Goal: Task Accomplishment & Management: Manage account settings

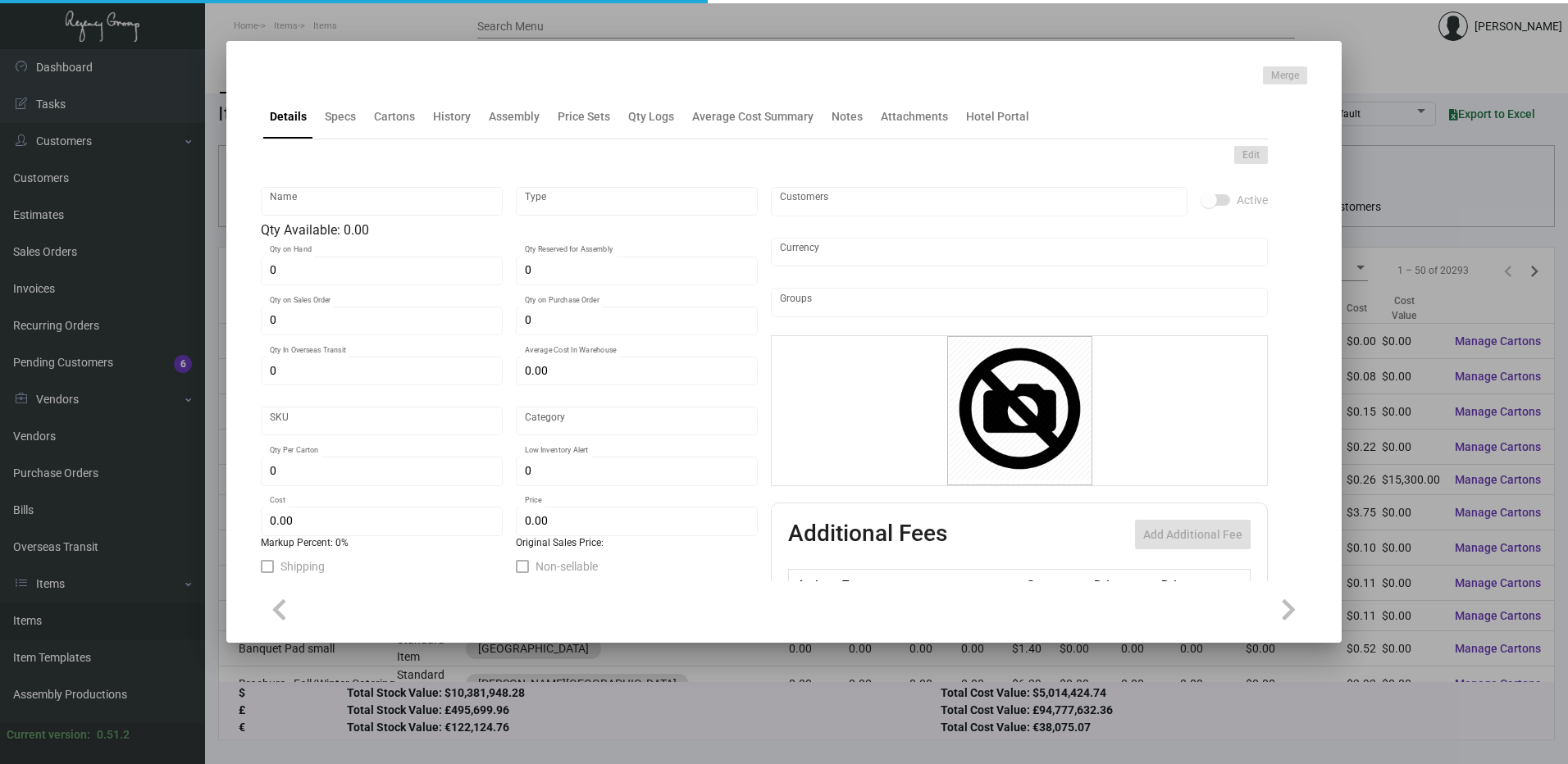
type input "Key Holder - Saguaro Scottsdale"
type input "Inventory"
type input "17,000"
type input "$ 0.00"
type input "905-Key Holder-44"
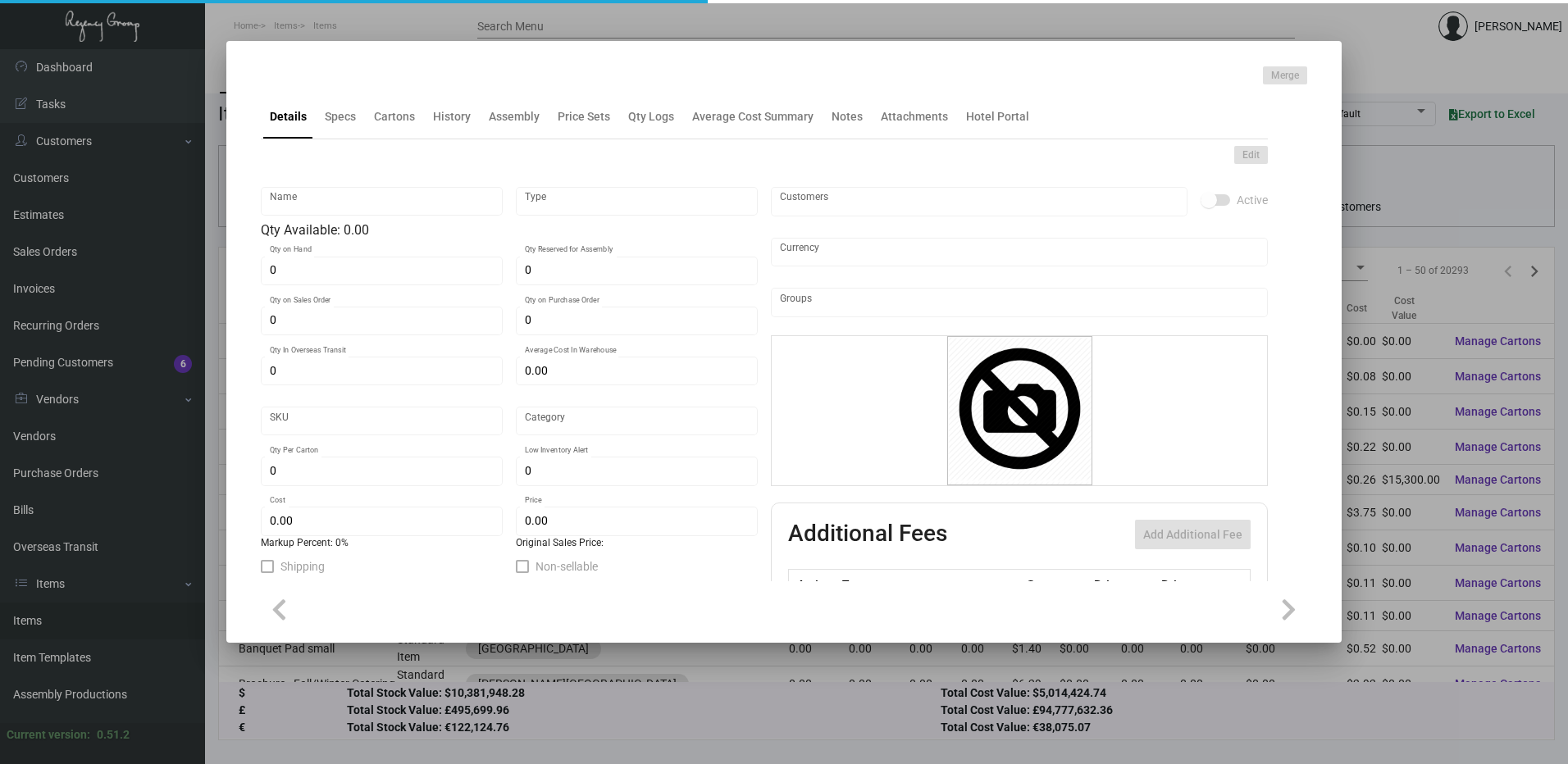
type input "Standard"
type input "1,000"
type input "$ 0.18697"
type input "$ 0.27"
checkbox input "true"
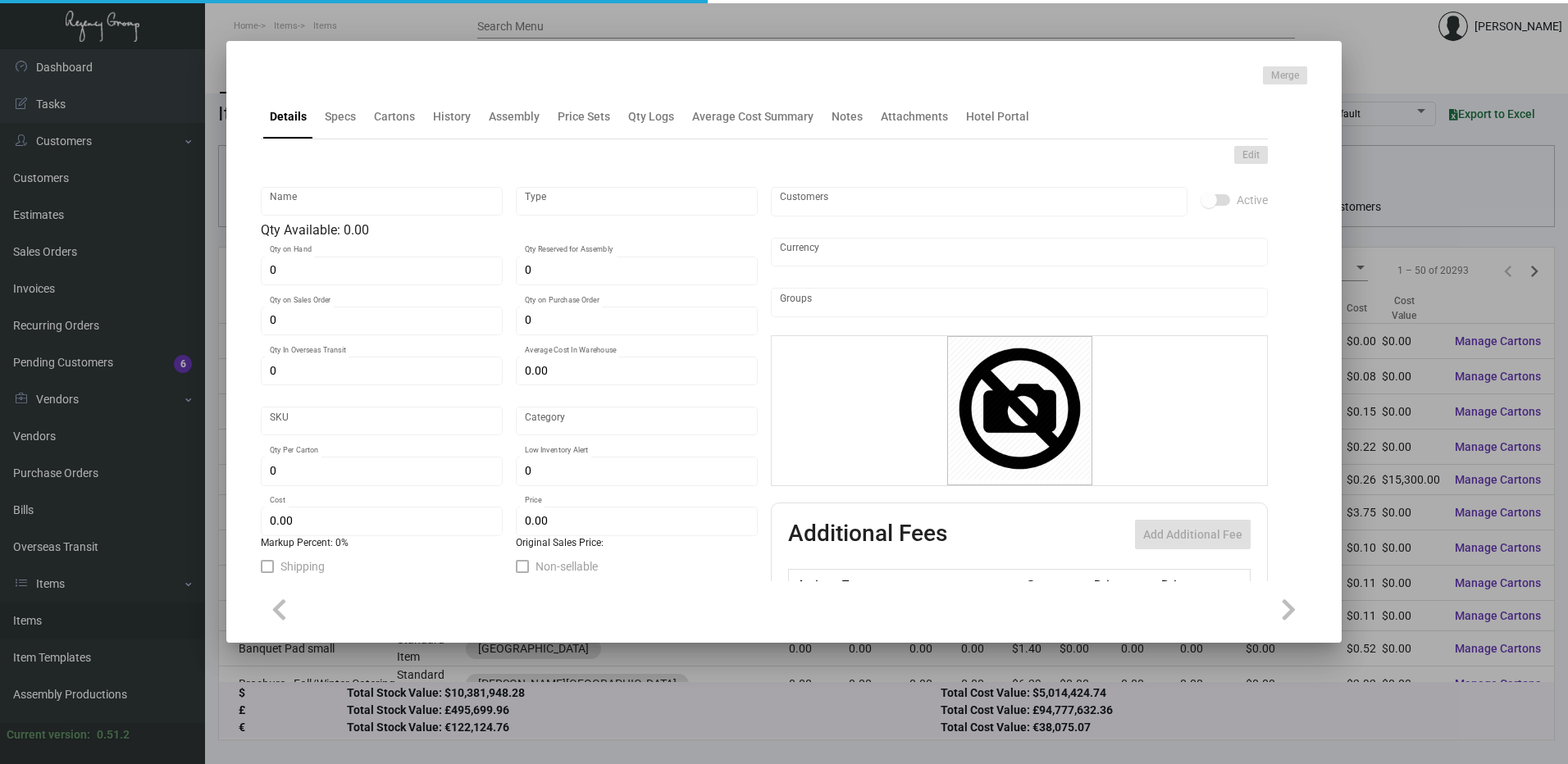
checkbox input "true"
type input "United States Dollar $"
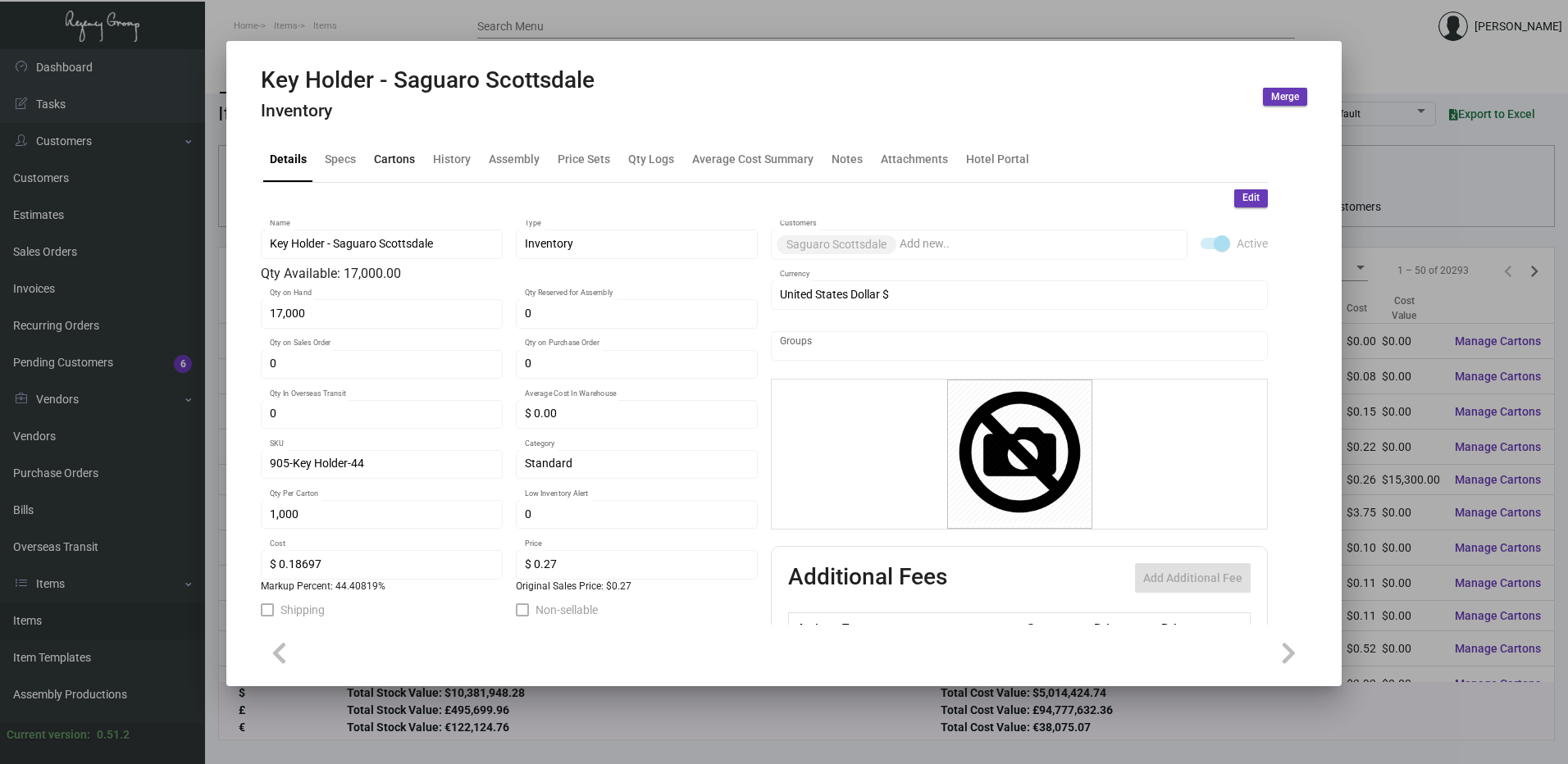
click at [400, 159] on div "Cartons" at bounding box center [394, 159] width 41 height 17
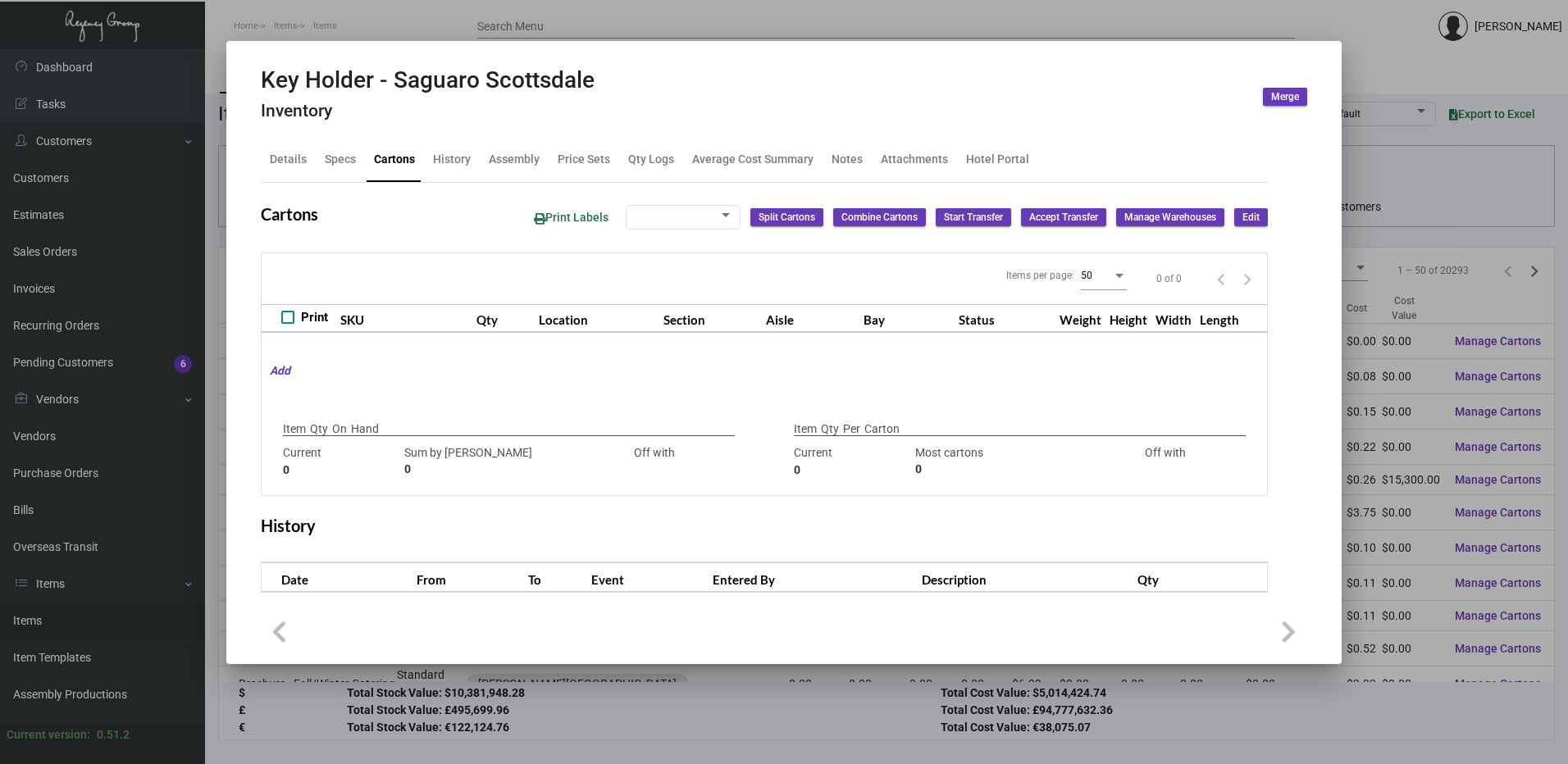
type input "17,000"
type input "4000"
type input "+13000"
type input "1,000"
type input "1000"
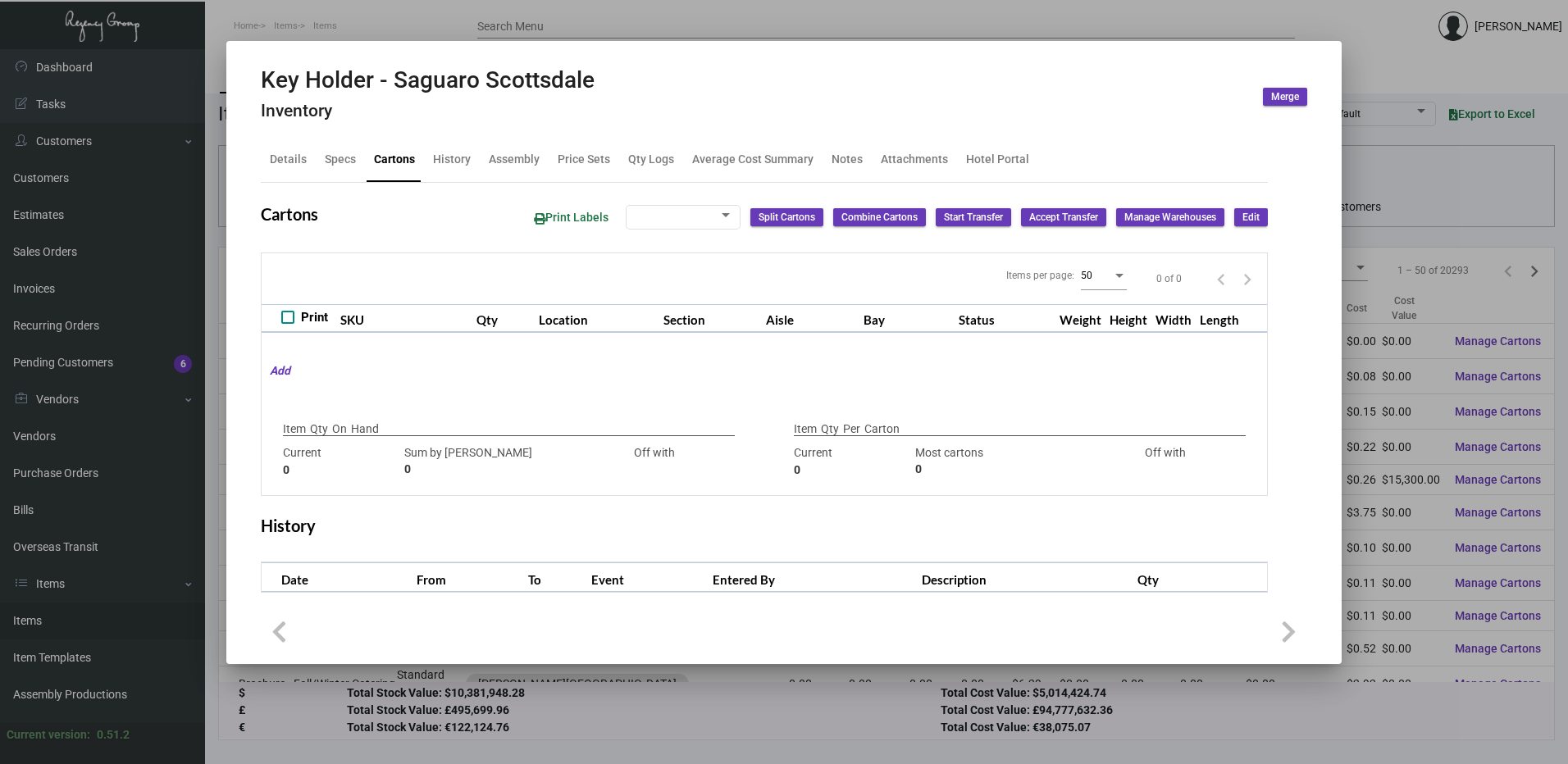
type input "0"
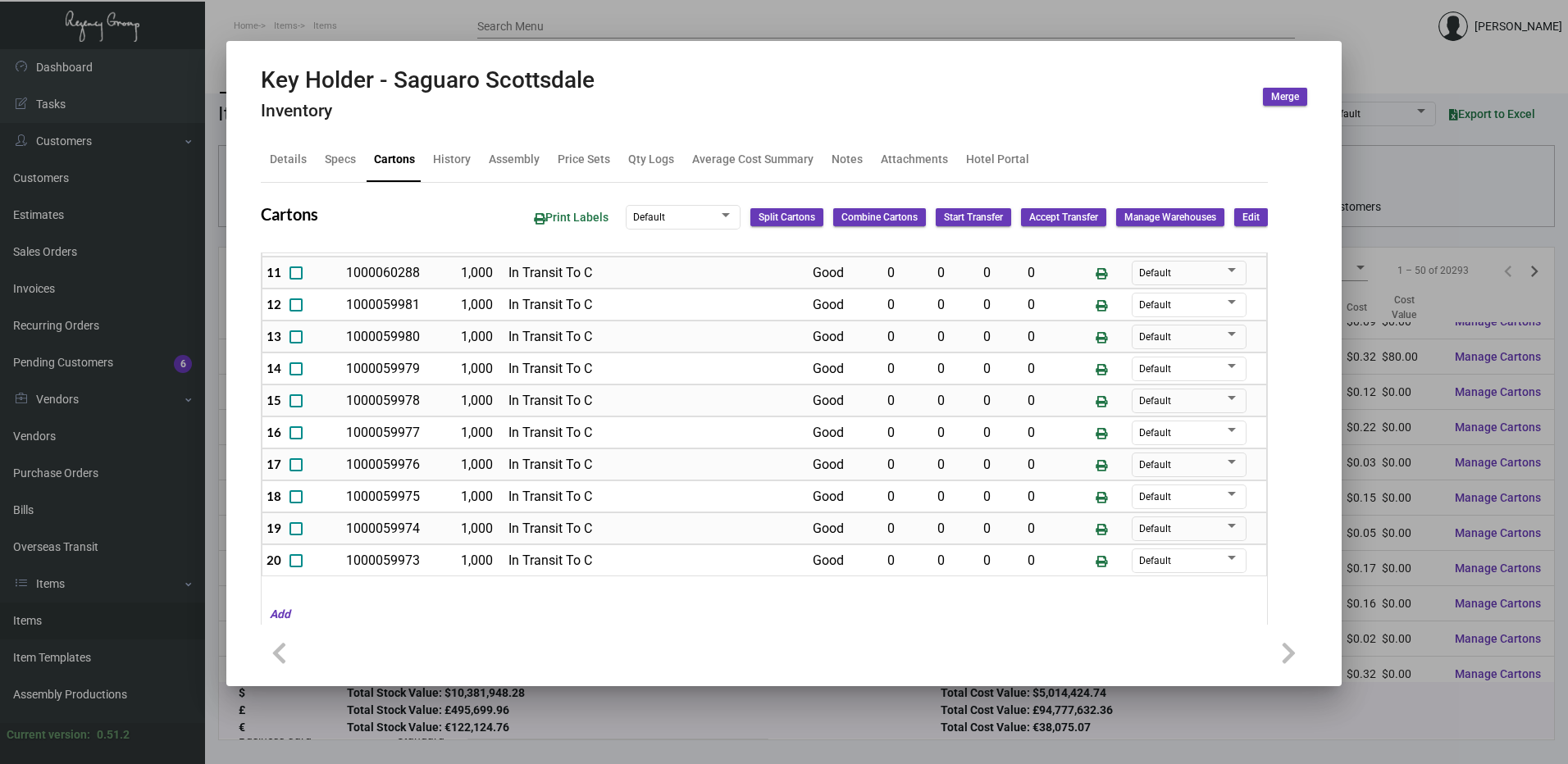
click at [1245, 226] on button "Edit" at bounding box center [1251, 217] width 34 height 18
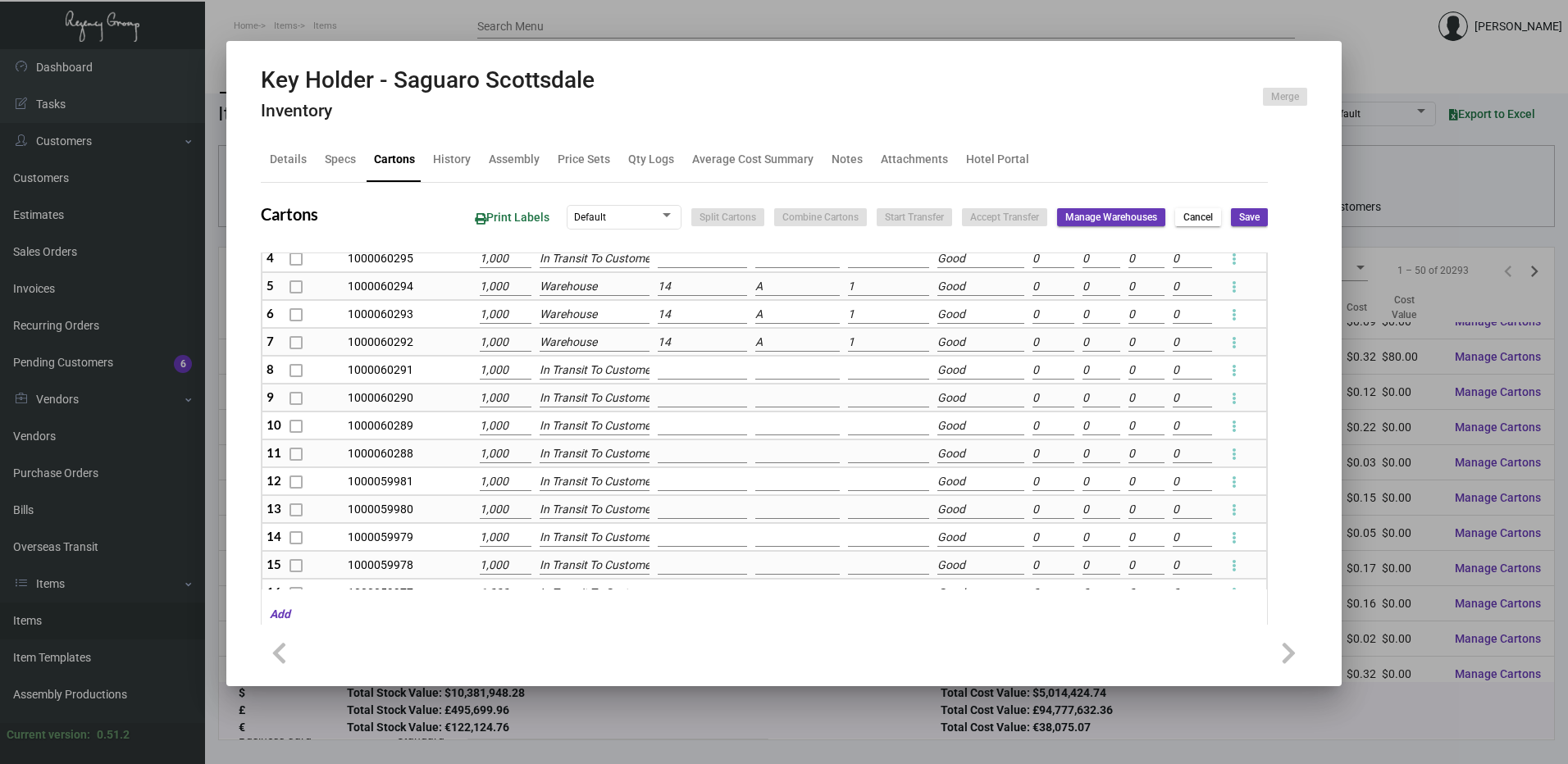
scroll to position [150, 0]
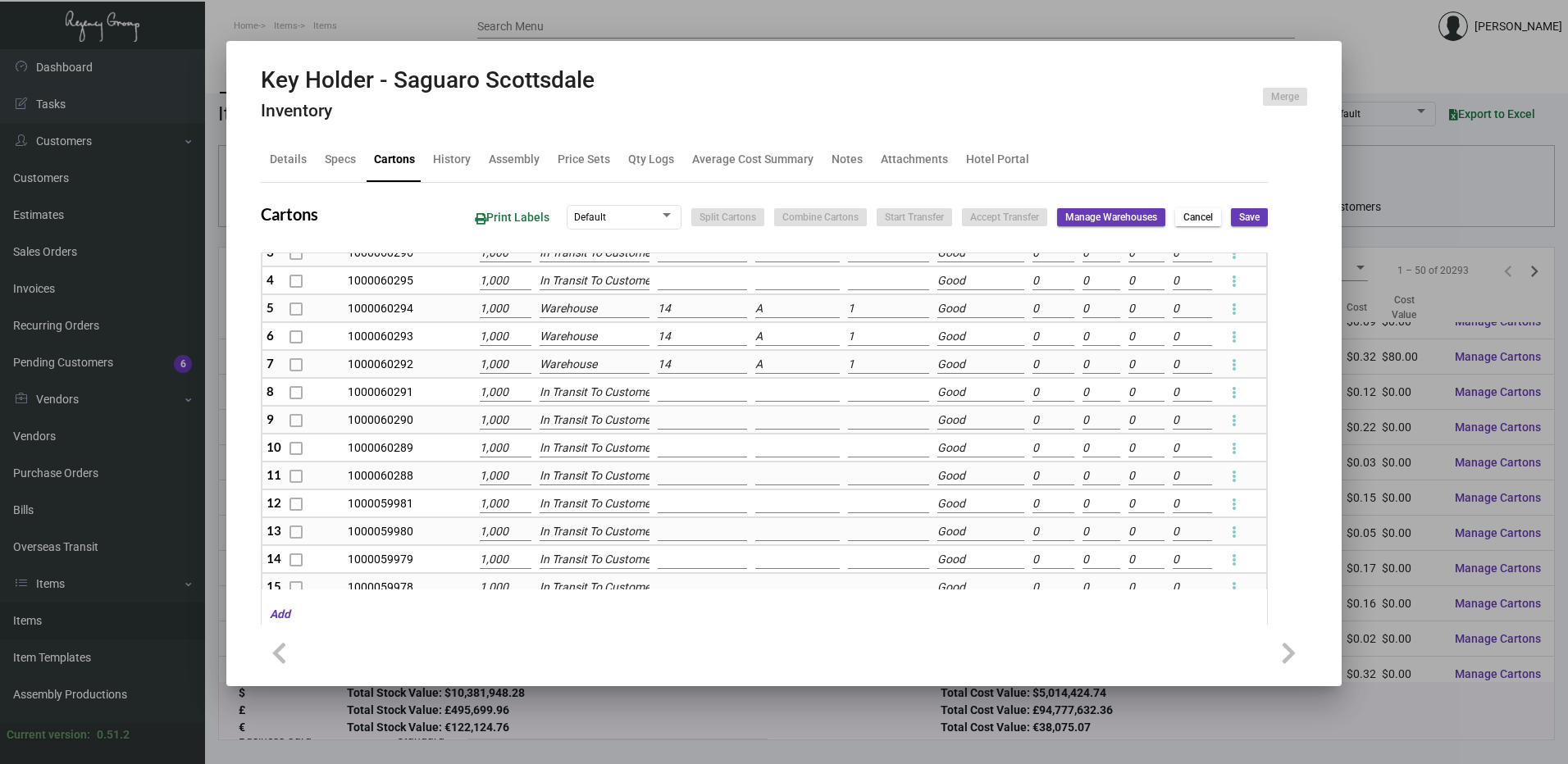
click at [1197, 220] on span "Cancel" at bounding box center [1198, 218] width 30 height 14
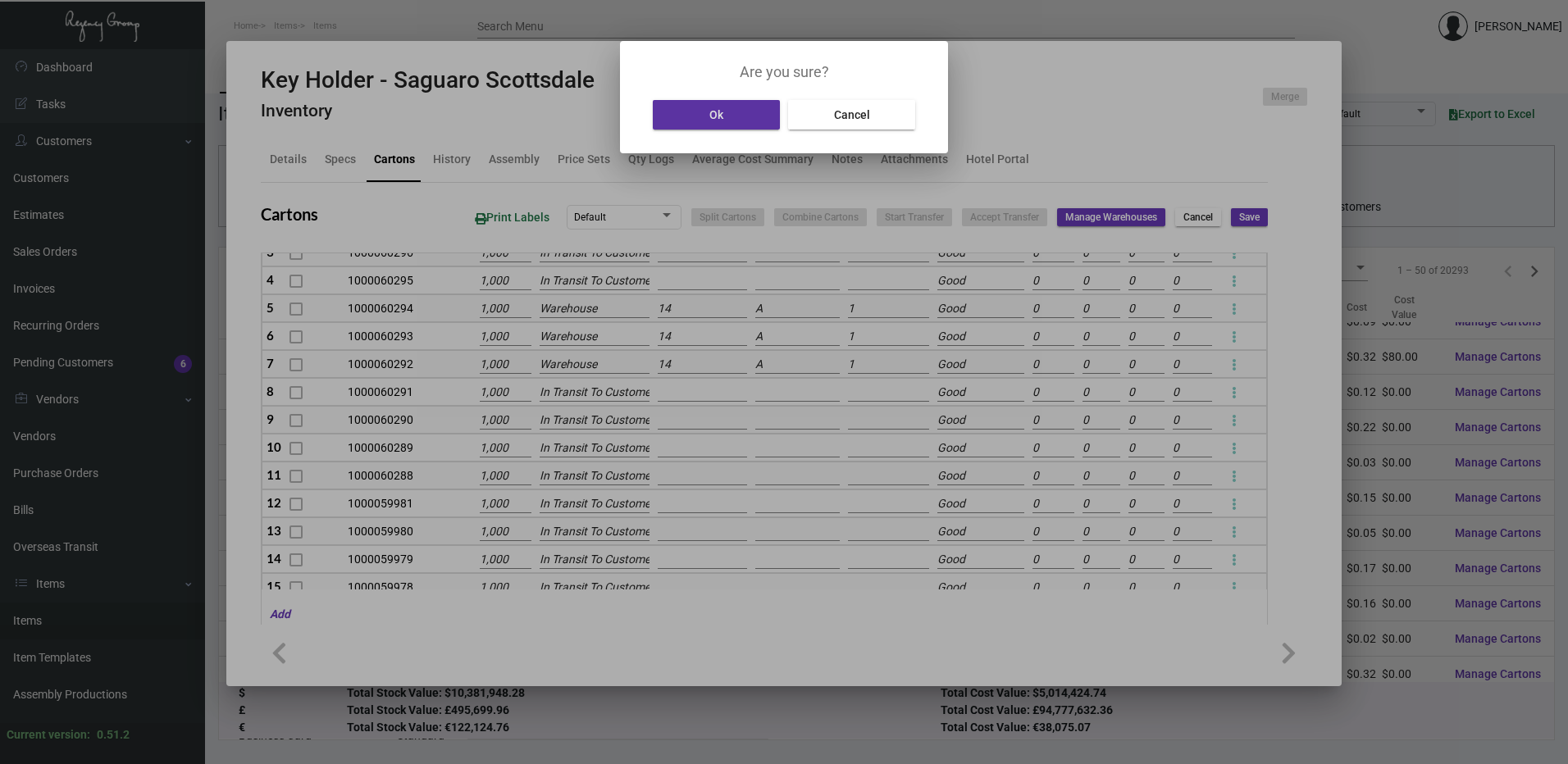
click at [831, 113] on button "Cancel" at bounding box center [851, 115] width 127 height 30
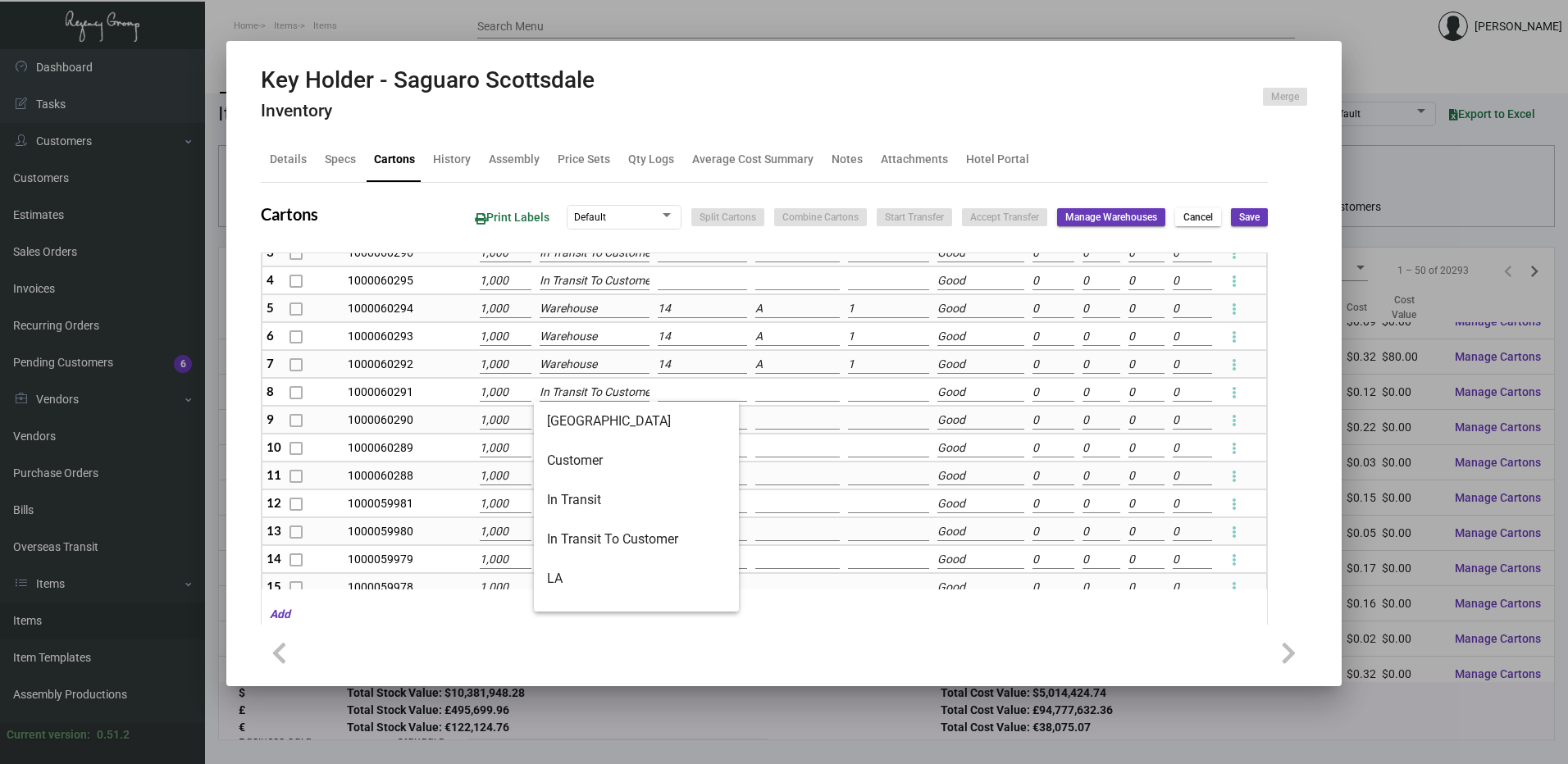
click at [582, 391] on input "In Transit To Customer" at bounding box center [595, 392] width 111 height 18
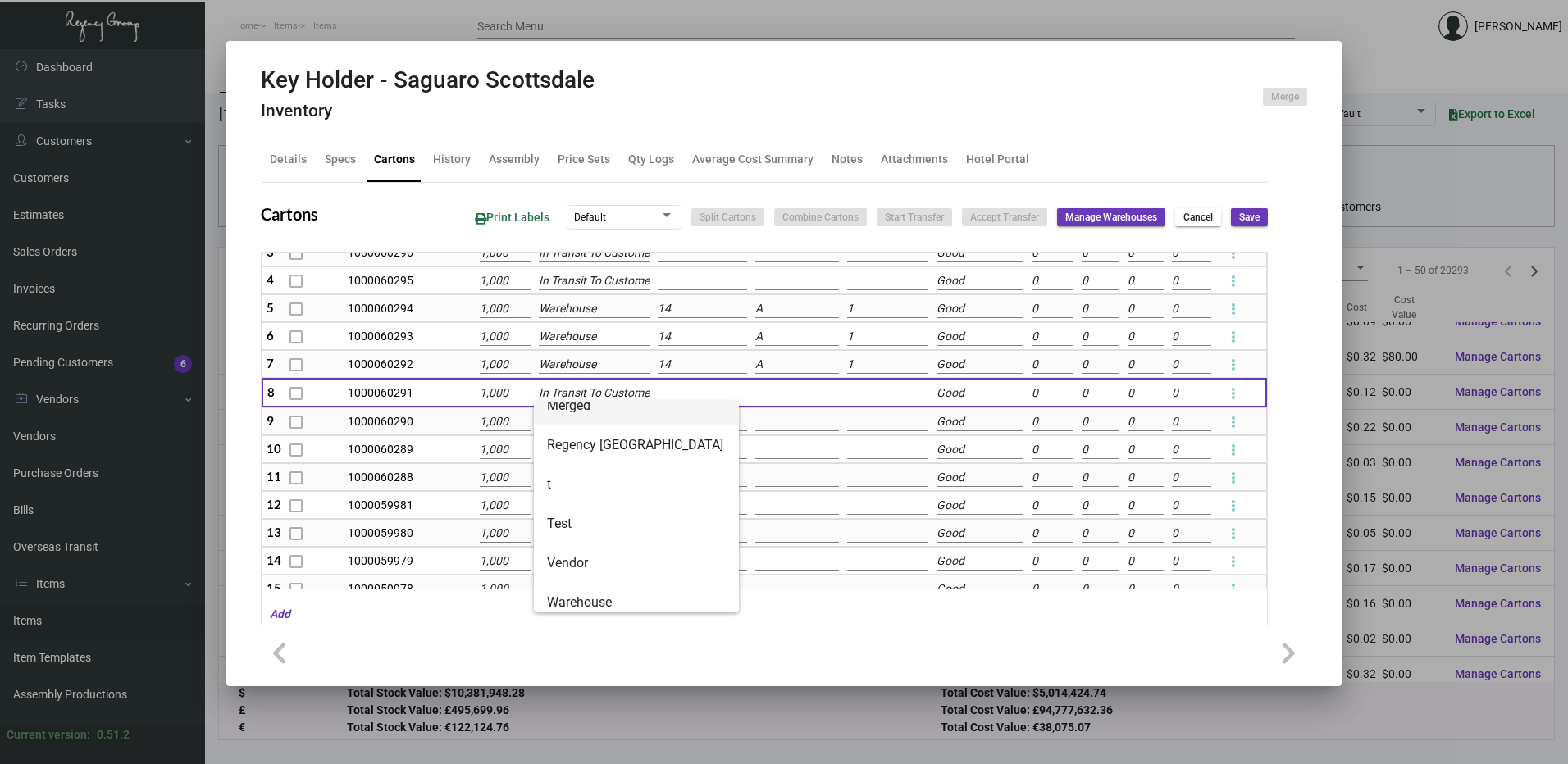
scroll to position [302, 0]
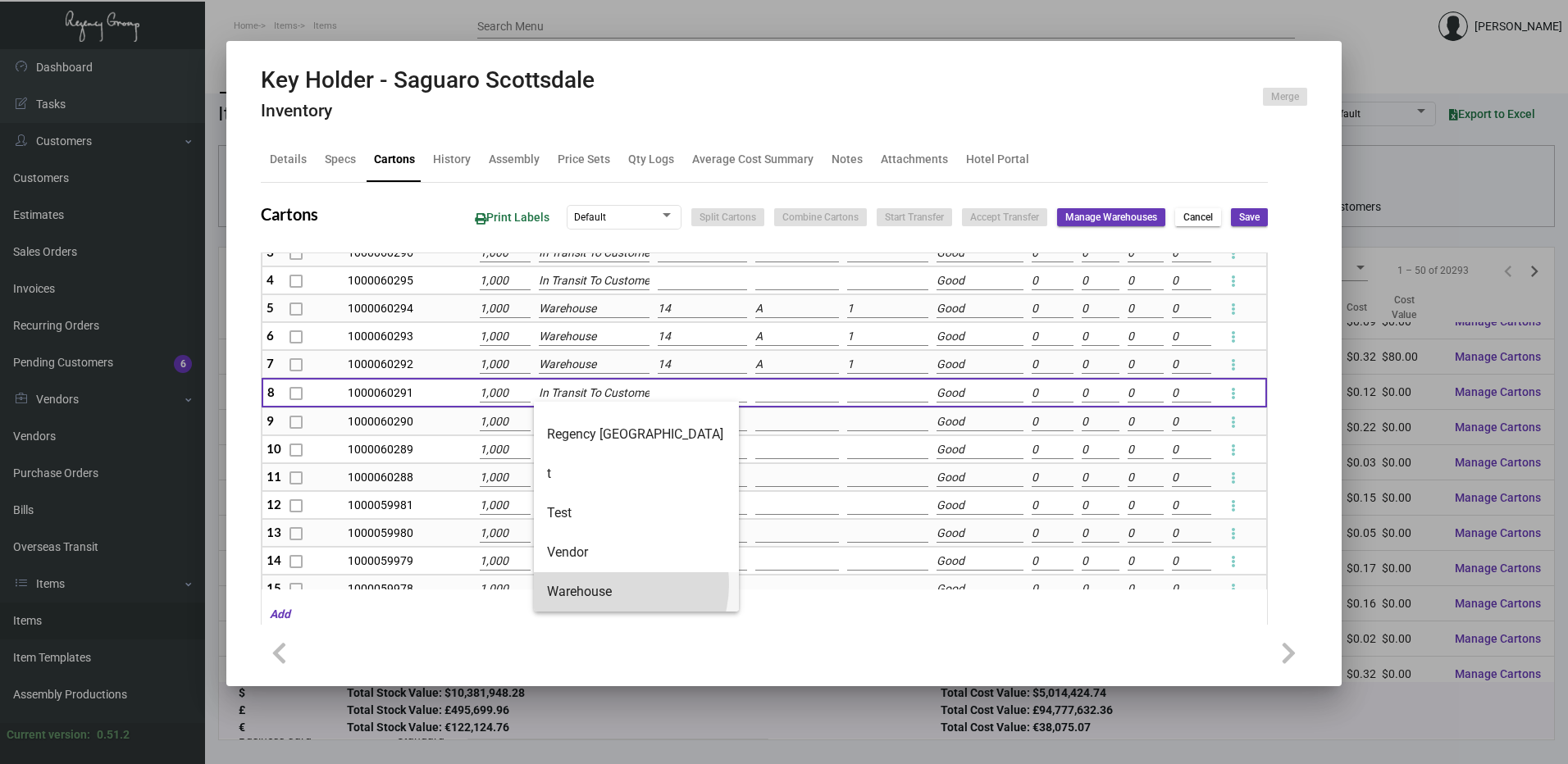
click at [610, 585] on span "Warehouse" at bounding box center [636, 592] width 179 height 39
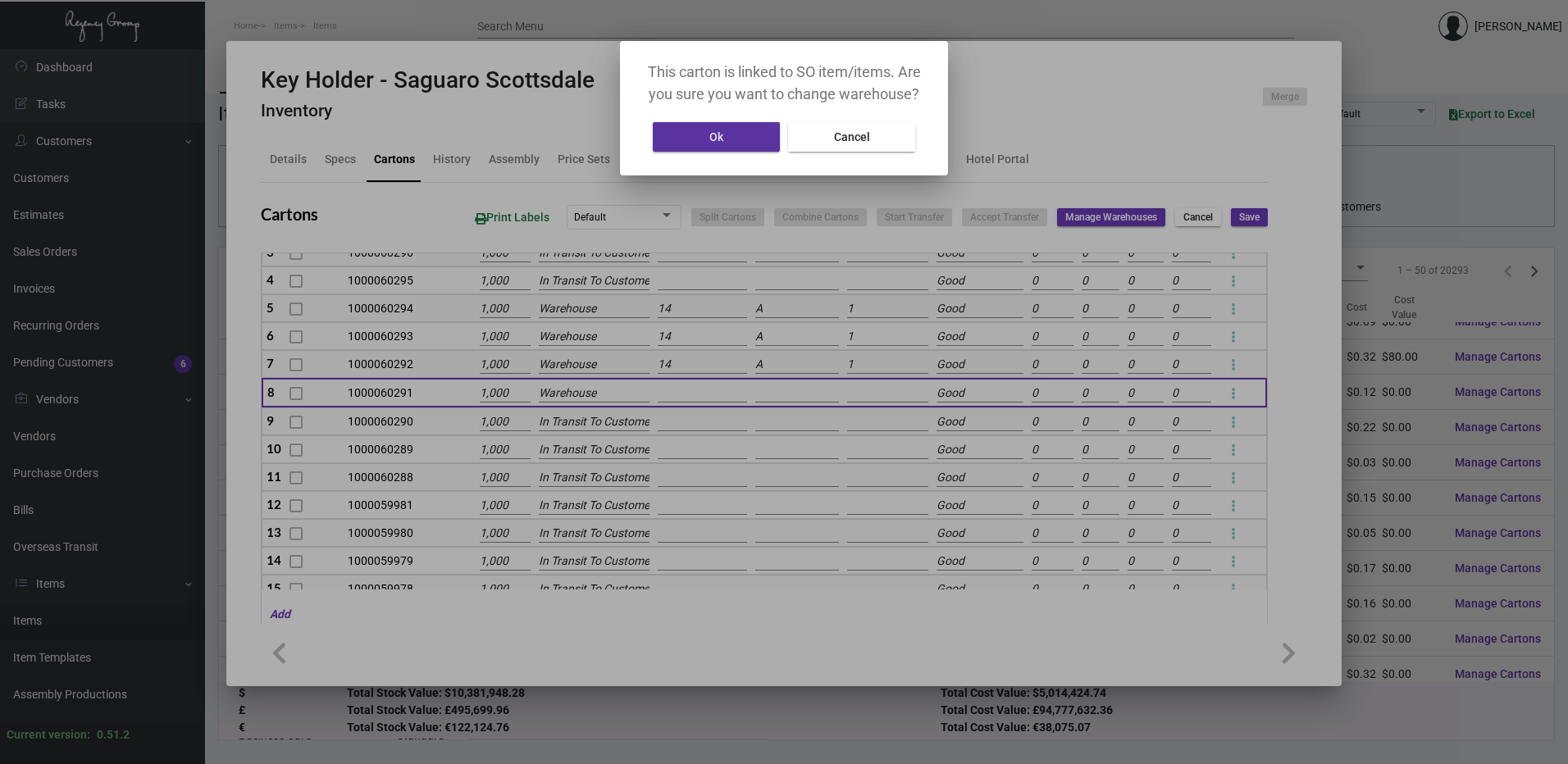
click at [848, 142] on span "Cancel" at bounding box center [852, 137] width 36 height 13
type input "In Transit To Customer"
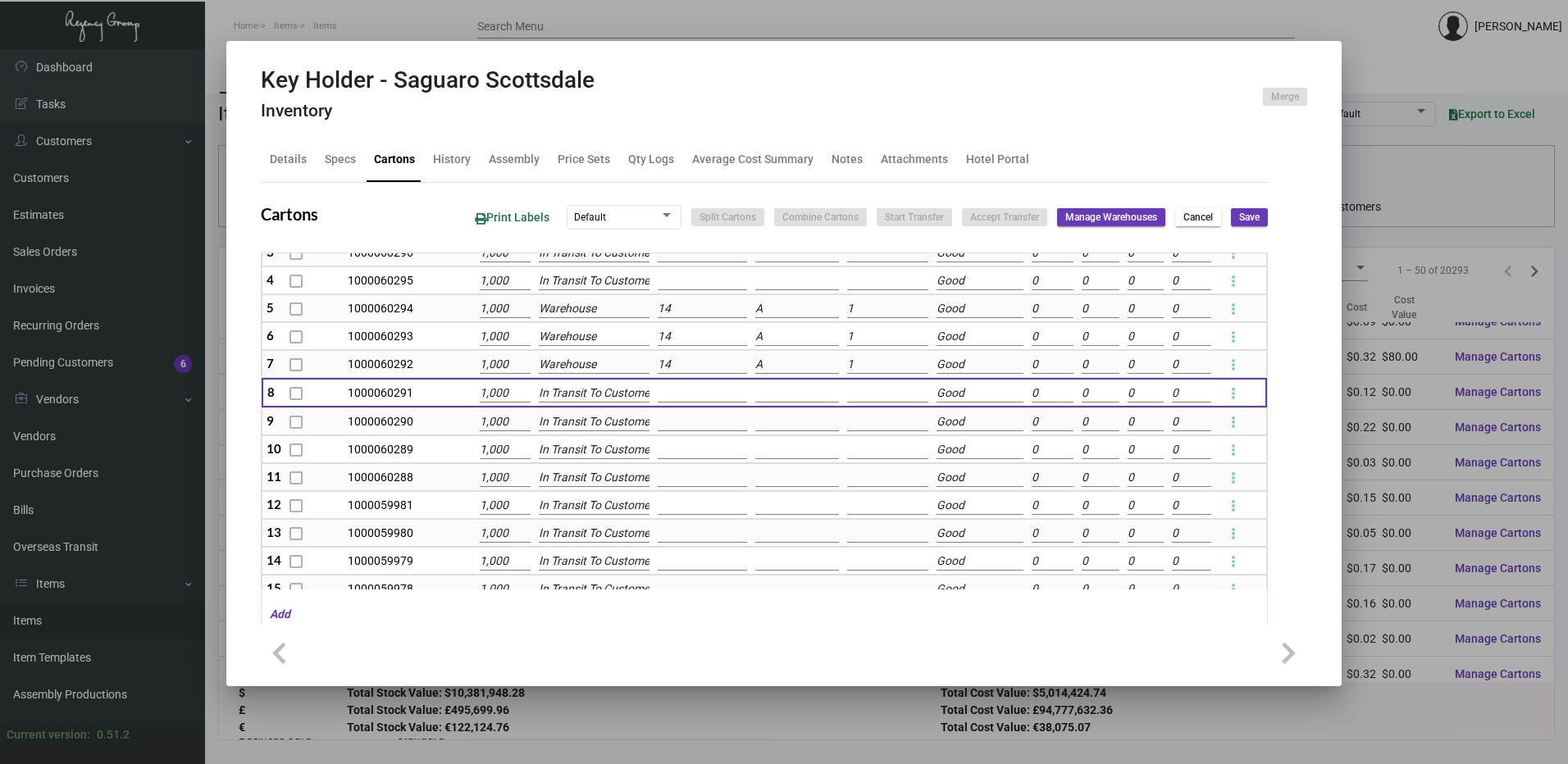
click at [1197, 212] on span "Cancel" at bounding box center [1198, 218] width 30 height 14
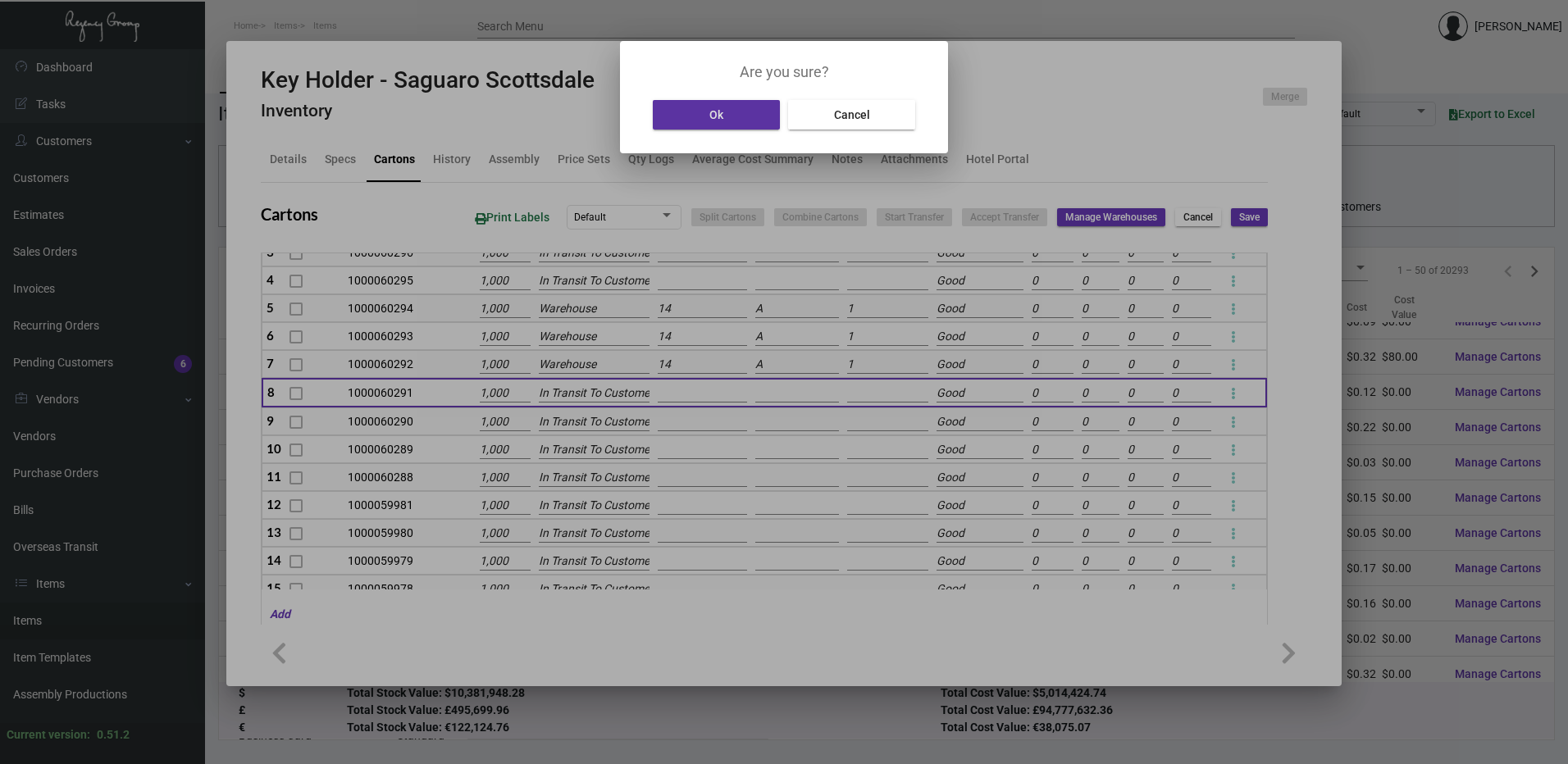
click at [694, 119] on button "Ok" at bounding box center [716, 115] width 127 height 30
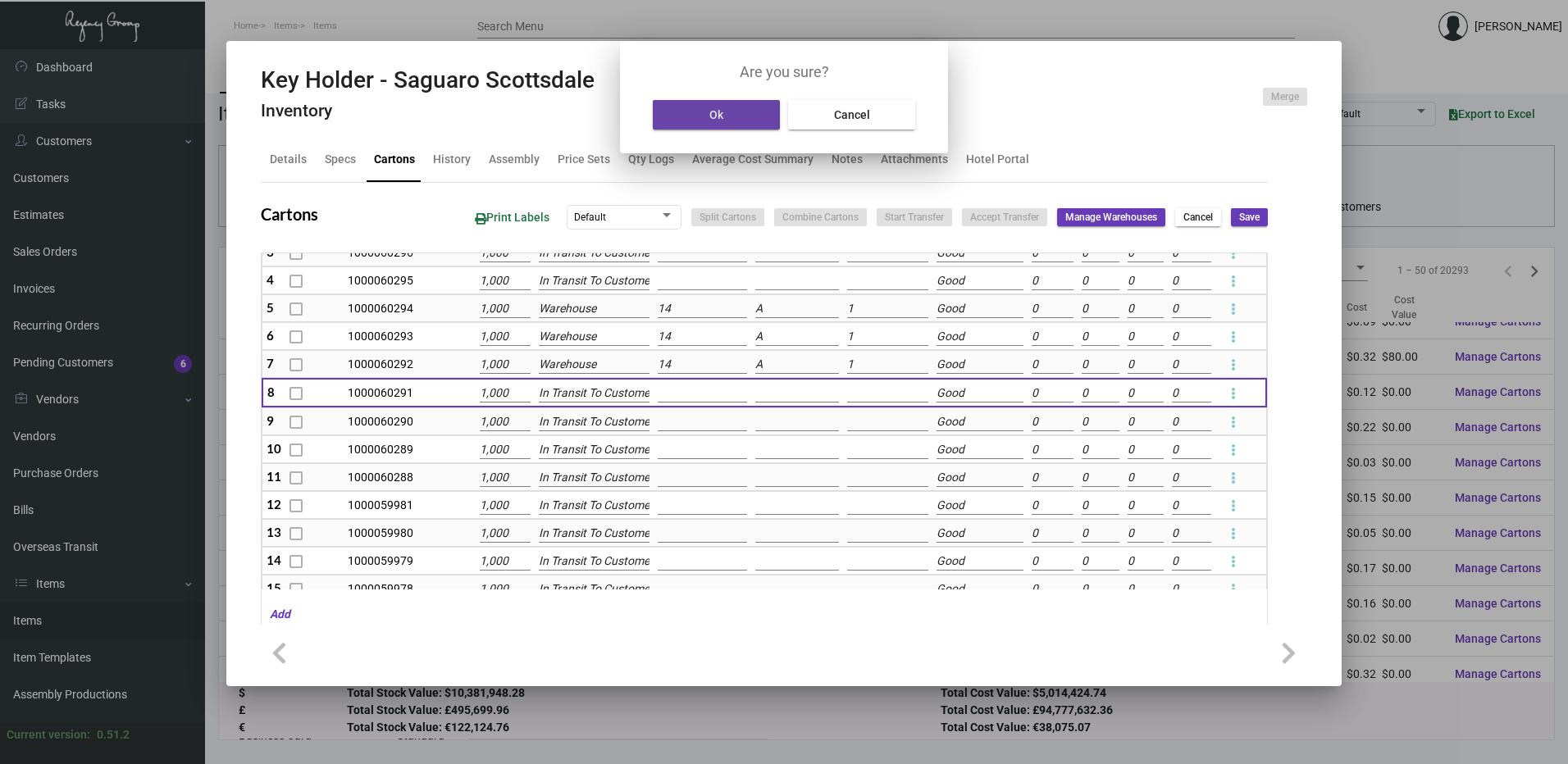
type input "0"
type input "+17000"
type input "0"
type input "+1000"
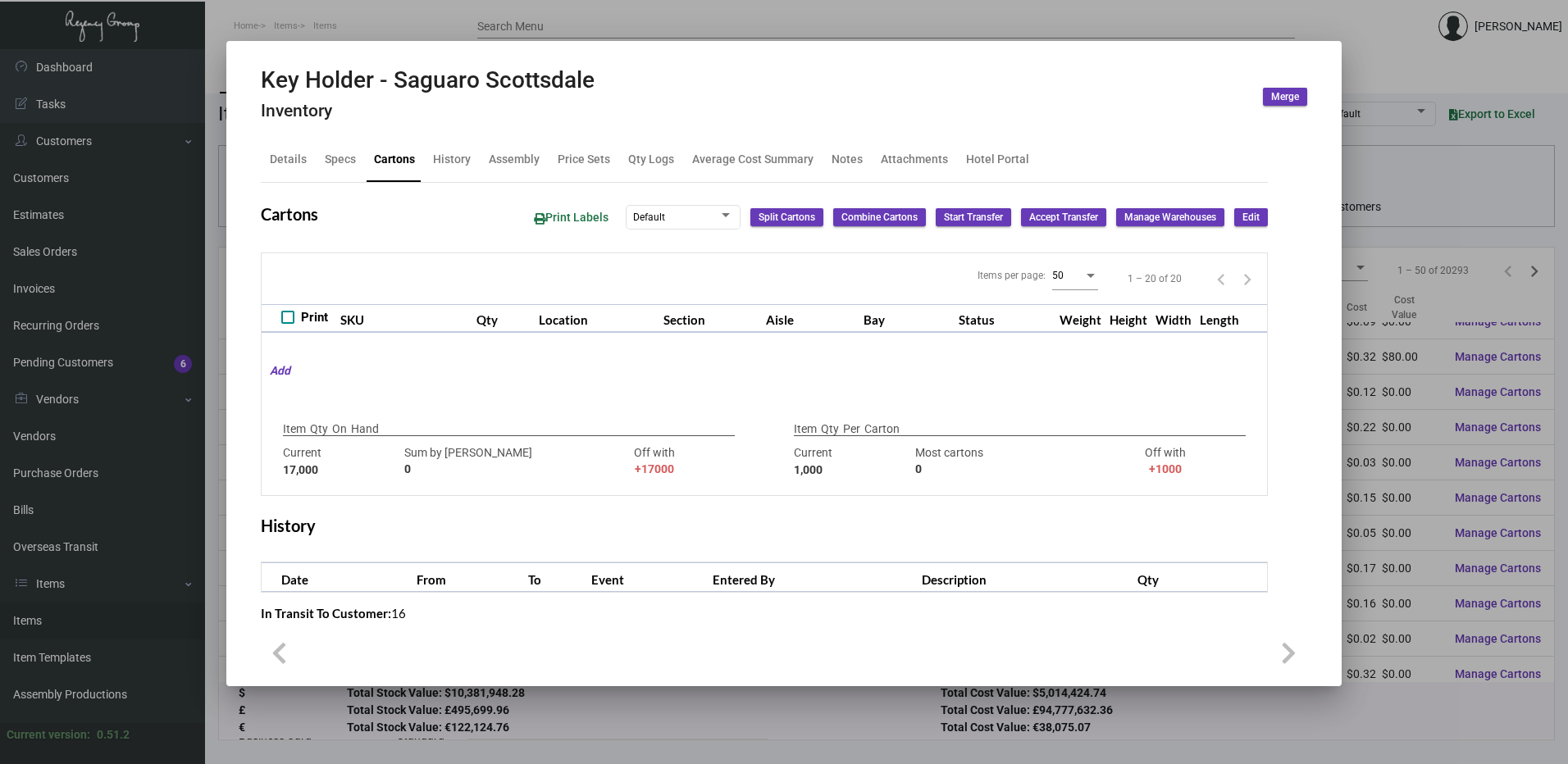
type input "4000"
type input "+13000"
type input "1000"
type input "0"
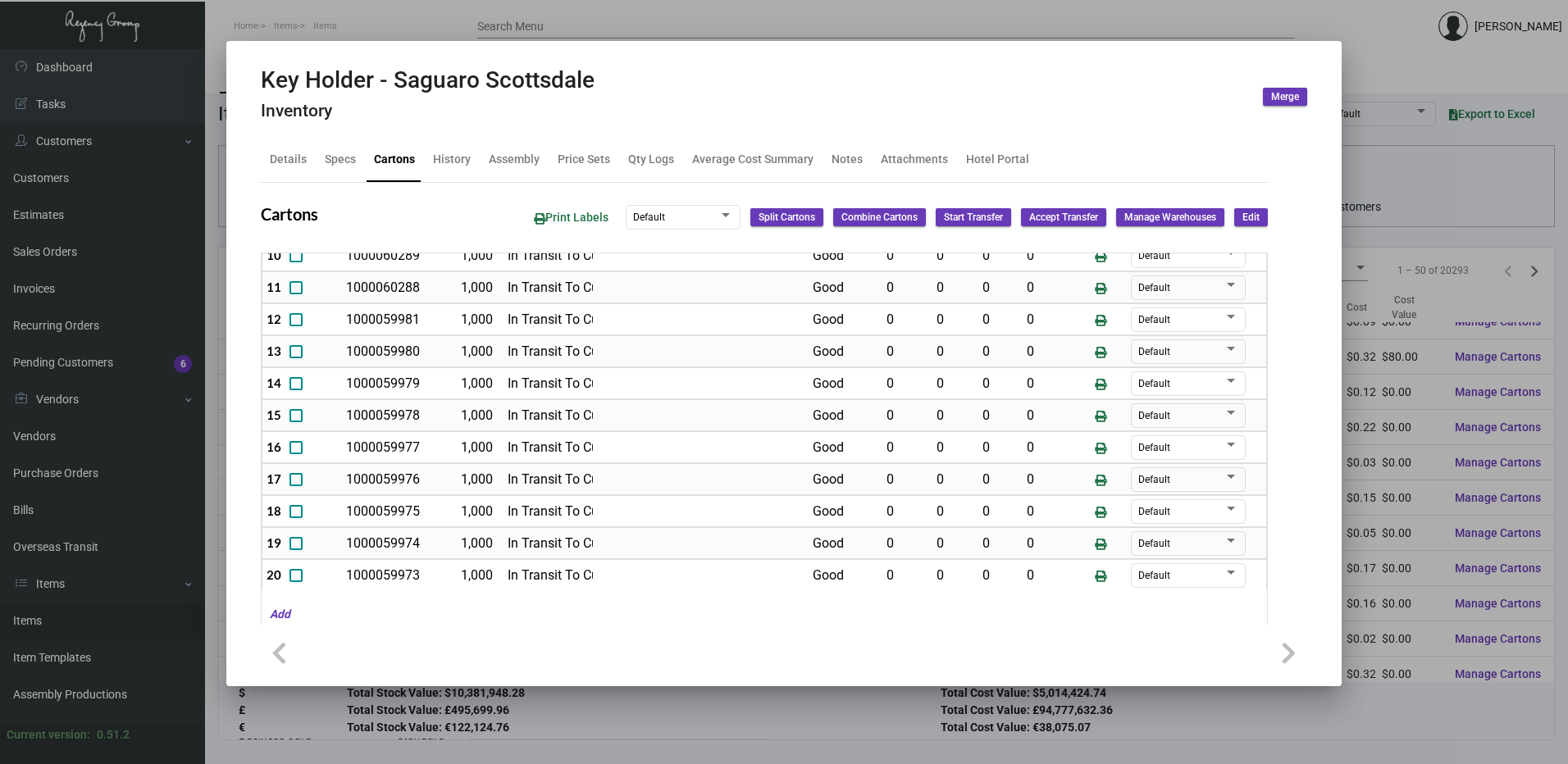
scroll to position [398, 0]
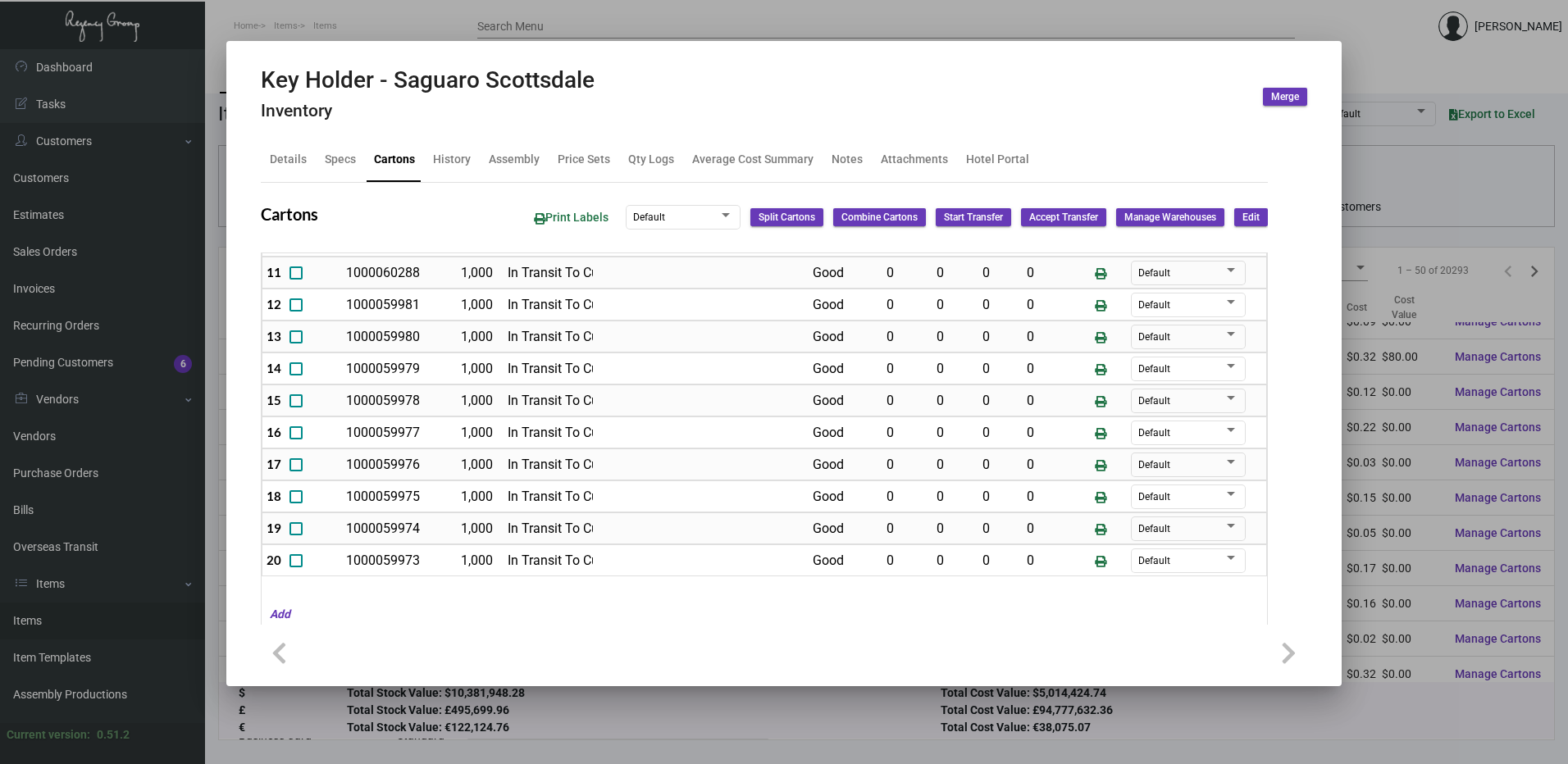
click at [1242, 215] on span "Edit" at bounding box center [1250, 218] width 17 height 14
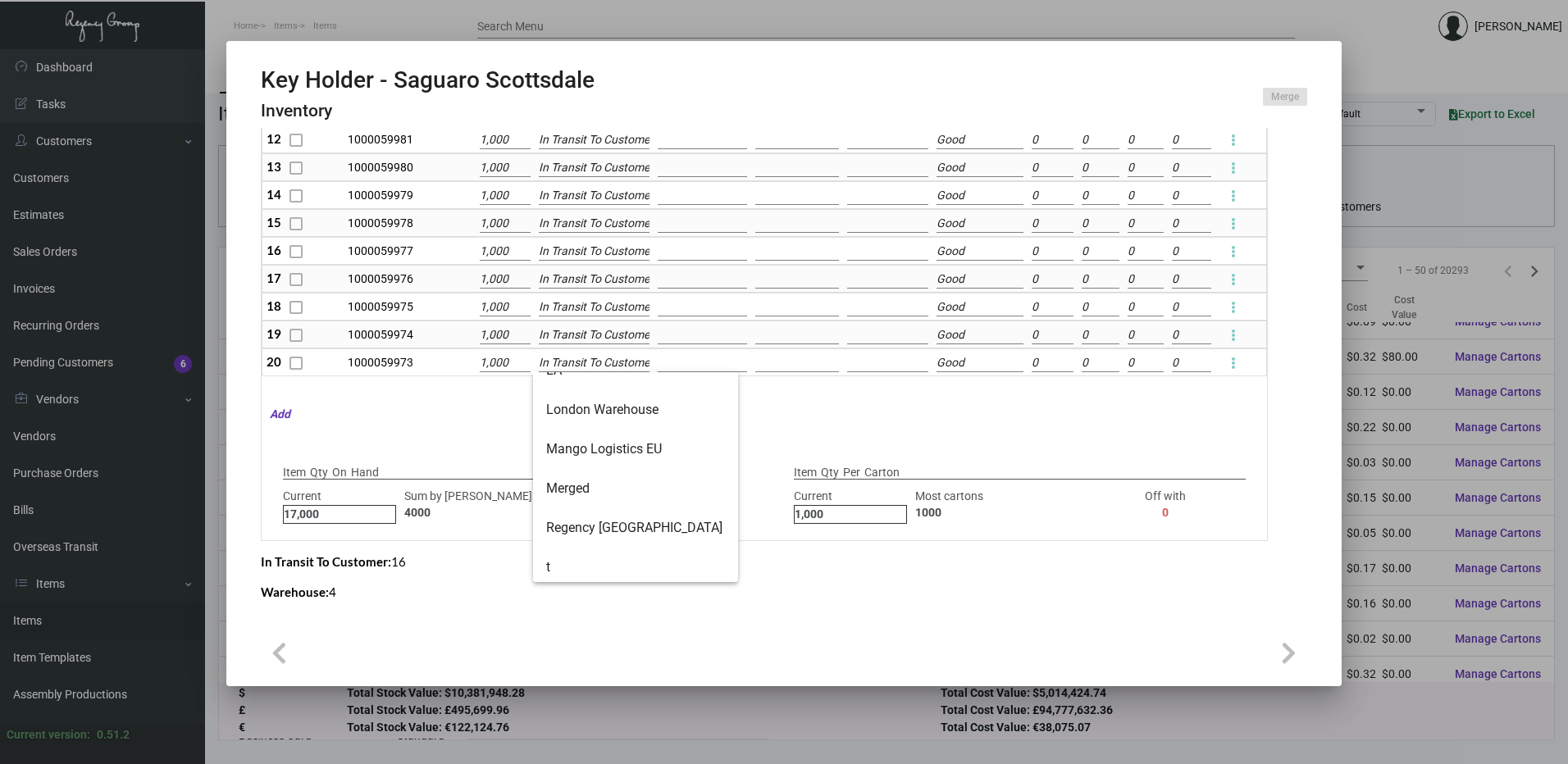
scroll to position [302, 0]
click at [591, 564] on span "Warehouse" at bounding box center [636, 562] width 179 height 39
type input "Warehouse"
click at [582, 332] on input "In Transit To Customer" at bounding box center [593, 335] width 110 height 18
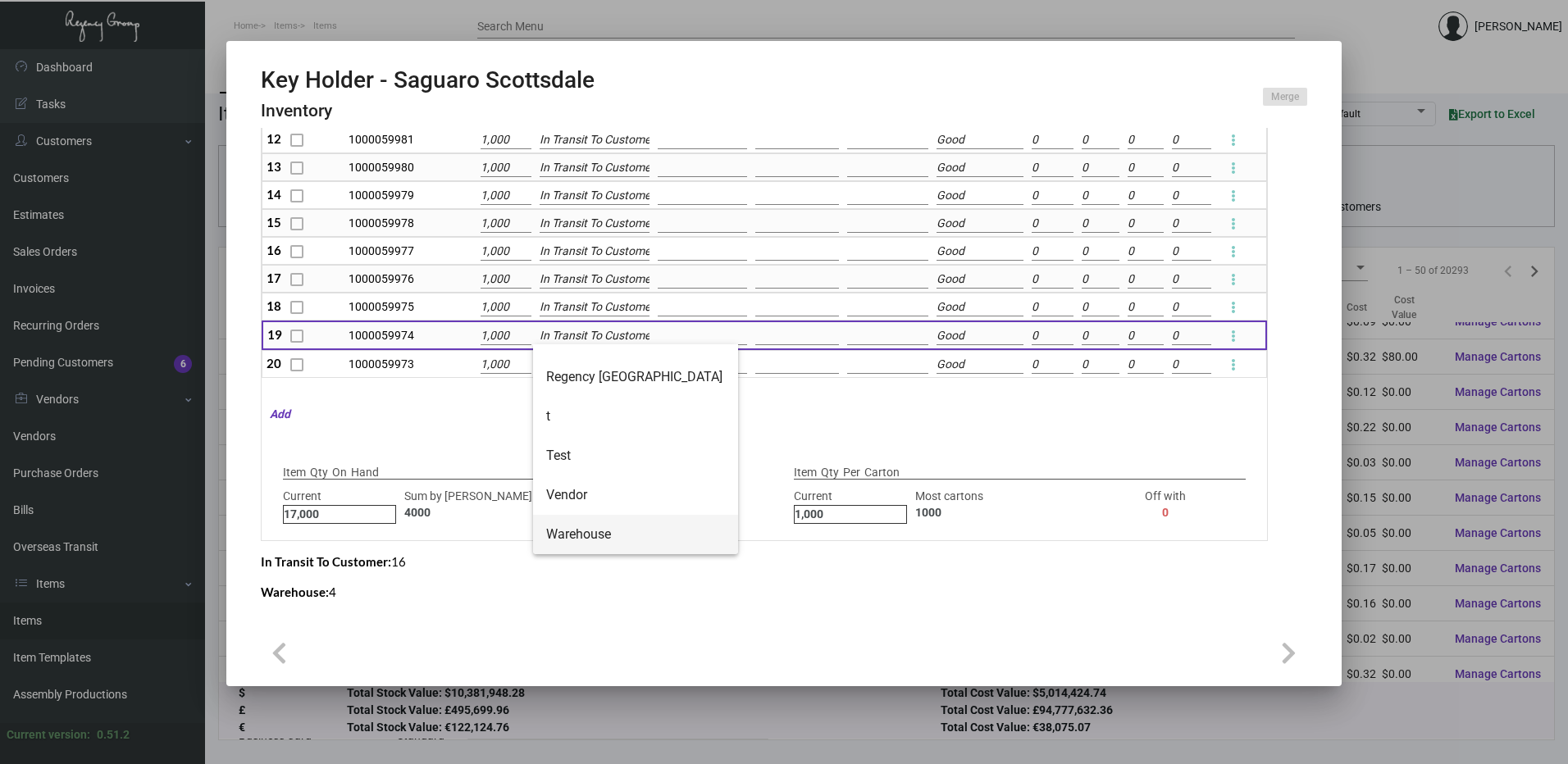
click at [587, 528] on span "Warehouse" at bounding box center [636, 535] width 179 height 39
type input "Warehouse"
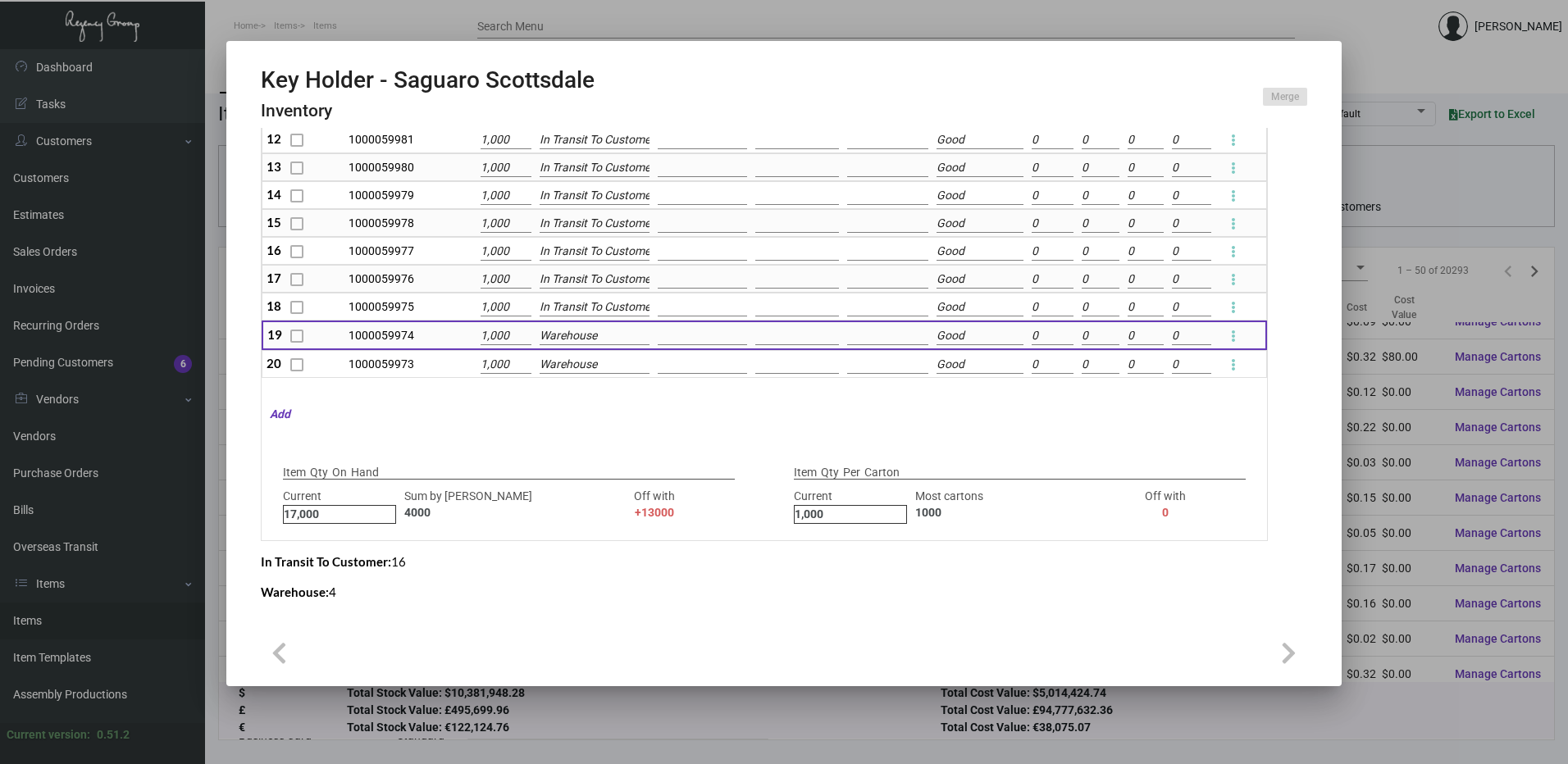
click at [586, 304] on input "In Transit To Customer" at bounding box center [594, 307] width 110 height 18
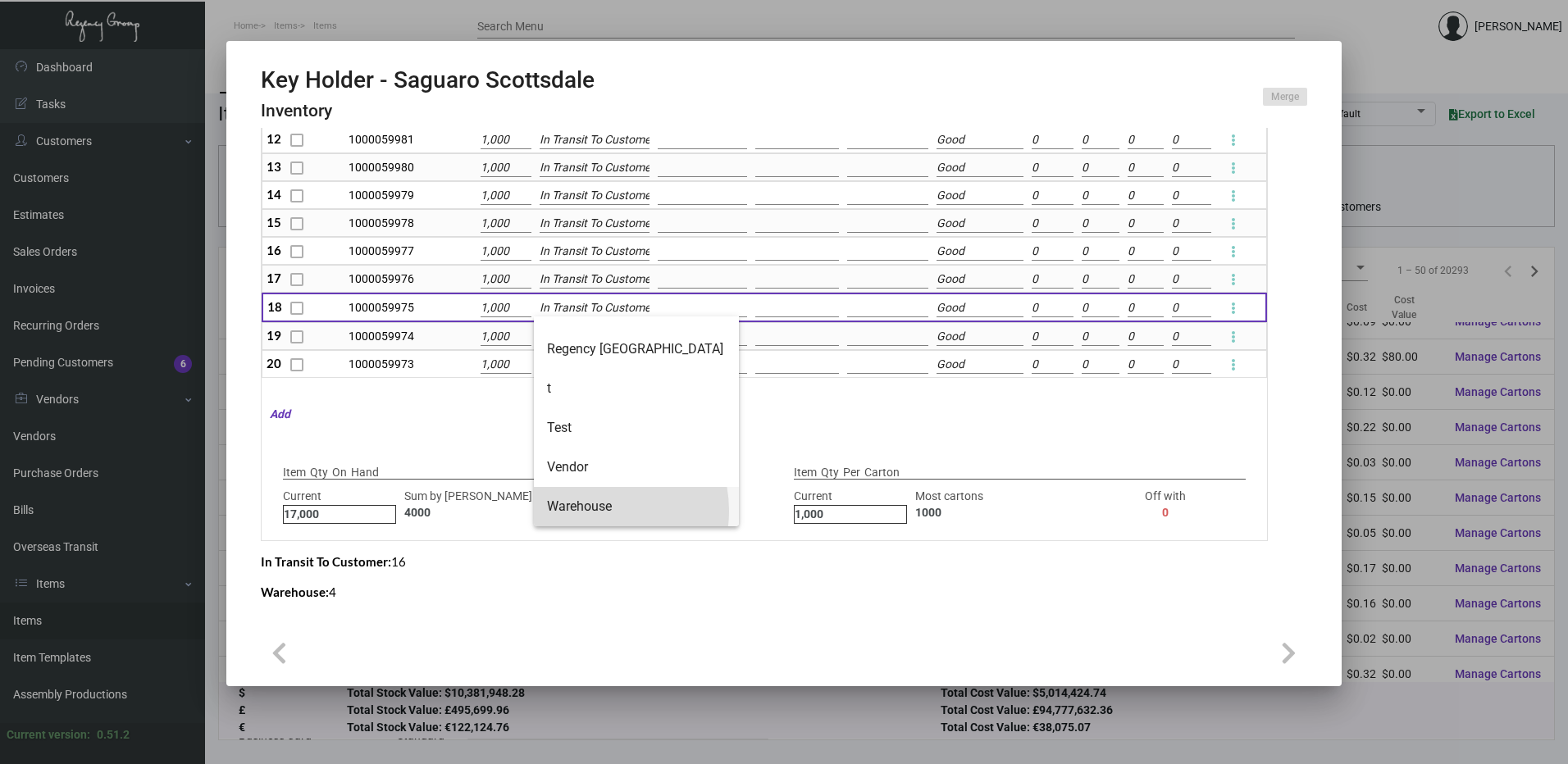
click at [595, 511] on span "Warehouse" at bounding box center [636, 507] width 179 height 39
type input "Warehouse"
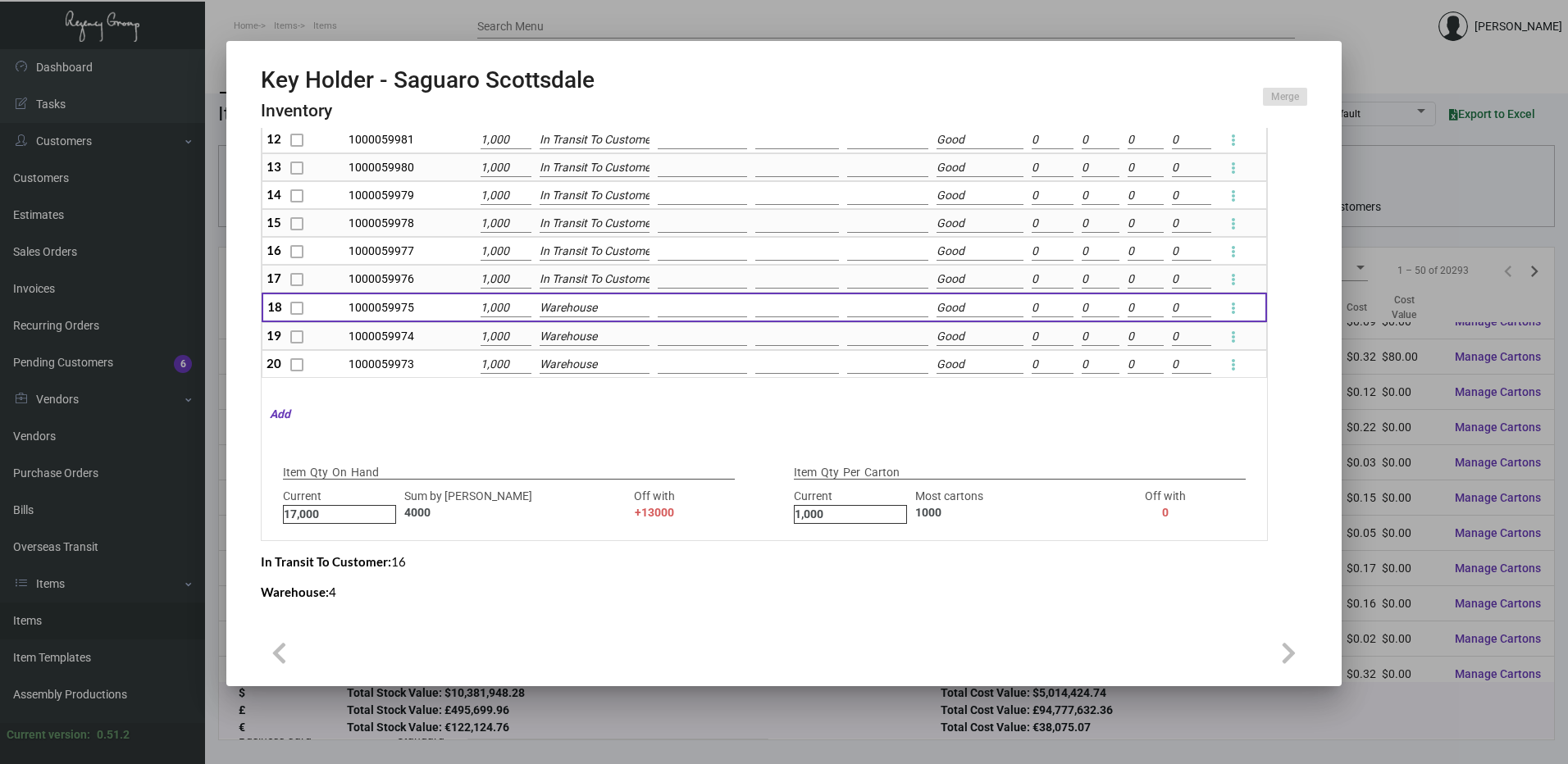
click at [585, 275] on input "In Transit To Customer" at bounding box center [594, 279] width 110 height 18
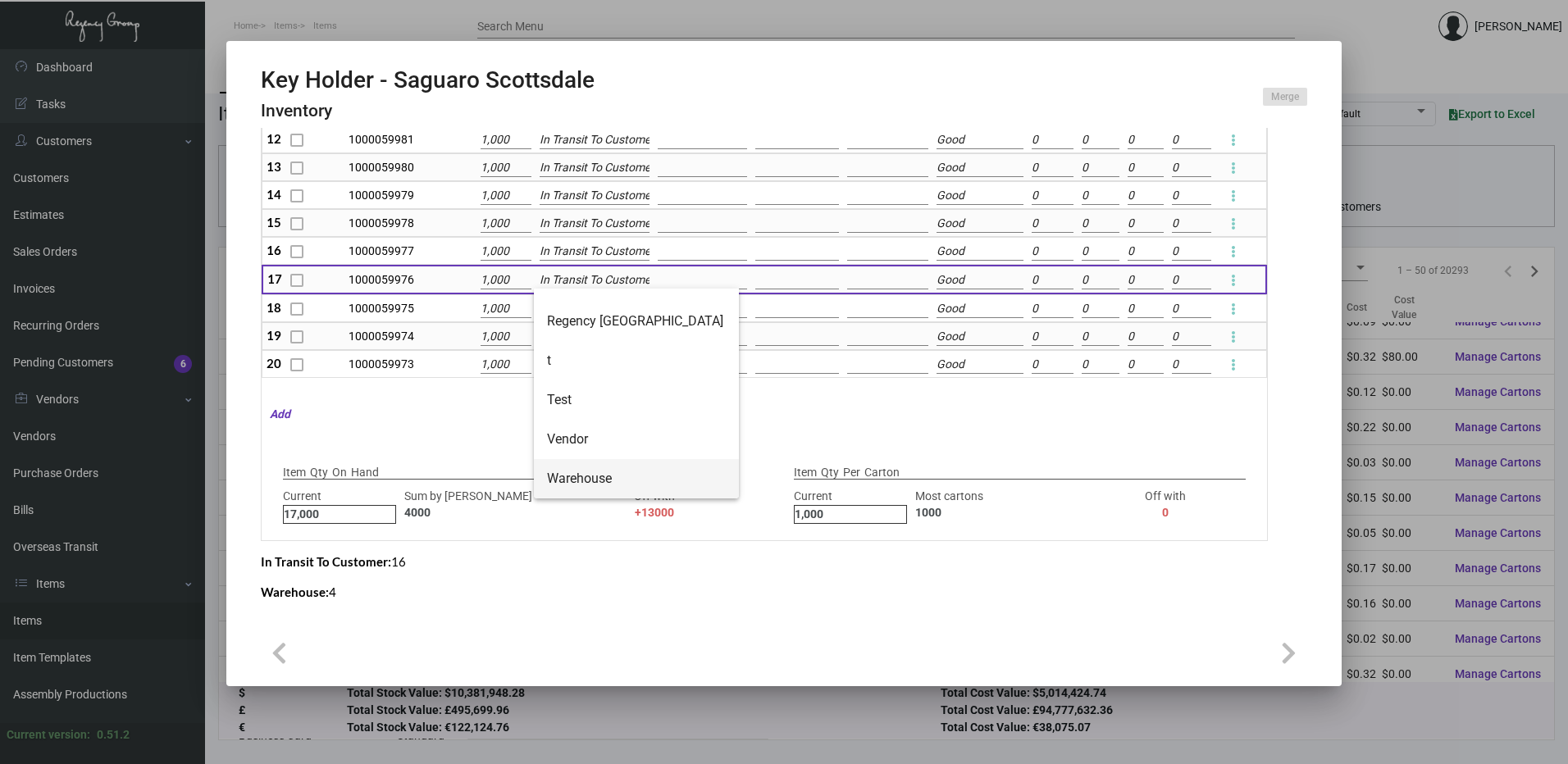
drag, startPoint x: 588, startPoint y: 477, endPoint x: 596, endPoint y: 380, distance: 97.3
click at [588, 474] on span "Warehouse" at bounding box center [636, 478] width 179 height 39
type input "Warehouse"
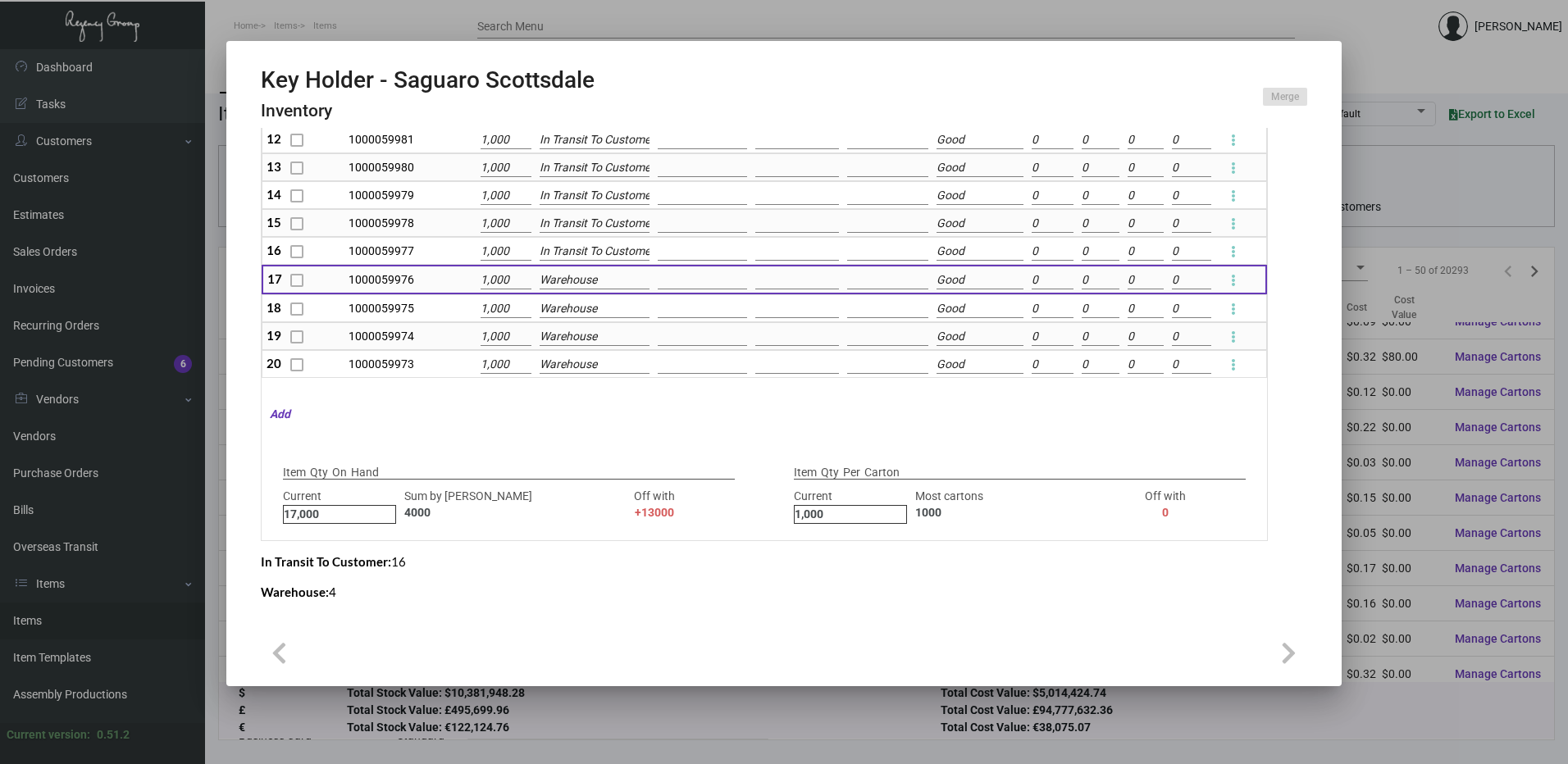
click at [576, 245] on input "In Transit To Customer" at bounding box center [594, 252] width 110 height 18
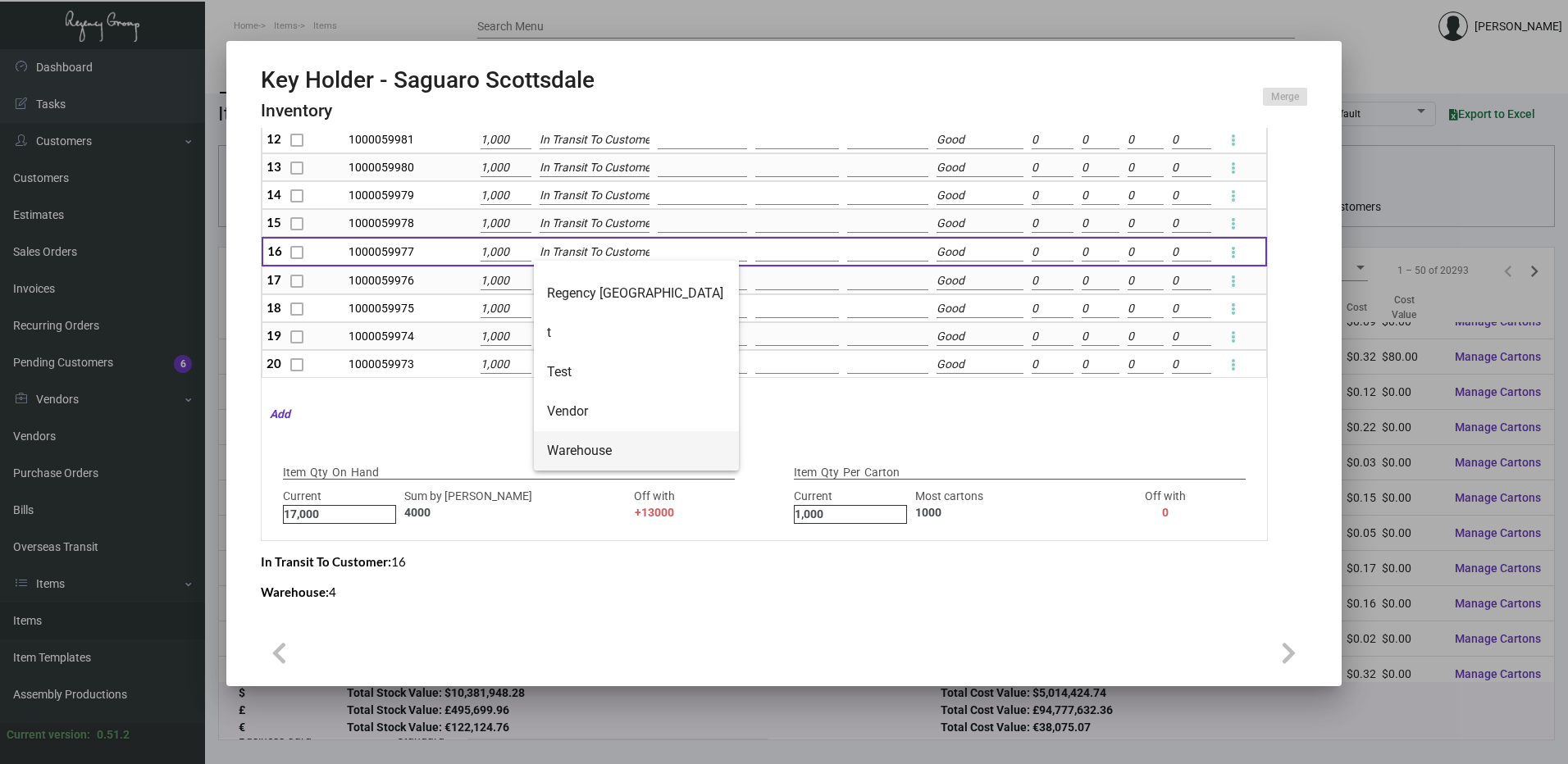
drag, startPoint x: 582, startPoint y: 459, endPoint x: 604, endPoint y: 292, distance: 168.4
click at [582, 452] on span "Warehouse" at bounding box center [636, 451] width 179 height 39
type input "Warehouse"
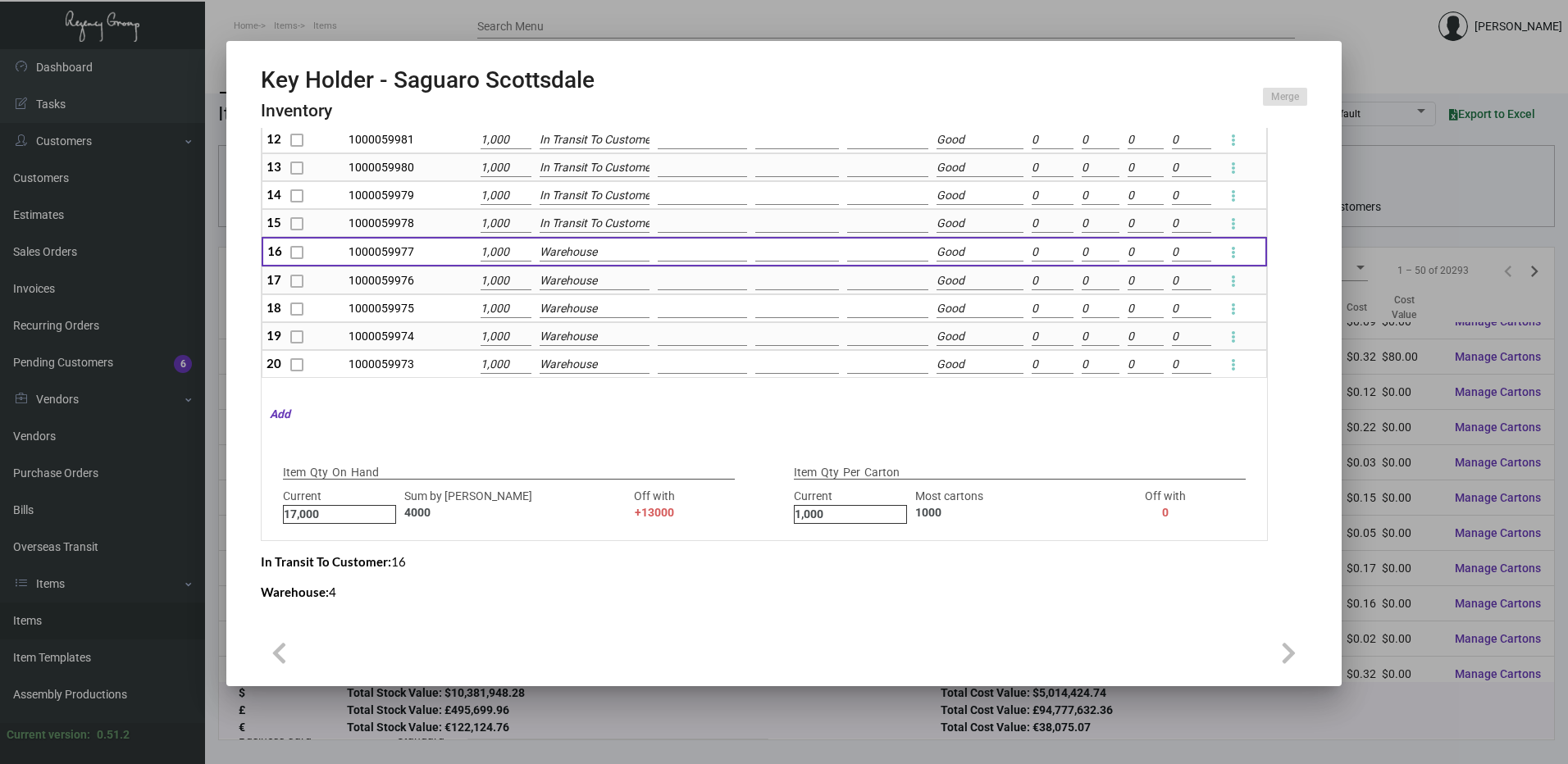
click at [594, 219] on input "In Transit To Customer" at bounding box center [594, 224] width 110 height 18
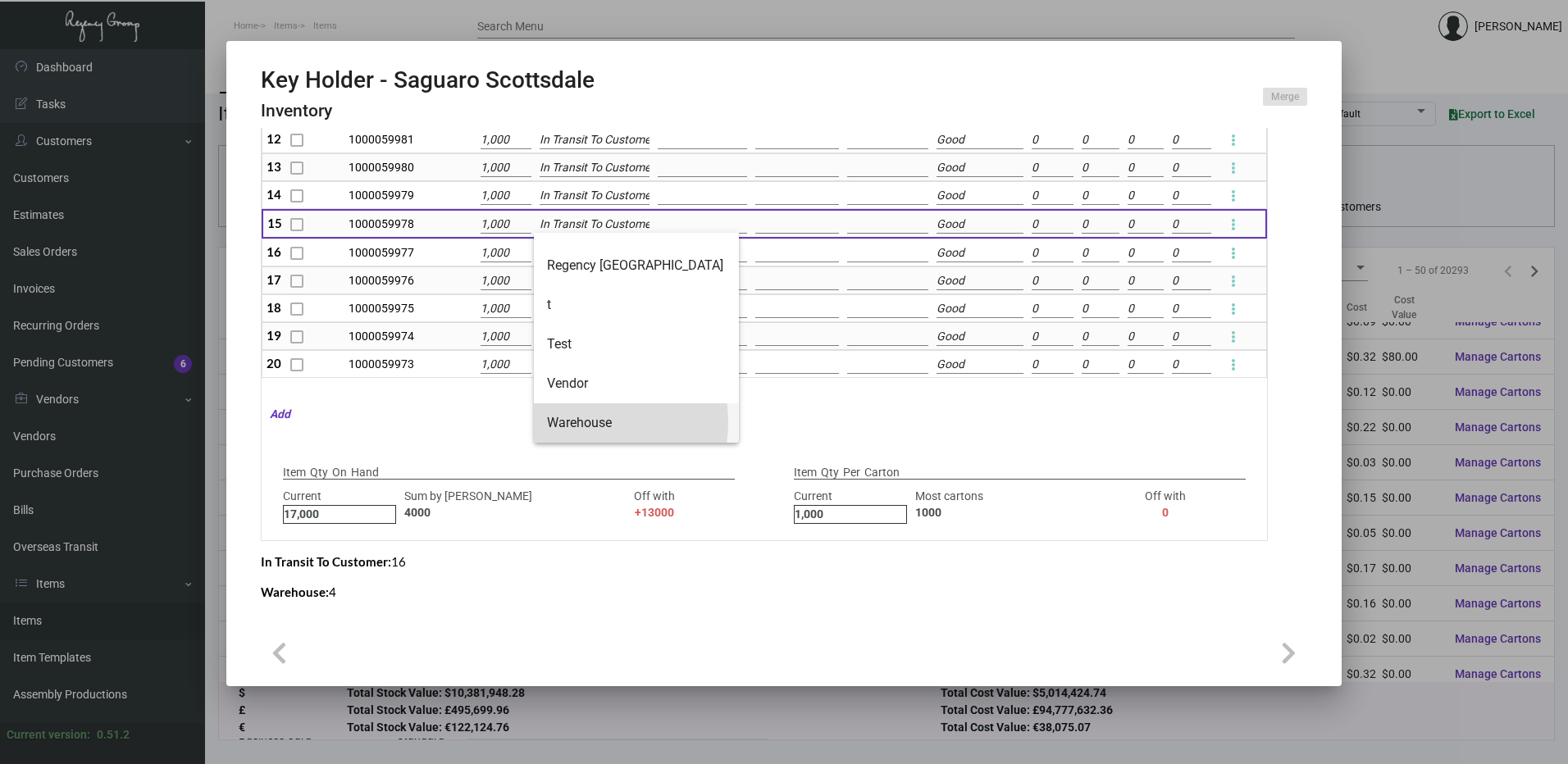
drag, startPoint x: 582, startPoint y: 422, endPoint x: 579, endPoint y: 284, distance: 138.0
click at [582, 421] on span "Warehouse" at bounding box center [636, 423] width 179 height 39
type input "Warehouse"
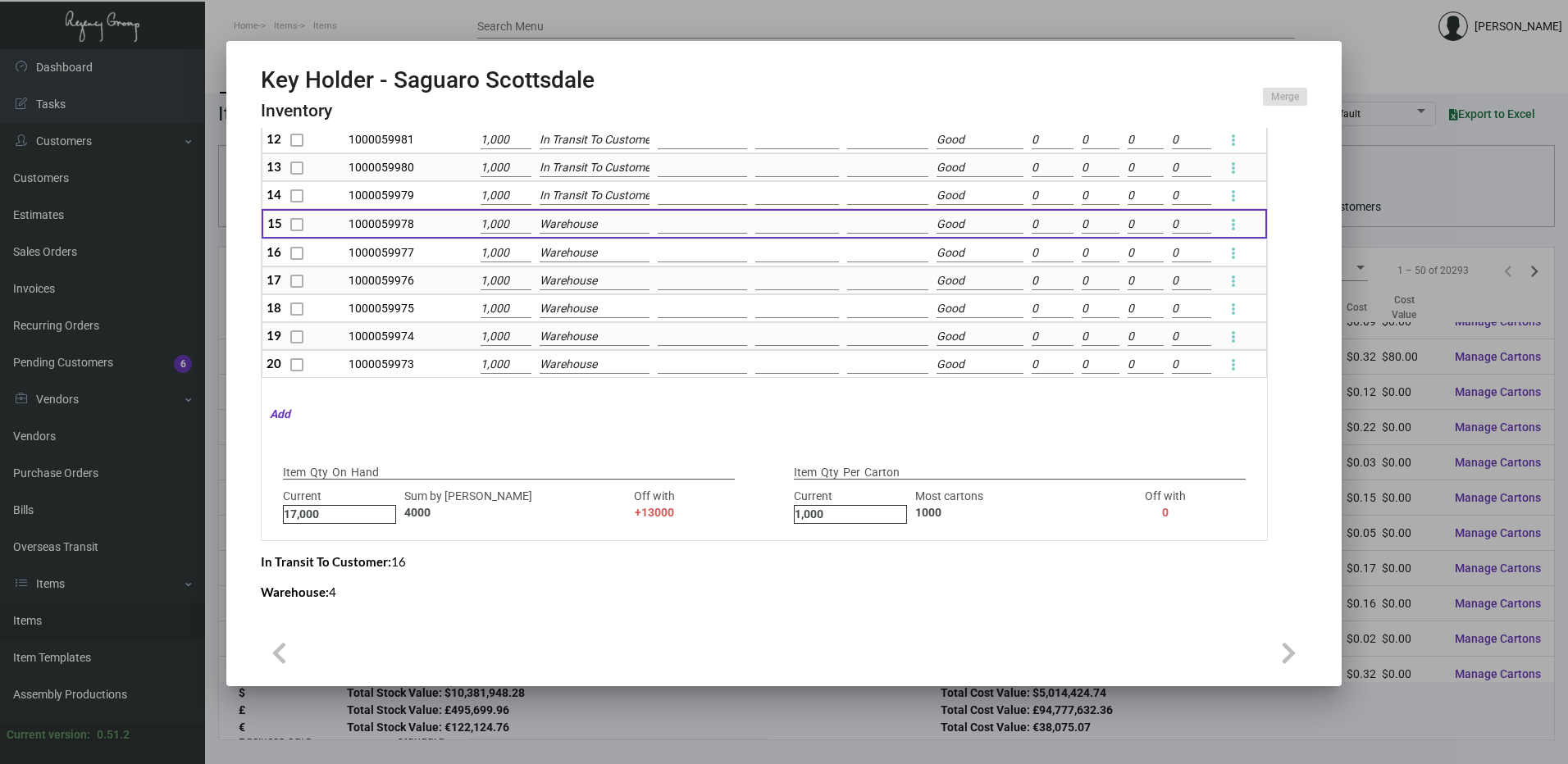
click at [578, 193] on input "In Transit To Customer" at bounding box center [594, 196] width 110 height 18
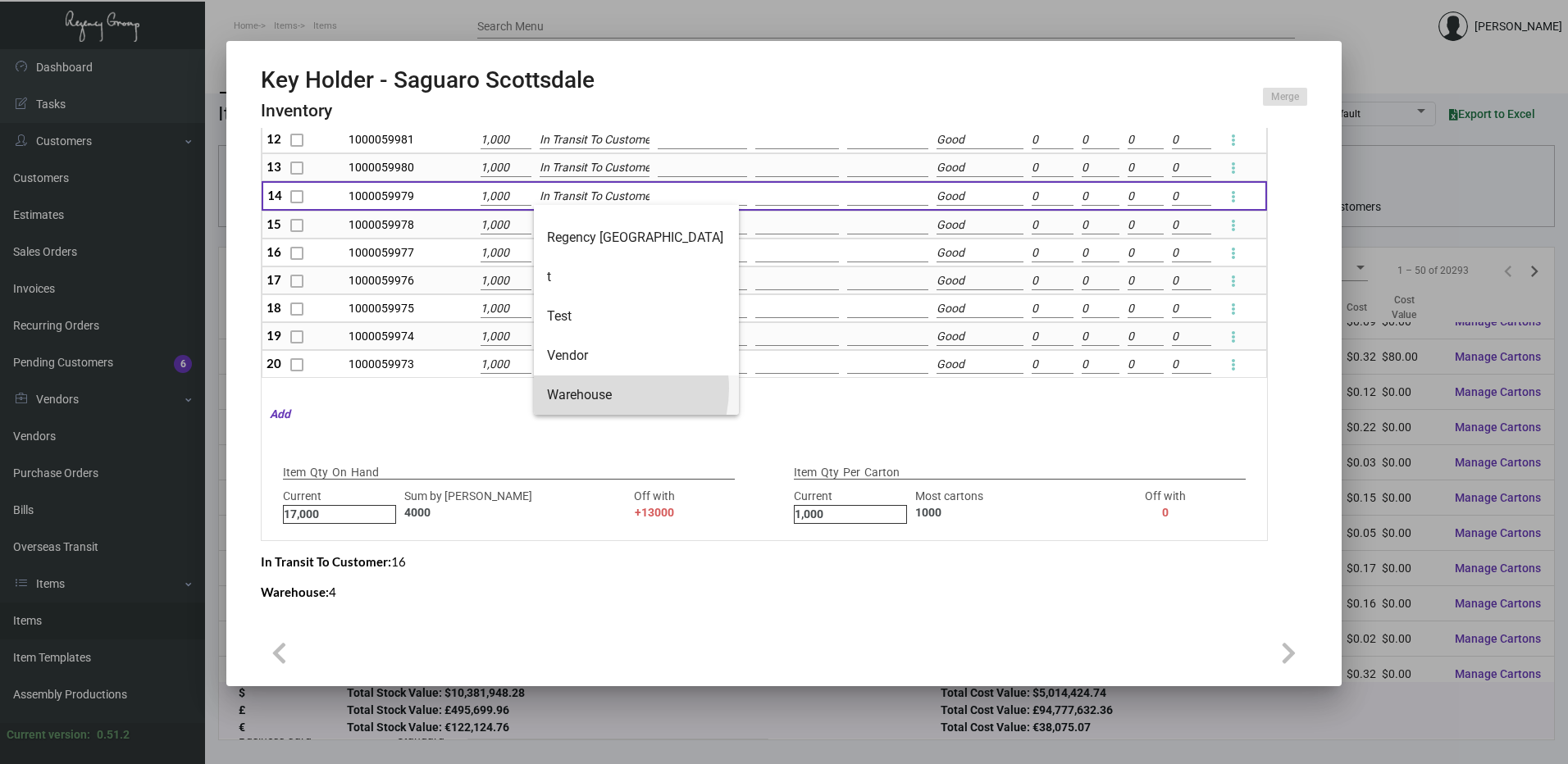
drag, startPoint x: 600, startPoint y: 389, endPoint x: 594, endPoint y: 259, distance: 130.1
click at [600, 387] on span "Warehouse" at bounding box center [636, 395] width 179 height 39
type input "Warehouse"
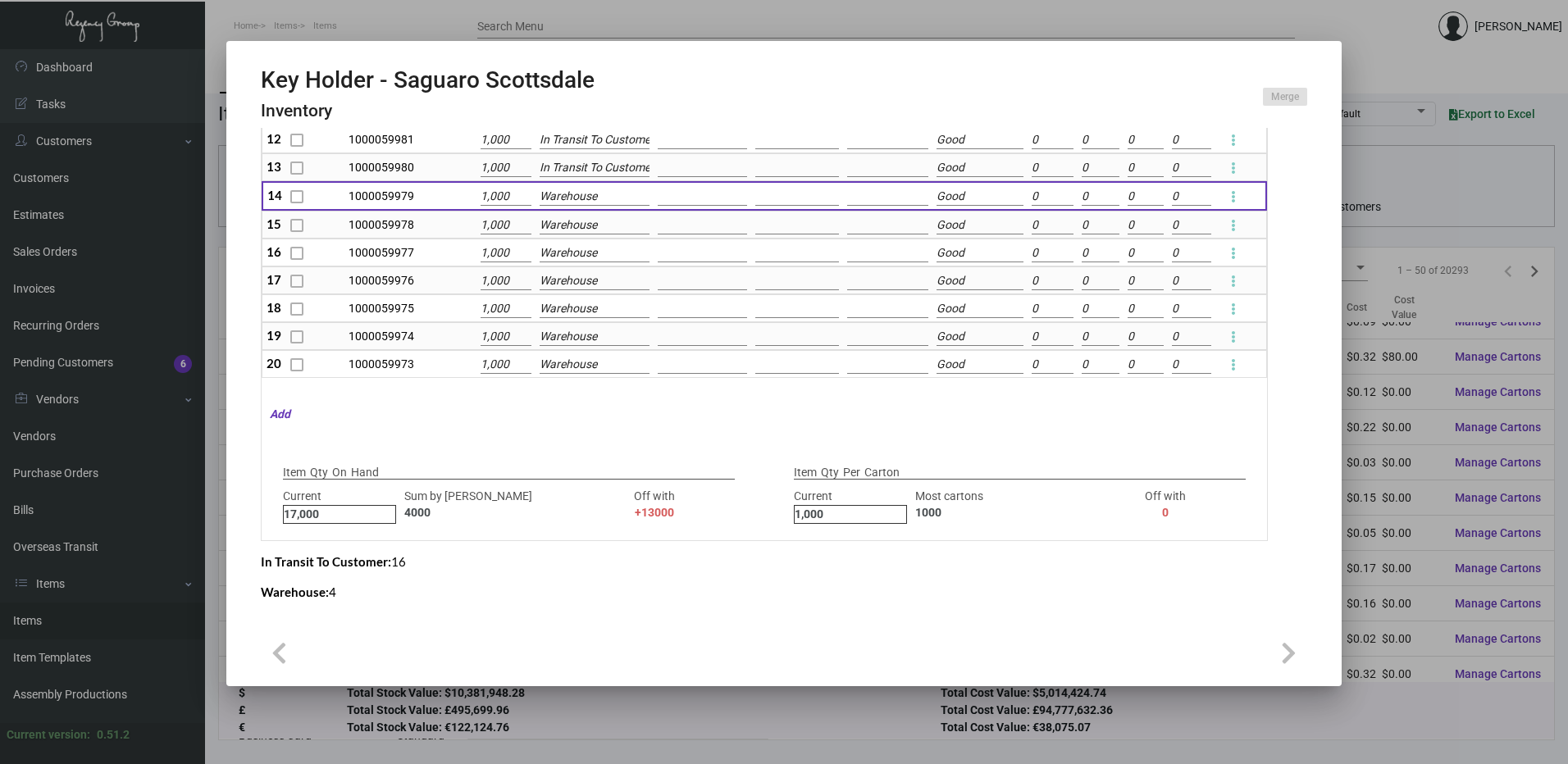
click at [588, 171] on input "In Transit To Customer" at bounding box center [594, 168] width 110 height 18
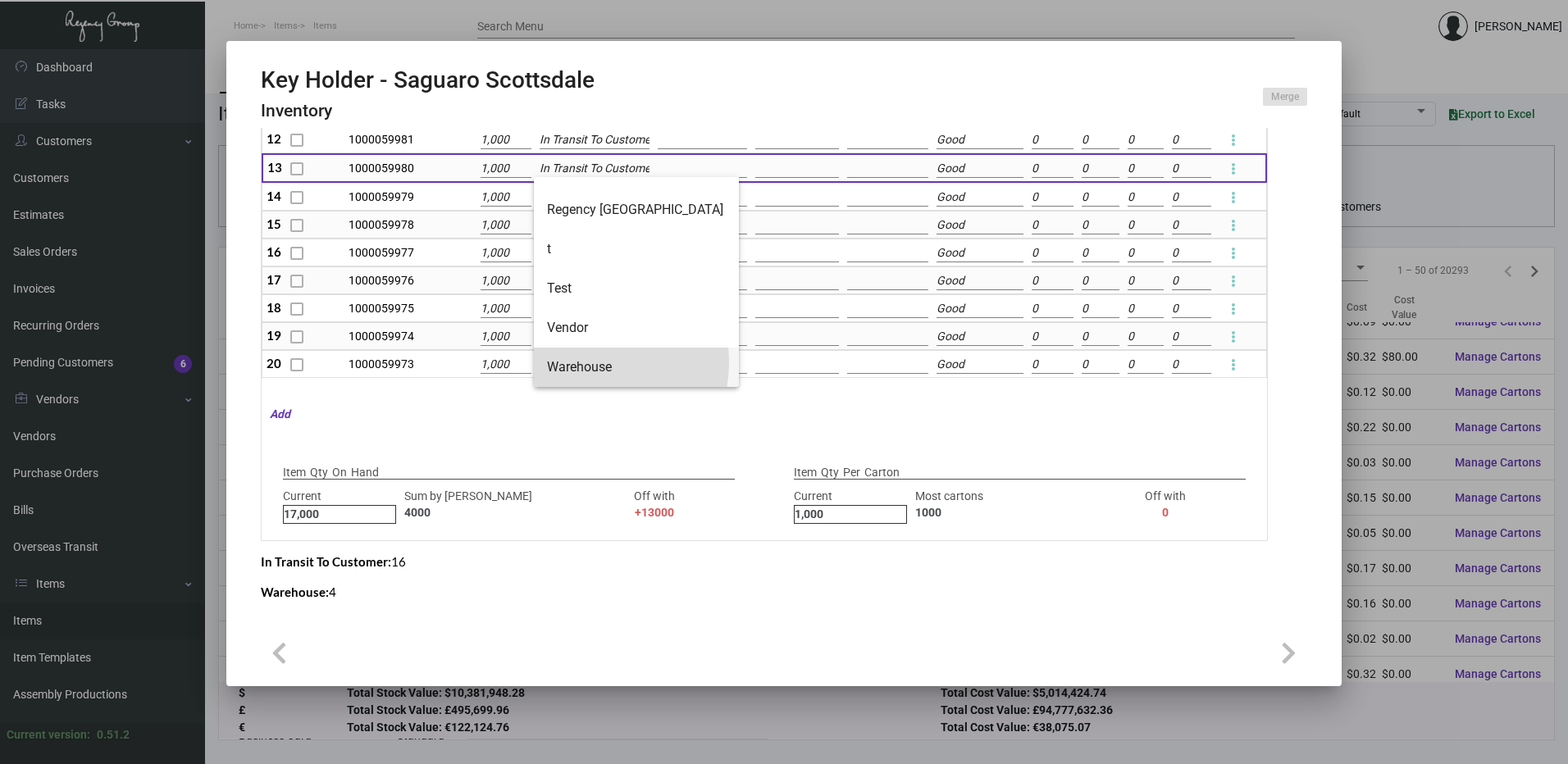
click at [585, 363] on span "Warehouse" at bounding box center [636, 367] width 179 height 39
type input "Warehouse"
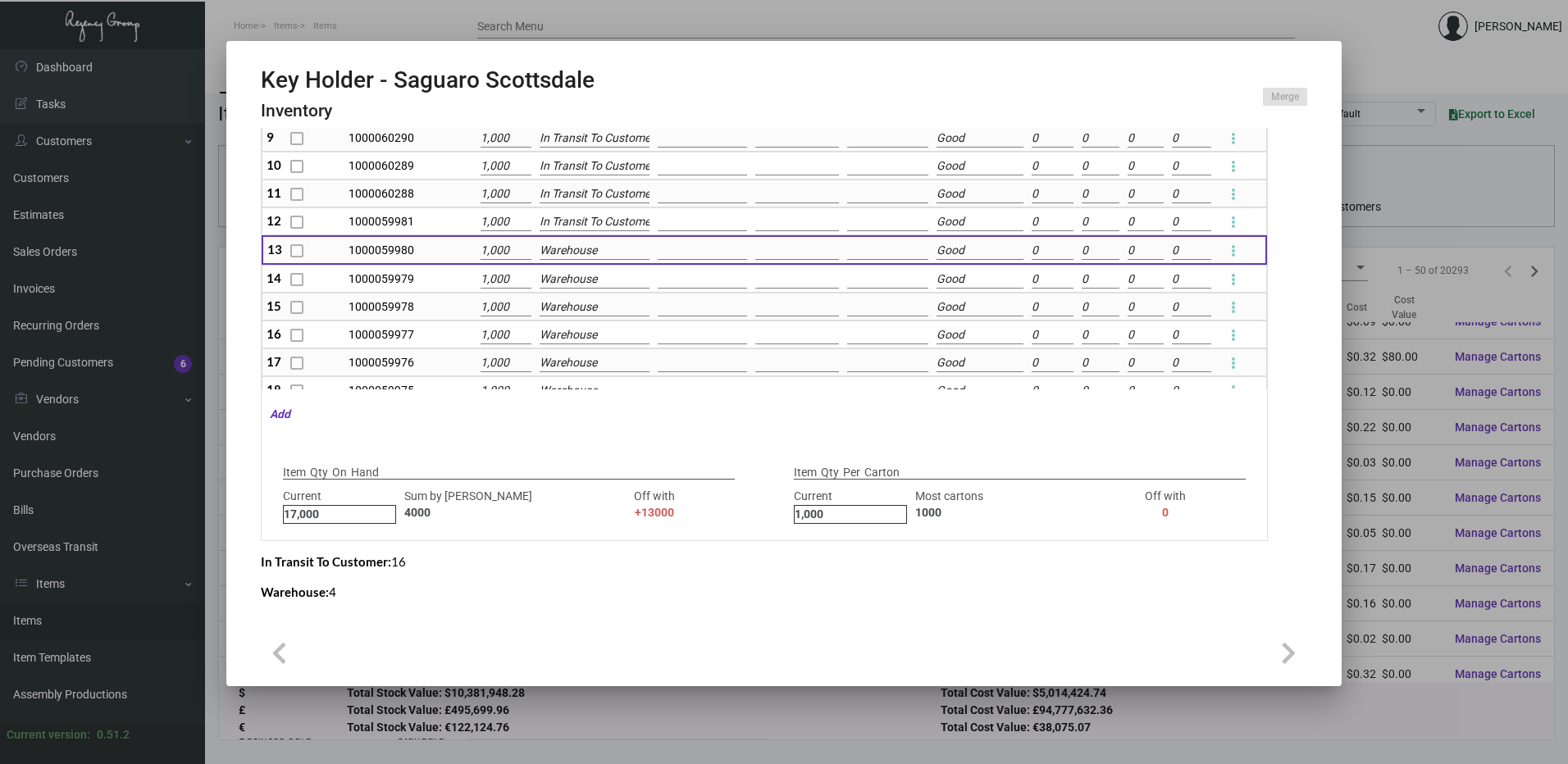
click at [585, 223] on tbody "1 1000060648 700 In Transit To Customer Good 0 0 0 0 2 1000060297 1,000 Warehou…" at bounding box center [764, 180] width 1005 height 559
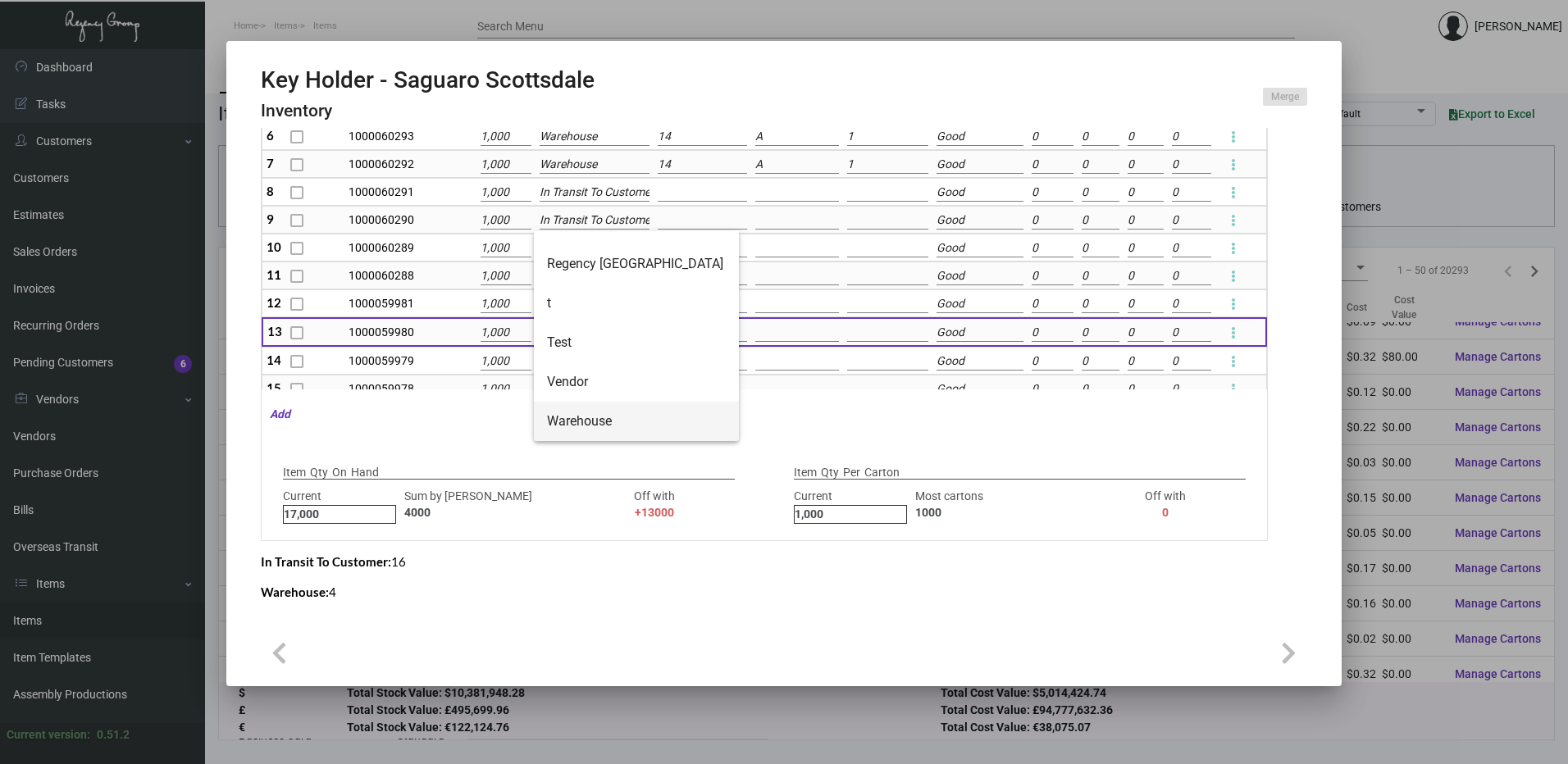
click at [600, 411] on span "Warehouse" at bounding box center [636, 421] width 179 height 39
type input "Warehouse"
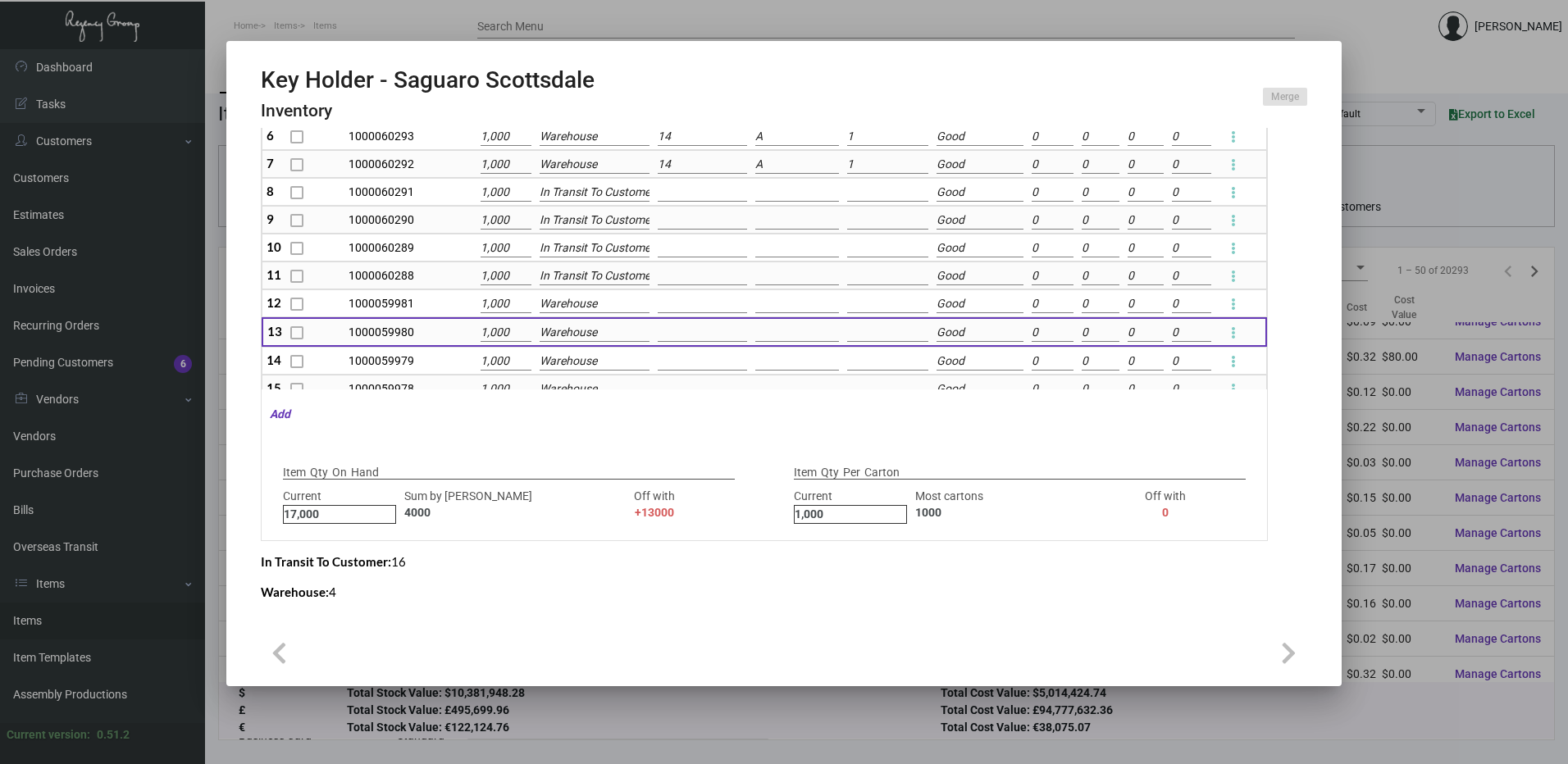
click at [582, 275] on input "In Transit To Customer" at bounding box center [594, 276] width 110 height 18
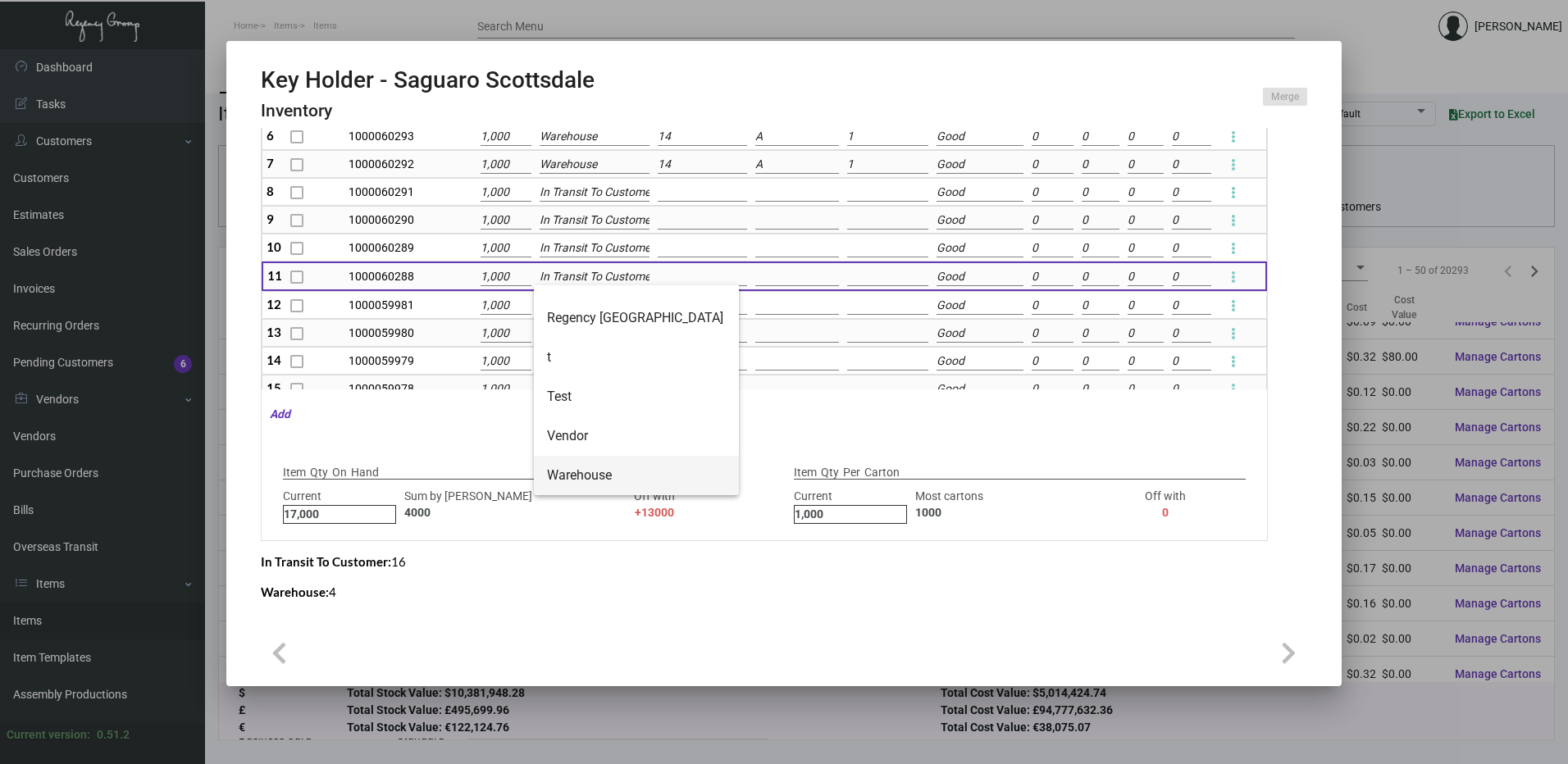
click at [581, 468] on span "Warehouse" at bounding box center [636, 476] width 179 height 39
type input "Warehouse"
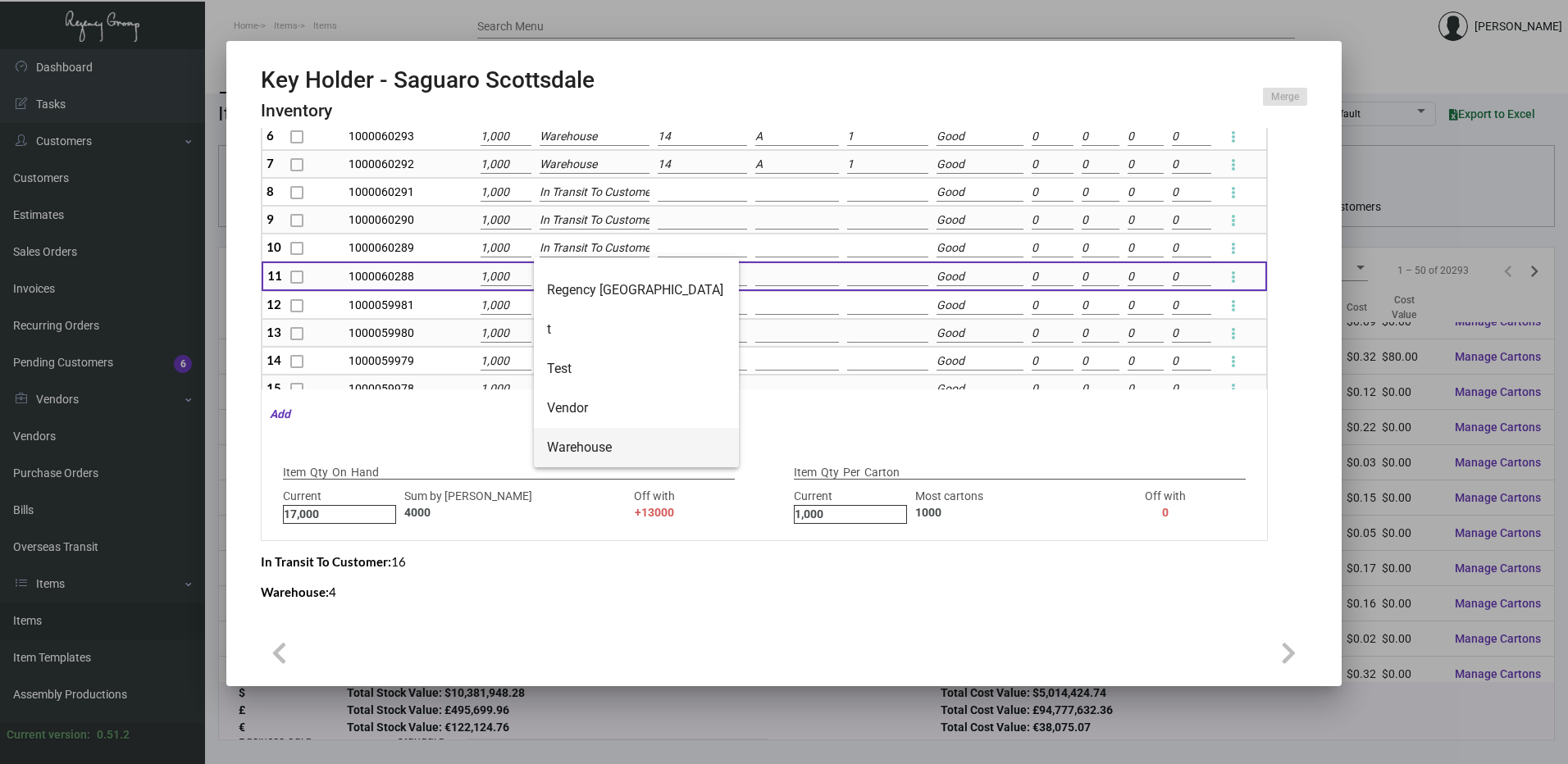
click at [565, 451] on span "Warehouse" at bounding box center [636, 448] width 179 height 39
type input "Warehouse"
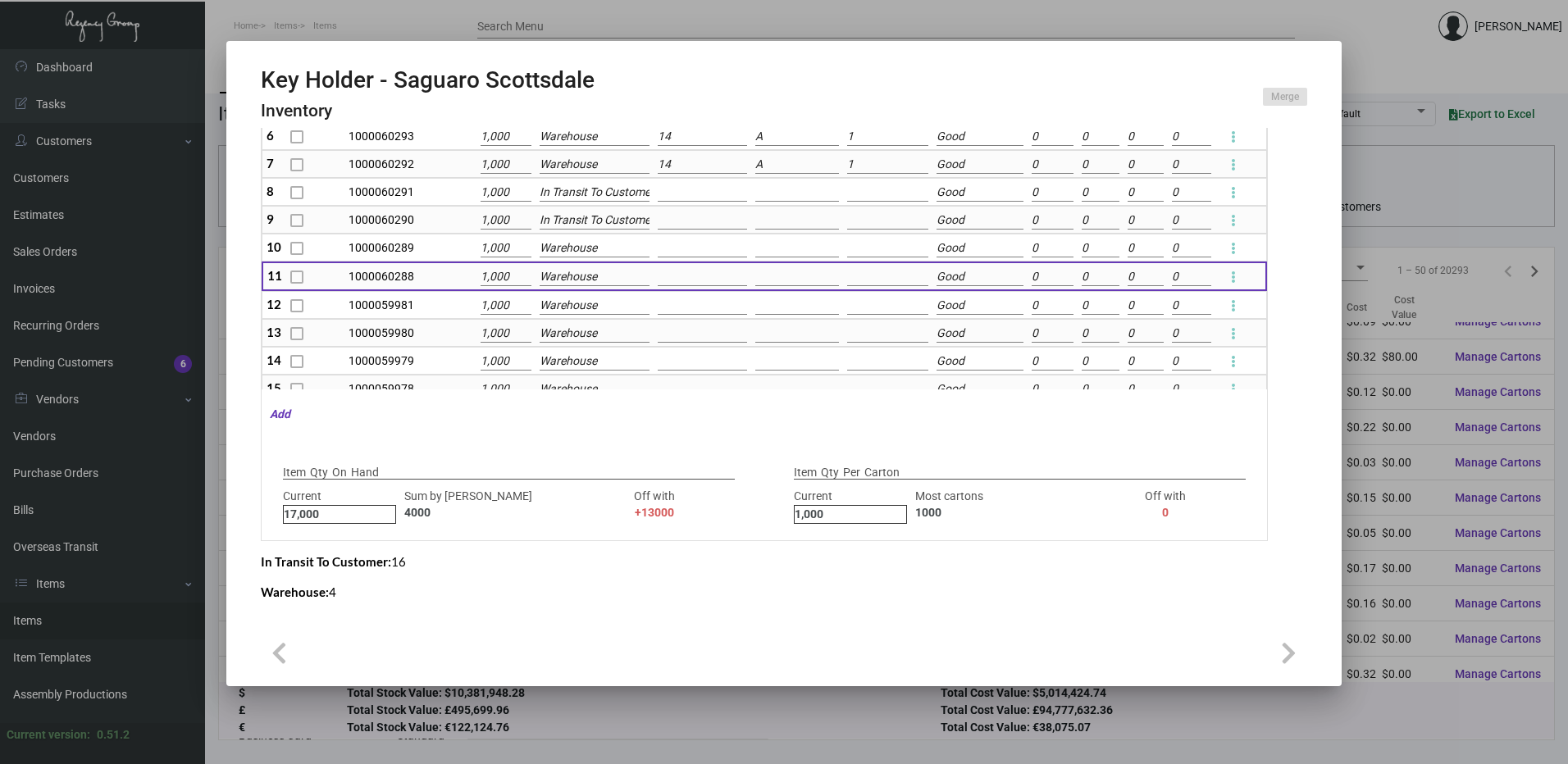
scroll to position [0, 0]
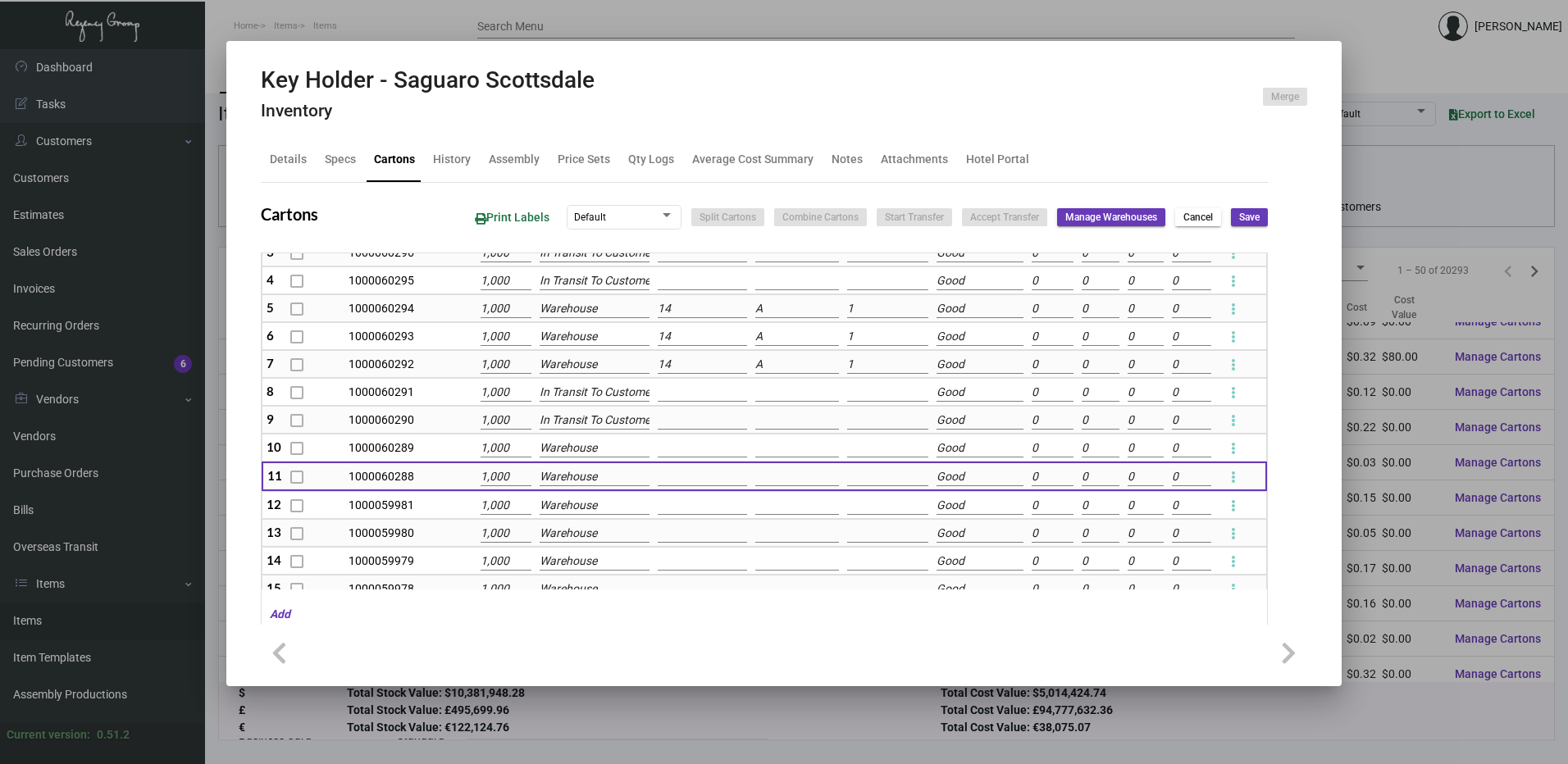
click at [1234, 225] on button "Save" at bounding box center [1249, 217] width 37 height 18
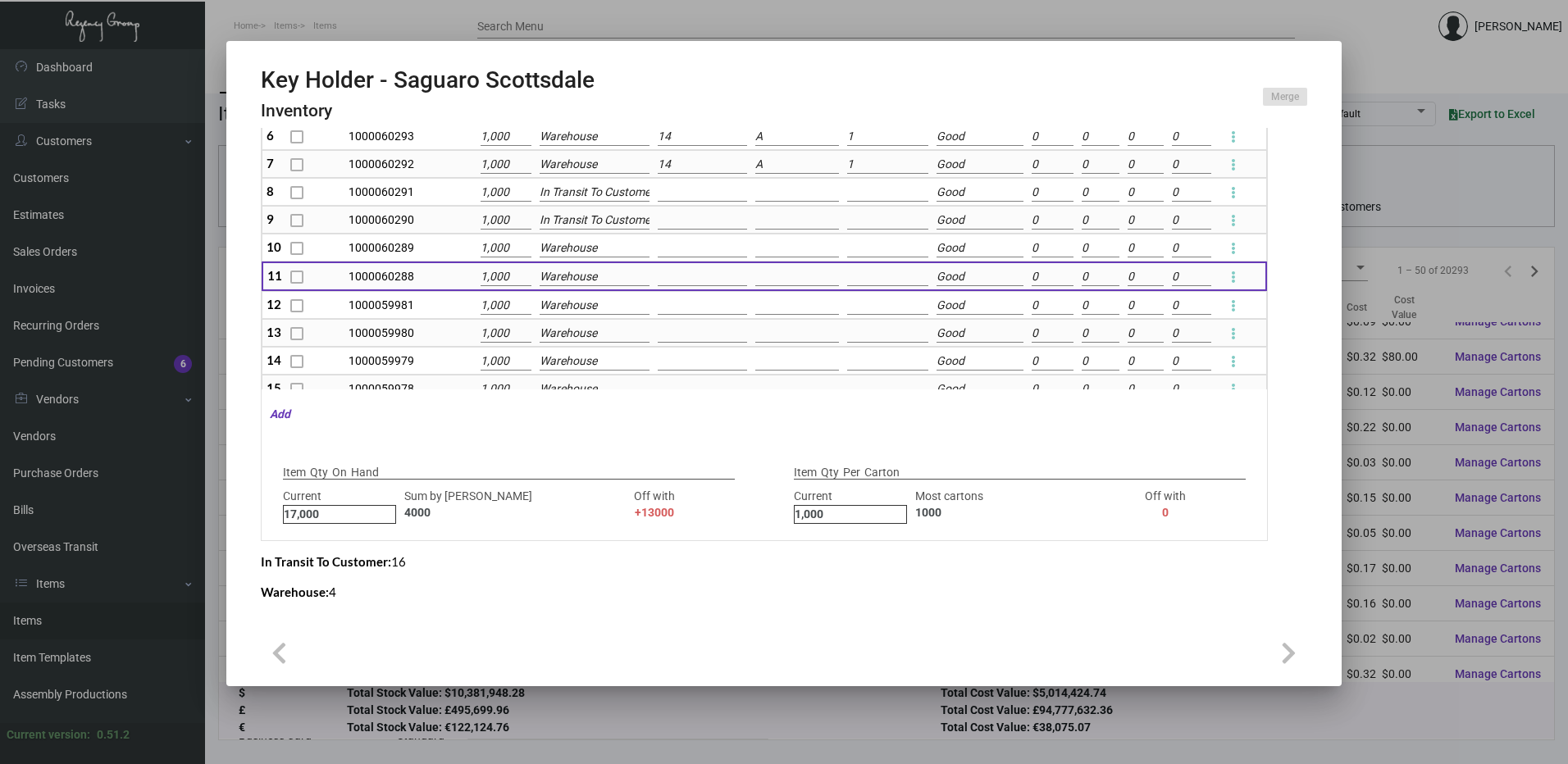
checkbox input "false"
type input "0"
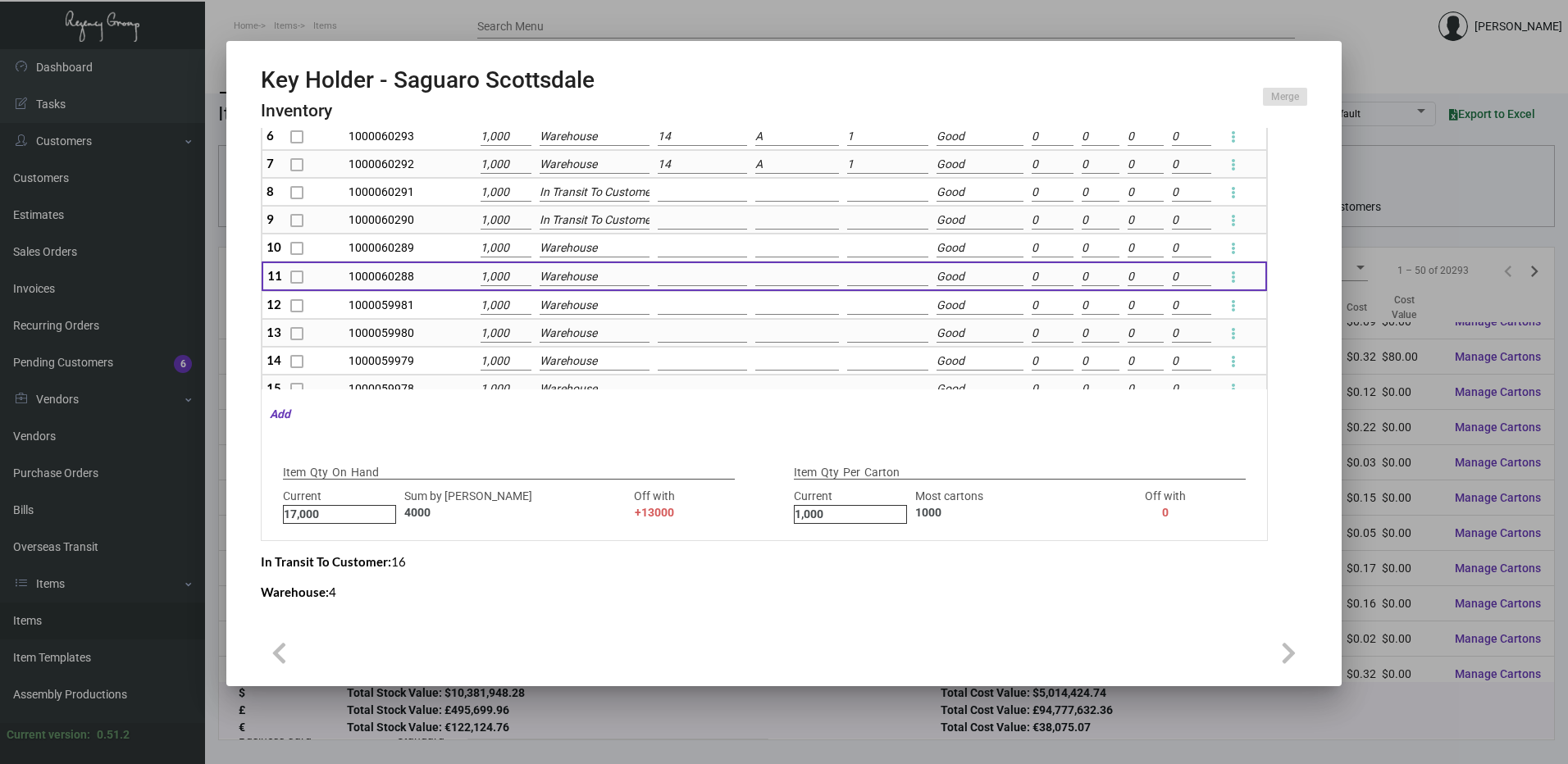
type input "0"
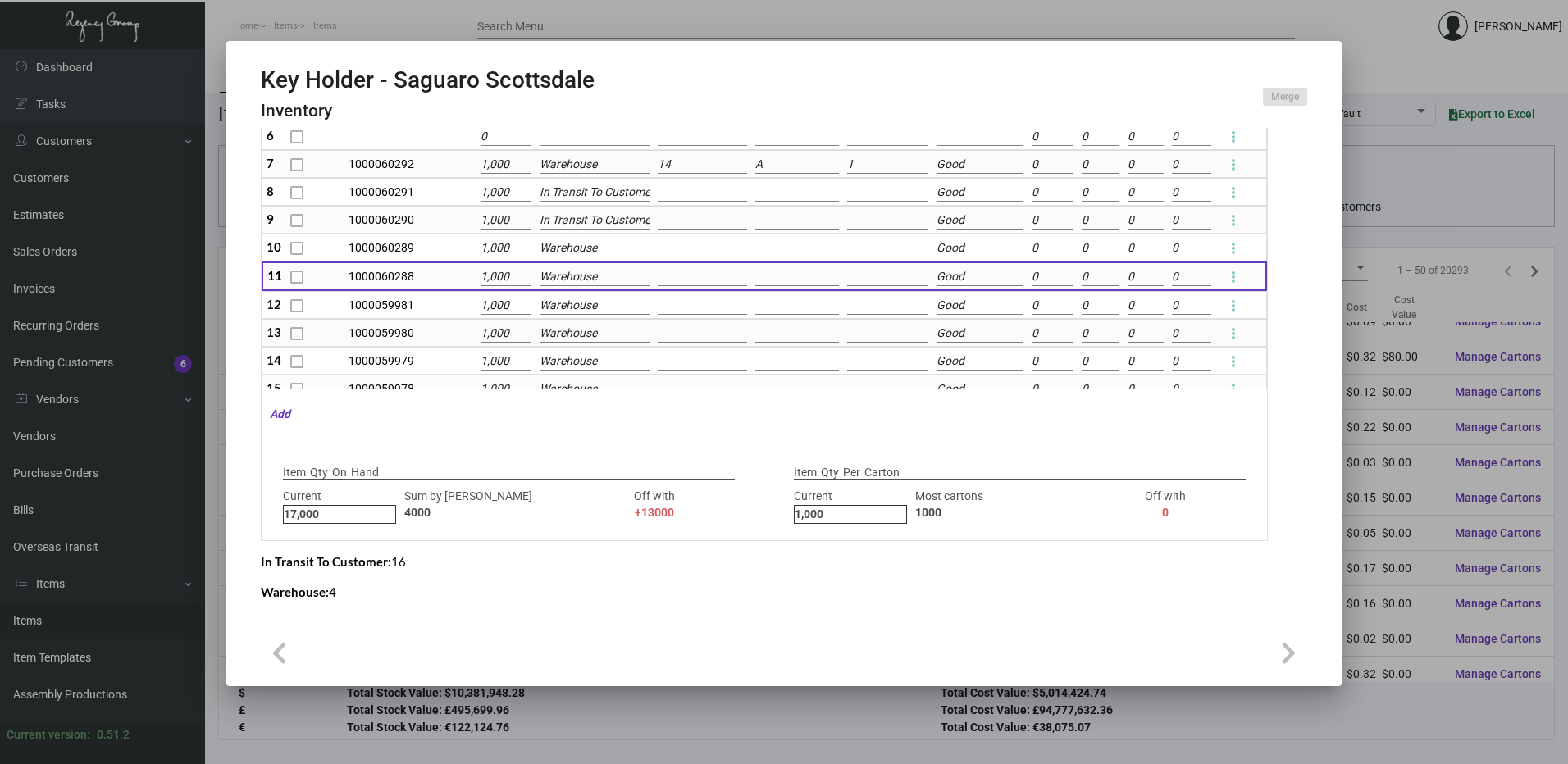
type input "0"
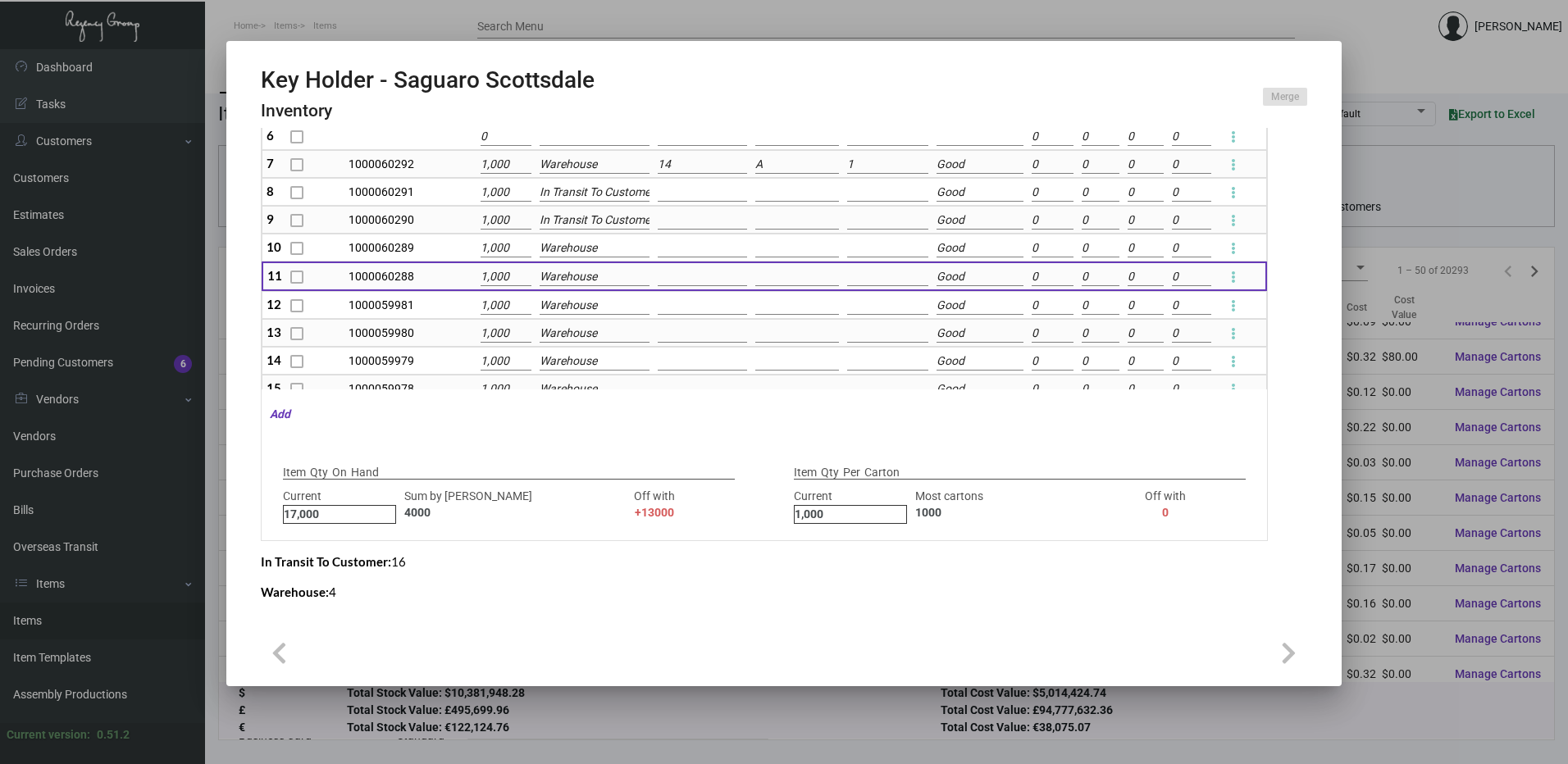
type input "0"
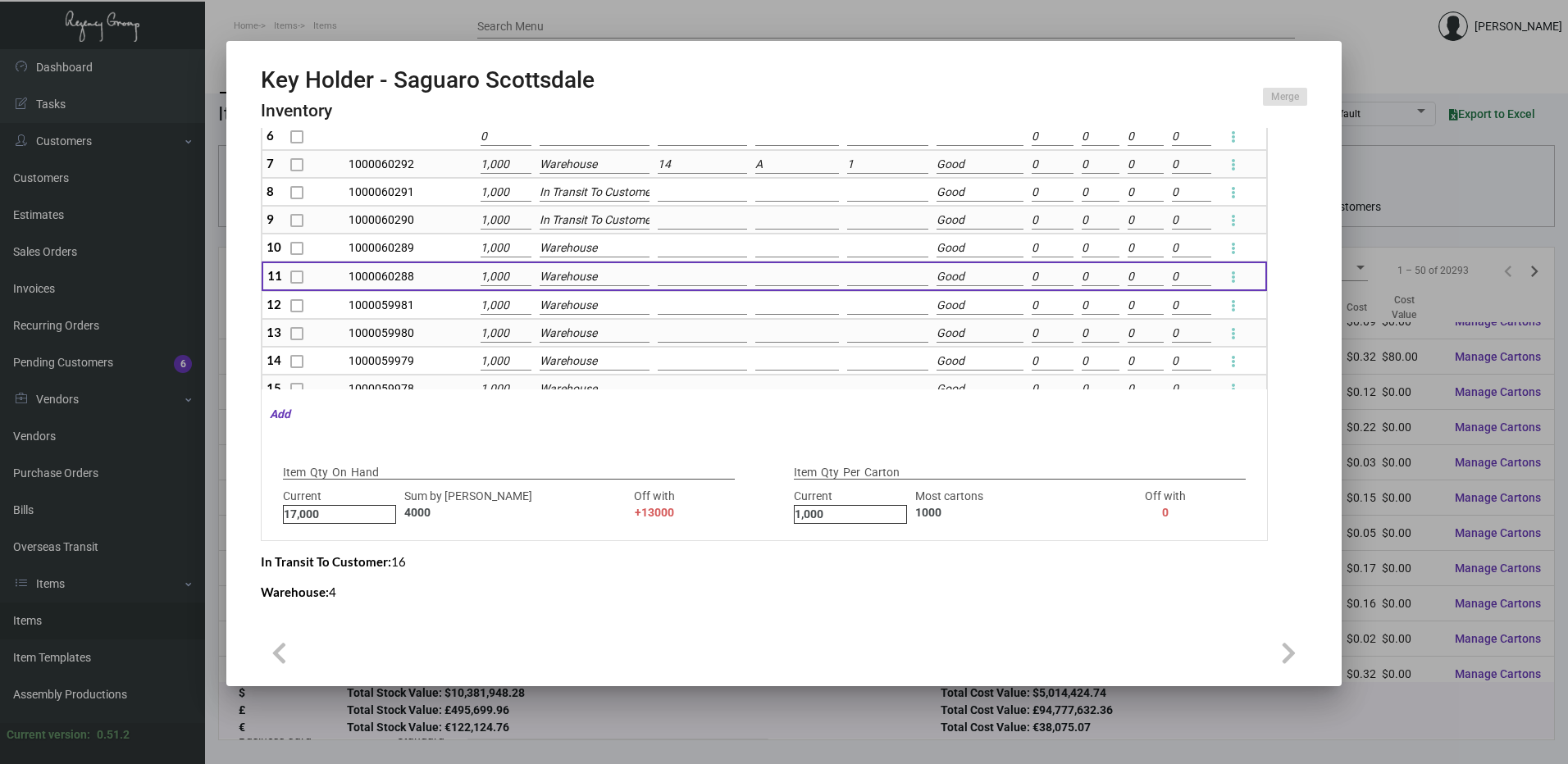
type input "0"
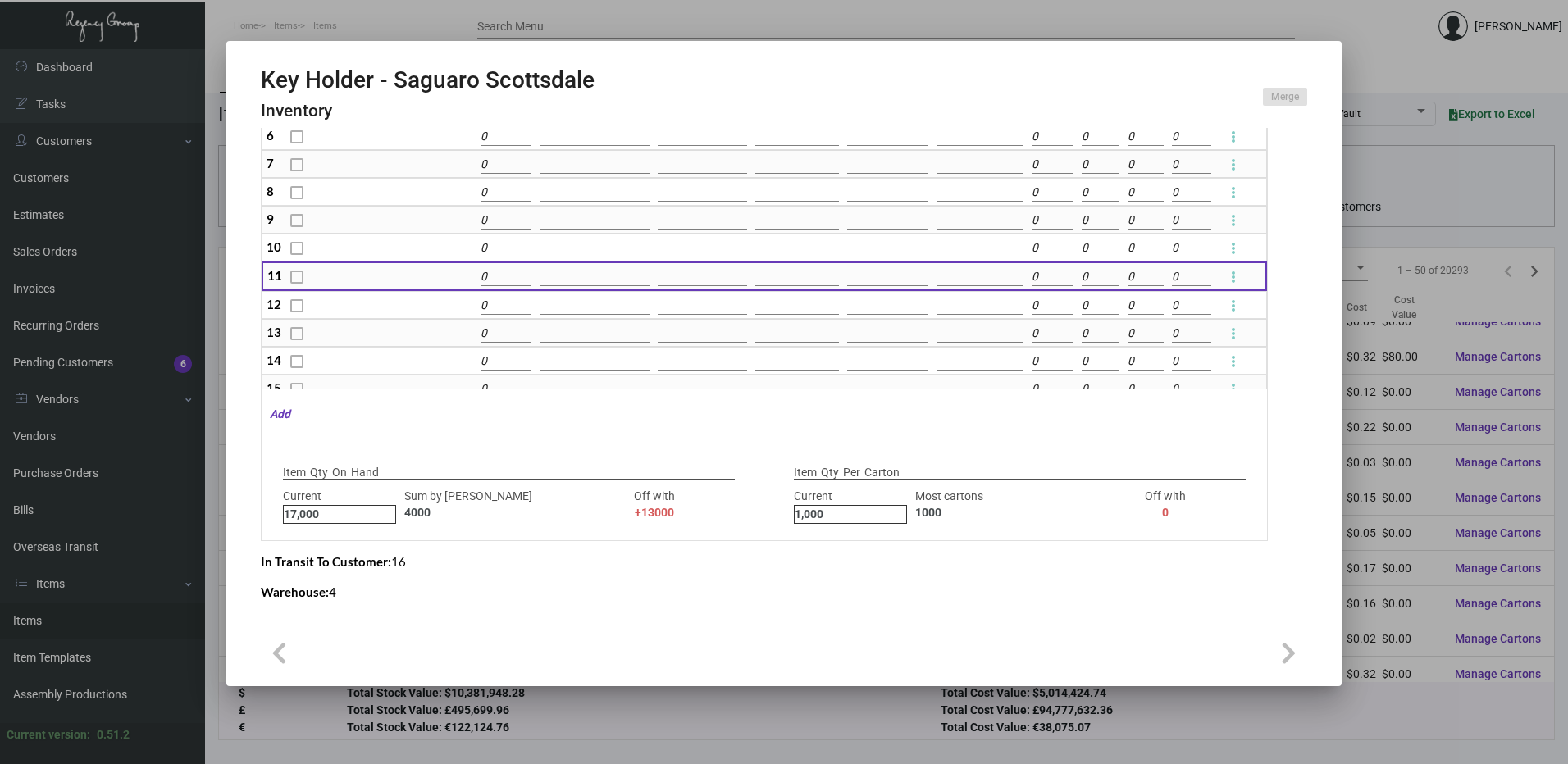
type input "15000"
type input "+2000"
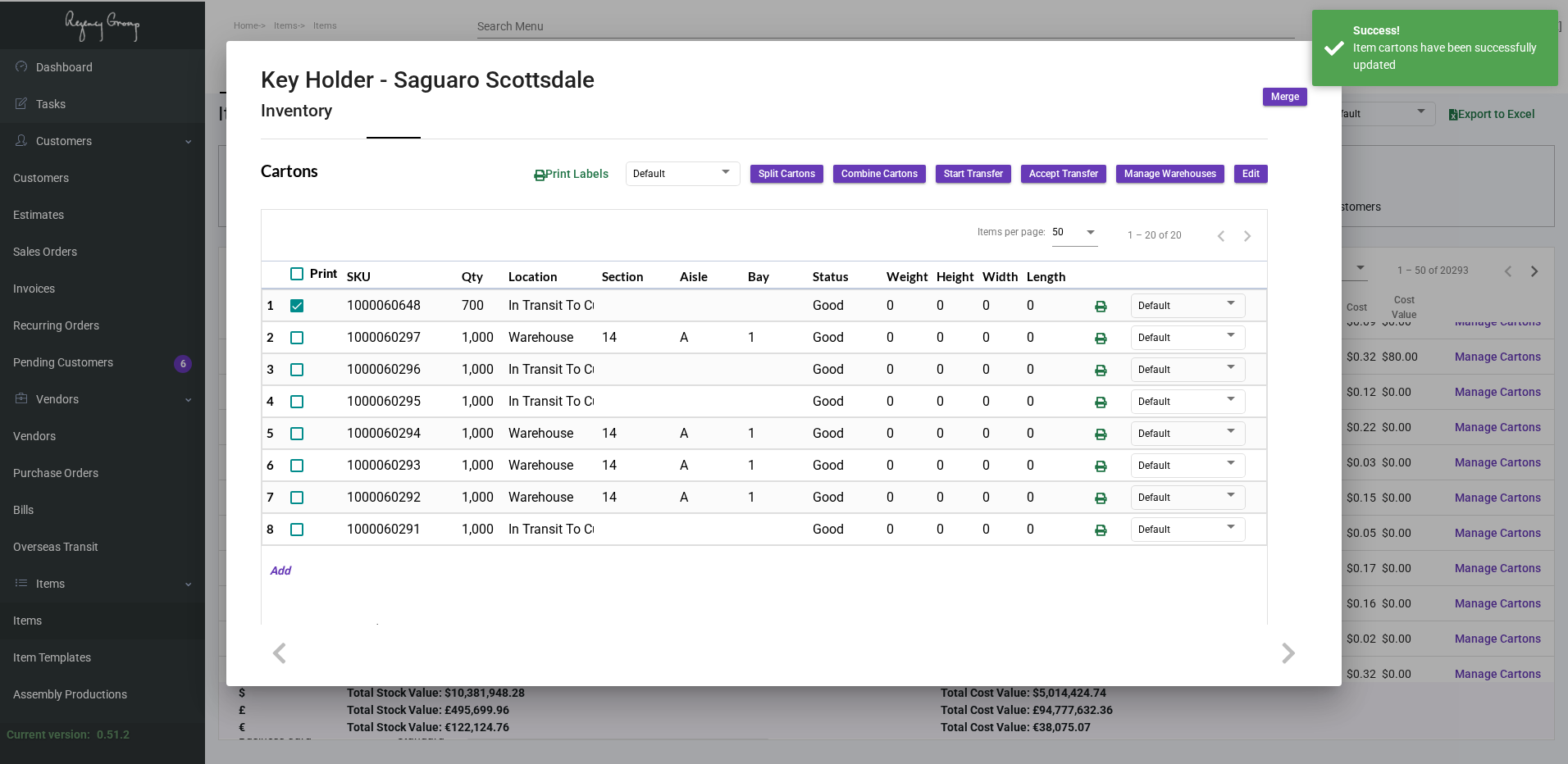
scroll to position [36, 0]
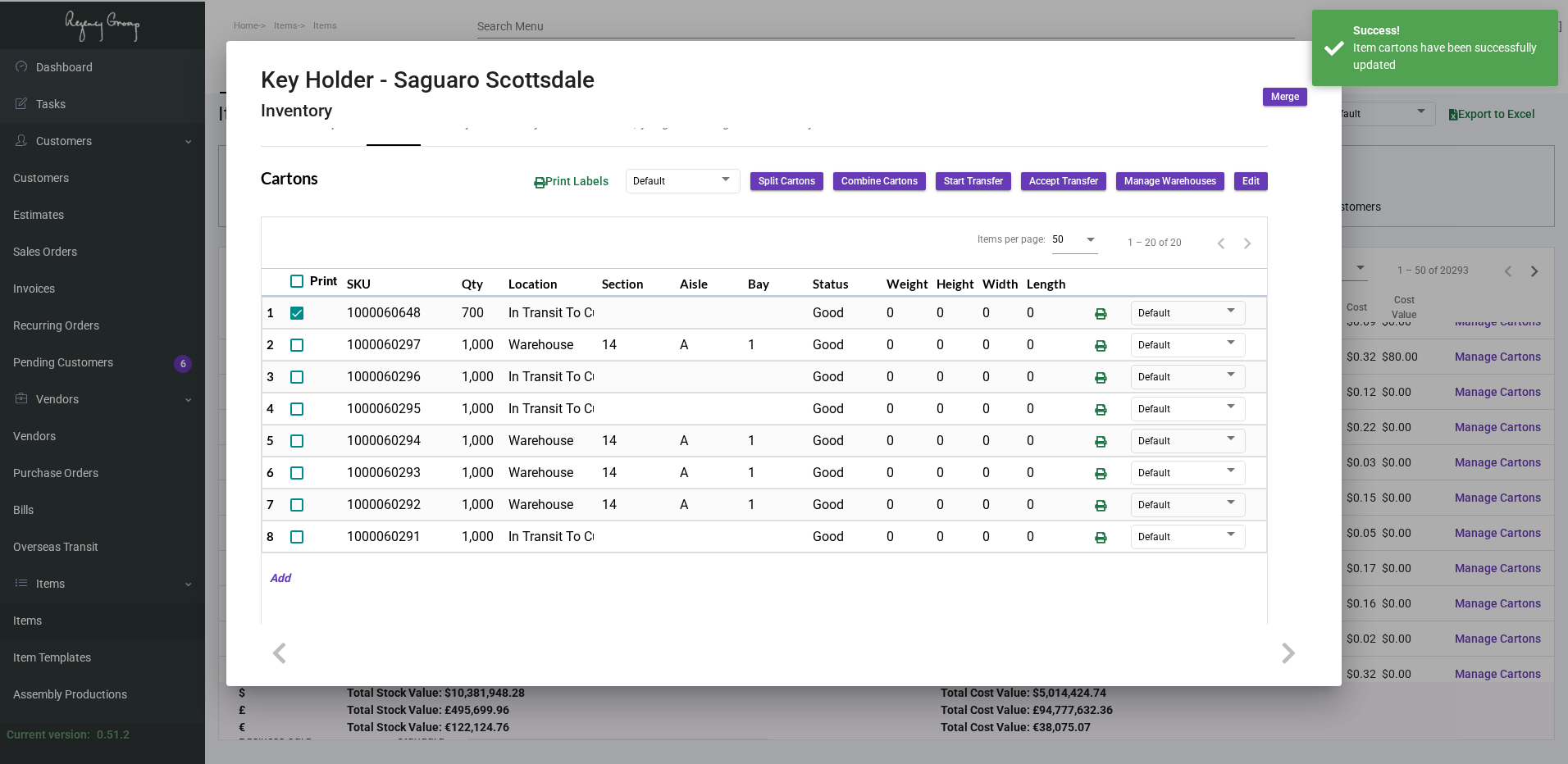
click at [1242, 178] on span "Edit" at bounding box center [1250, 182] width 17 height 14
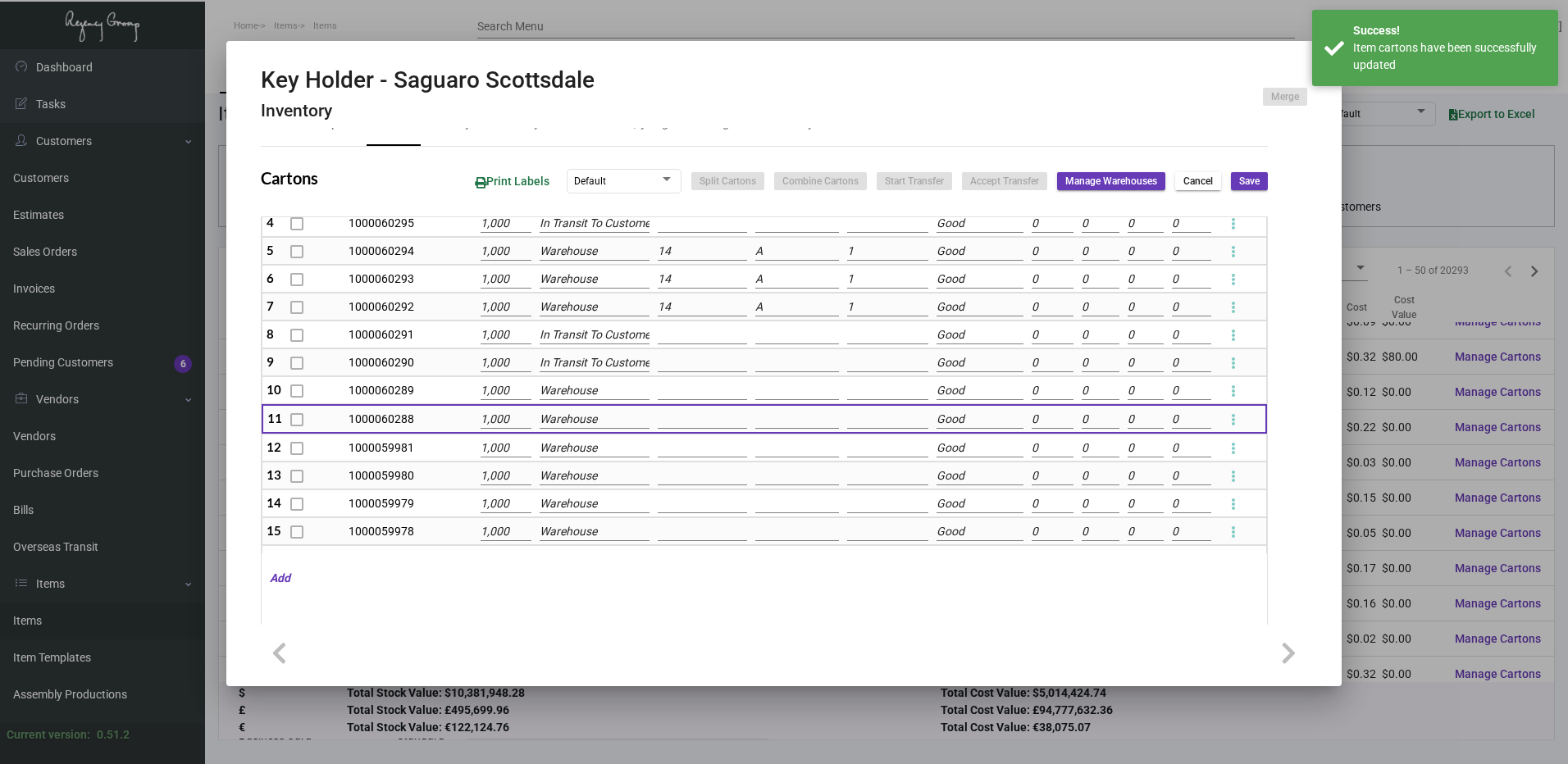
scroll to position [246, 0]
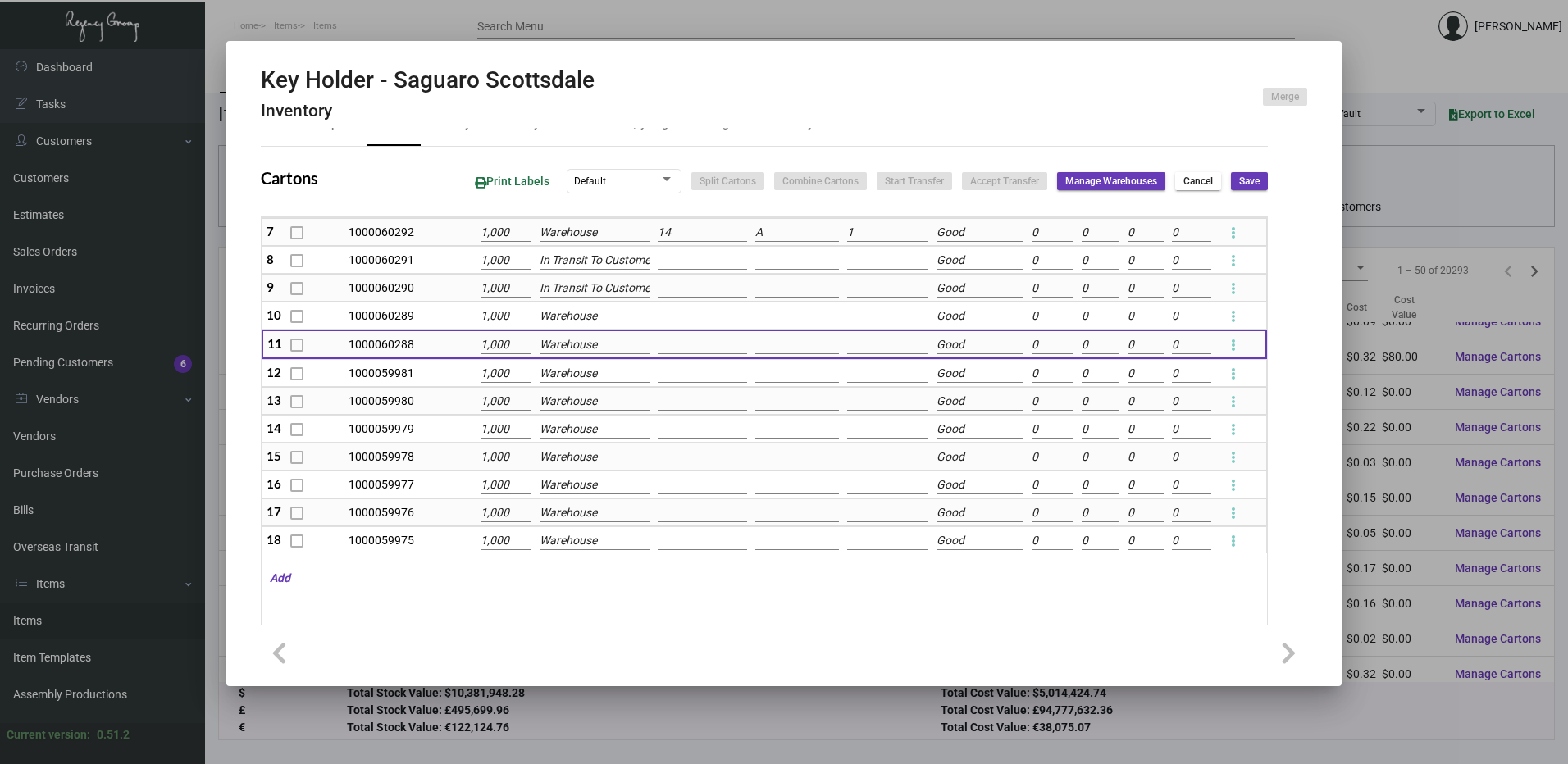
click at [600, 290] on input "In Transit To Customer" at bounding box center [594, 288] width 110 height 18
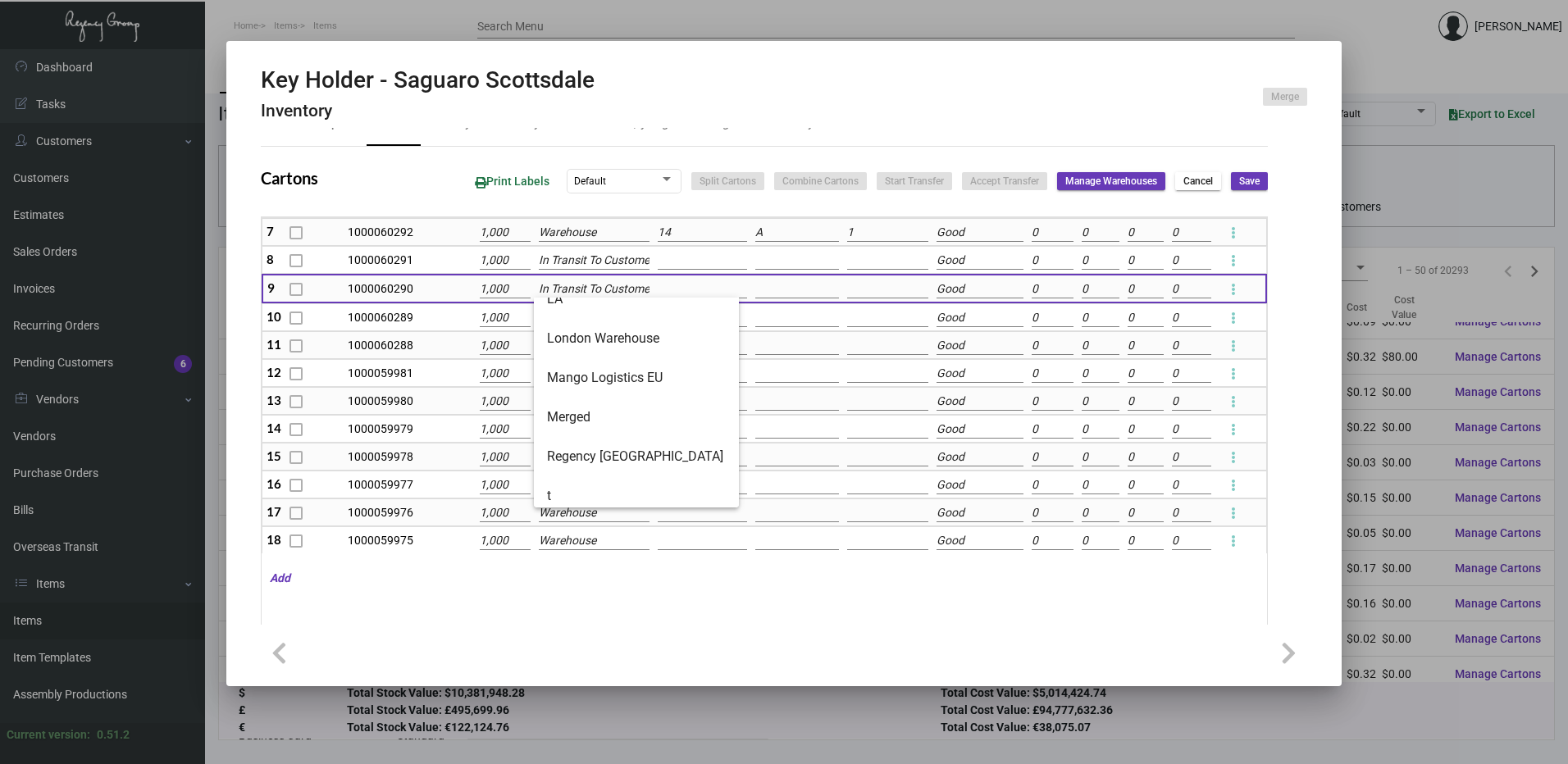
scroll to position [302, 0]
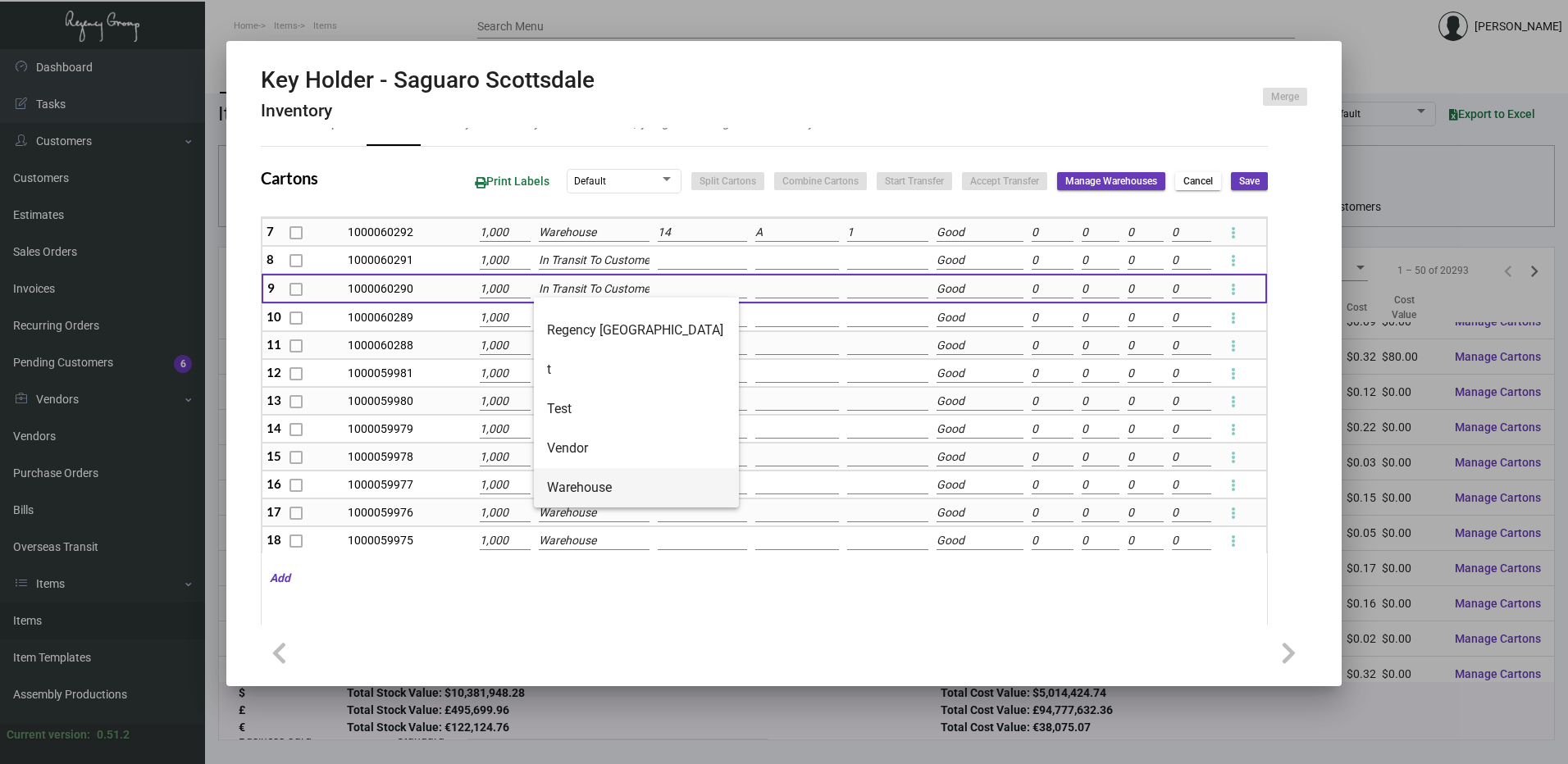
click at [613, 494] on span "Warehouse" at bounding box center [636, 488] width 179 height 39
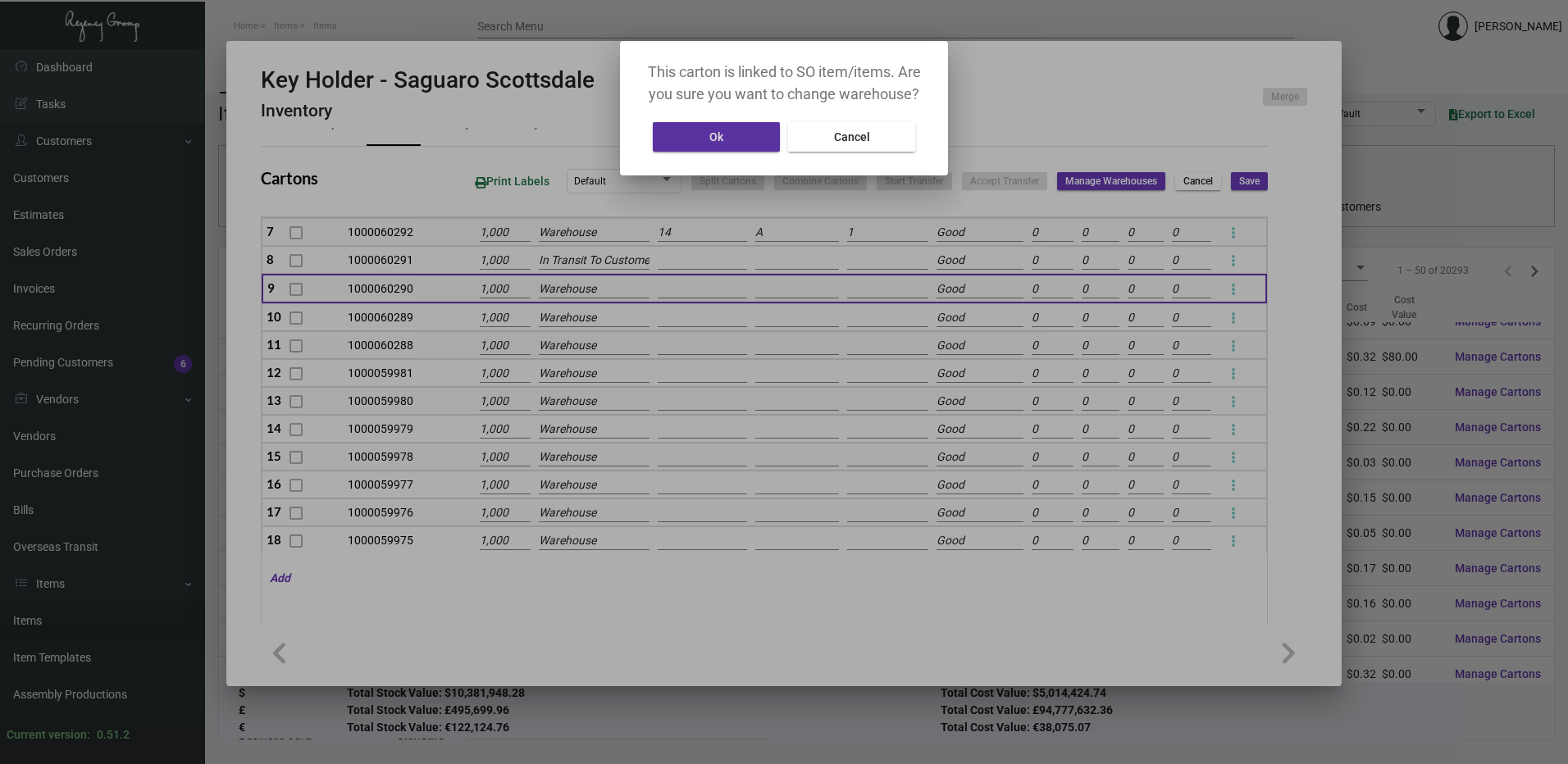
click at [874, 139] on button "Cancel" at bounding box center [851, 136] width 127 height 30
type input "In Transit To Customer"
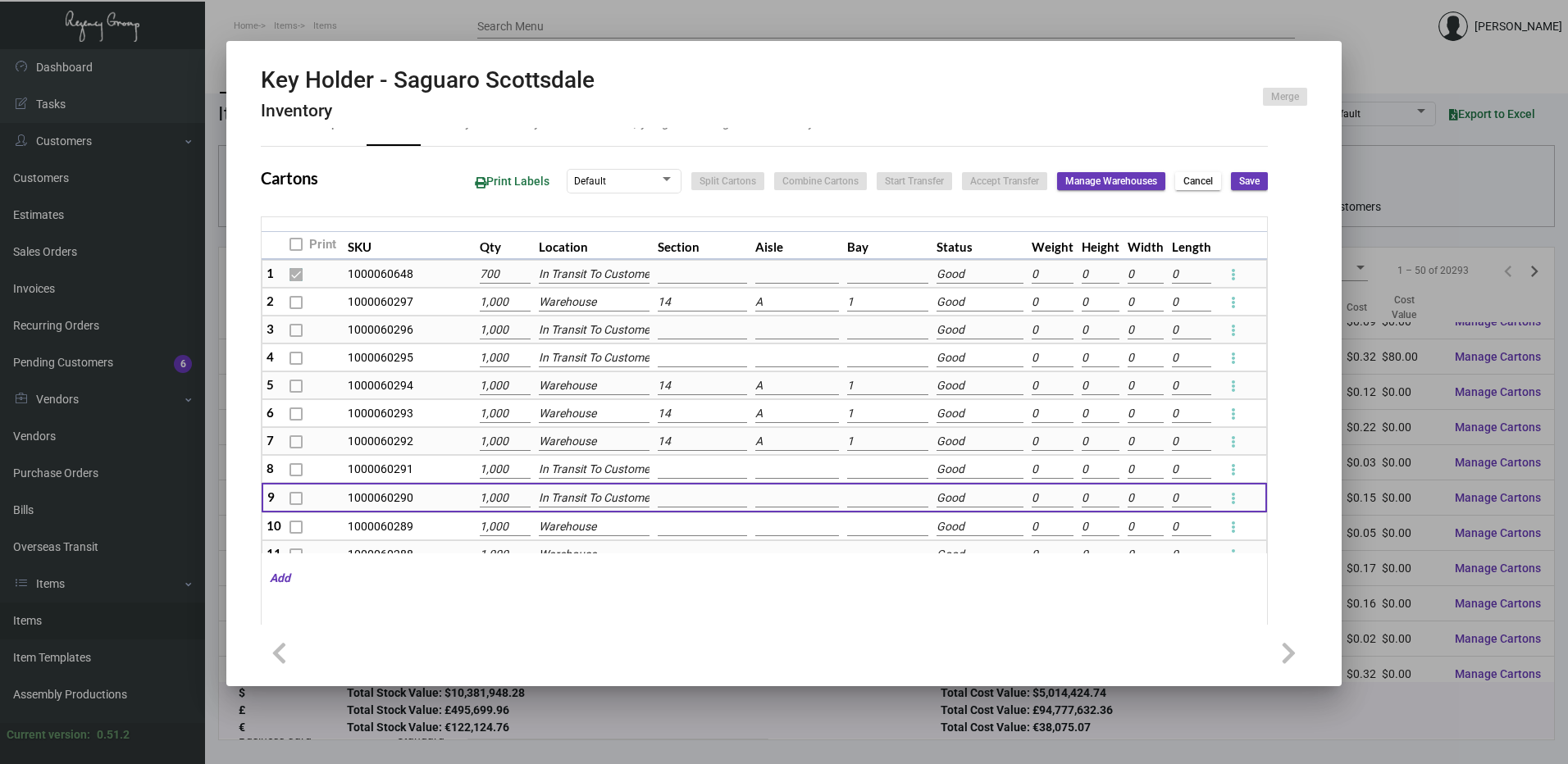
scroll to position [0, 0]
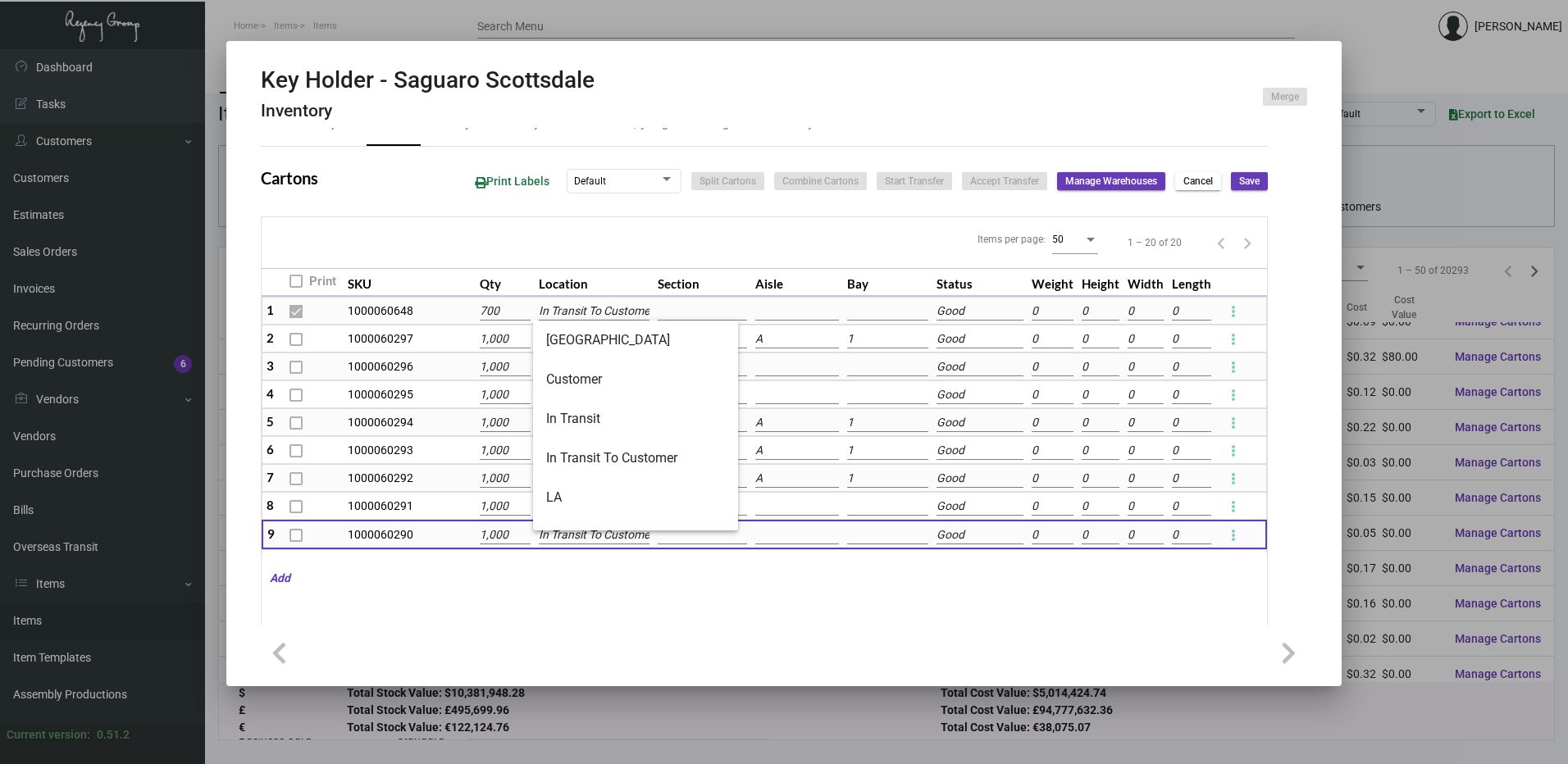
click at [783, 246] on div "Items per page: 50 1 – 20 of 20" at bounding box center [764, 243] width 1005 height 51
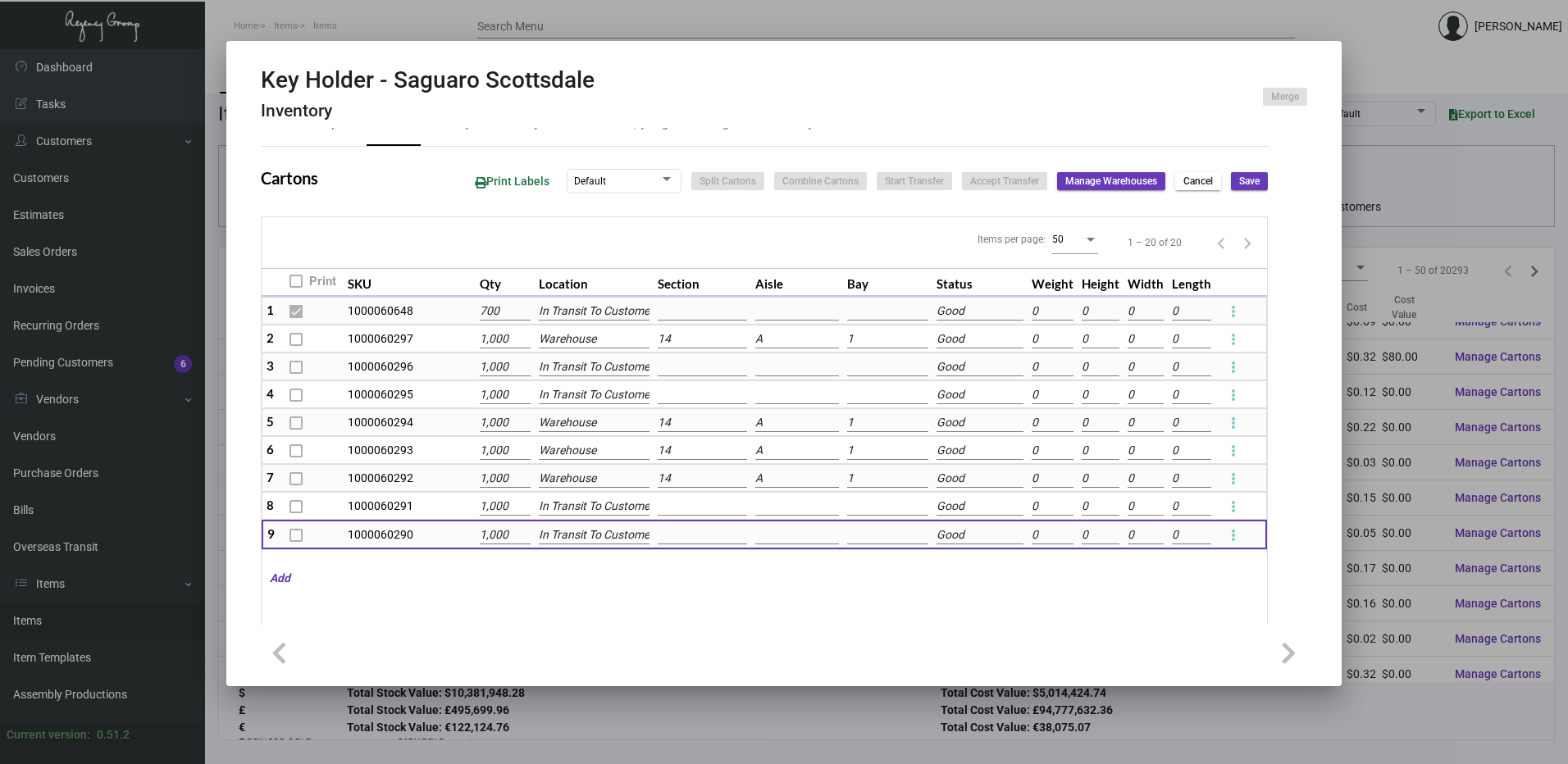
click at [613, 367] on input "In Transit To Customer" at bounding box center [593, 367] width 110 height 18
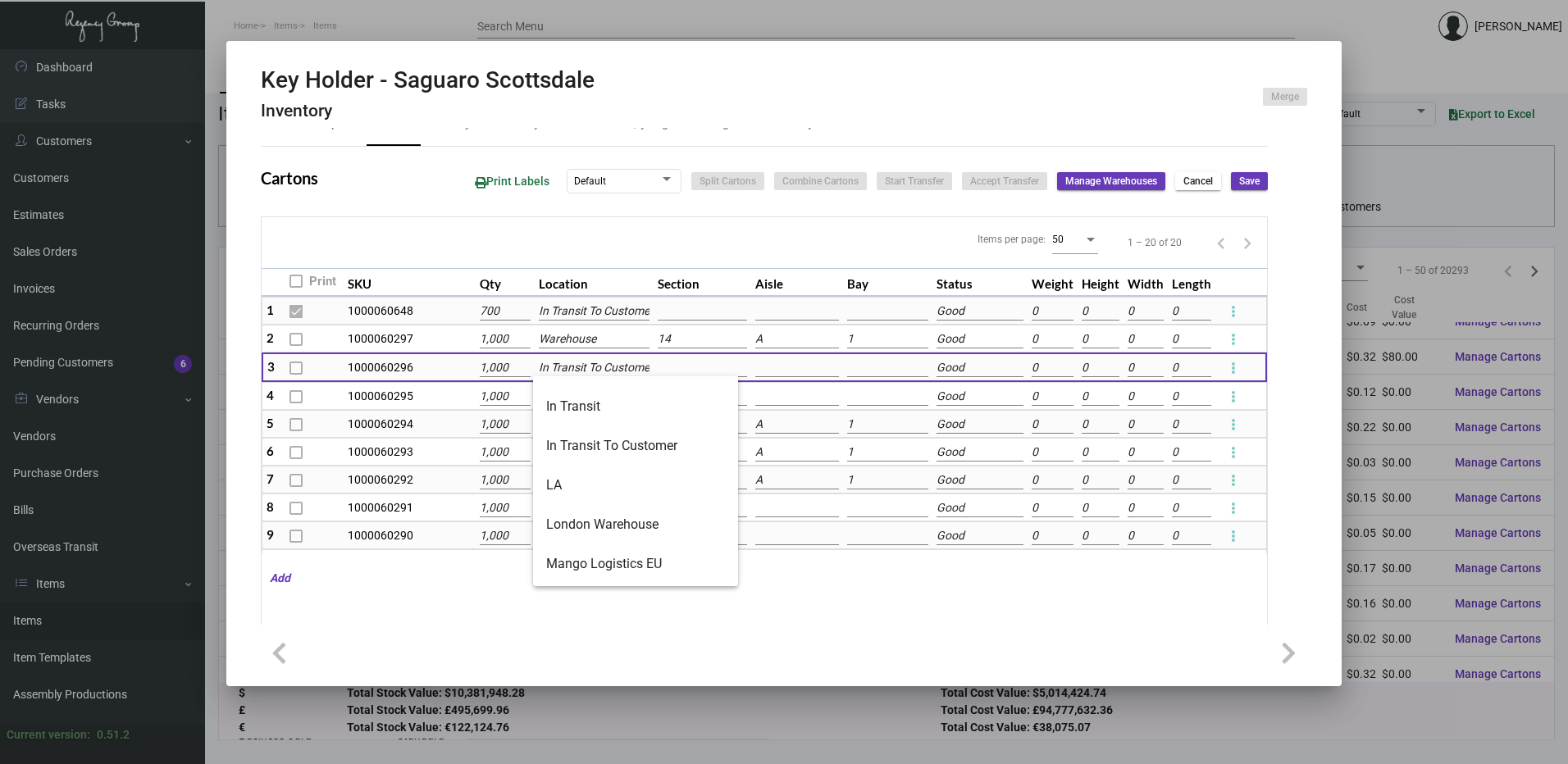
scroll to position [302, 0]
click at [624, 570] on span "Warehouse" at bounding box center [636, 566] width 179 height 39
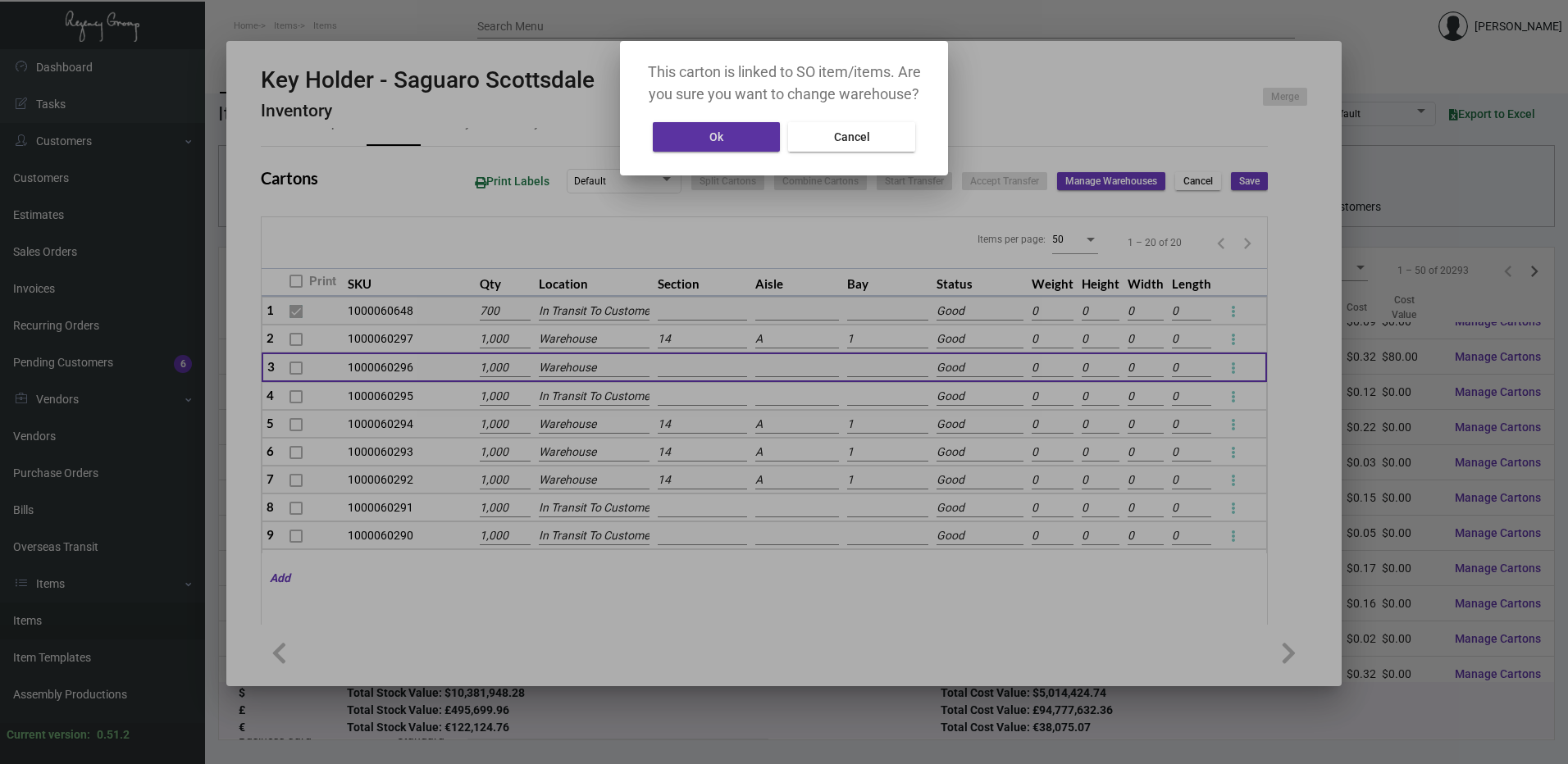
click at [842, 144] on button "Cancel" at bounding box center [851, 136] width 127 height 30
type input "In Transit To Customer"
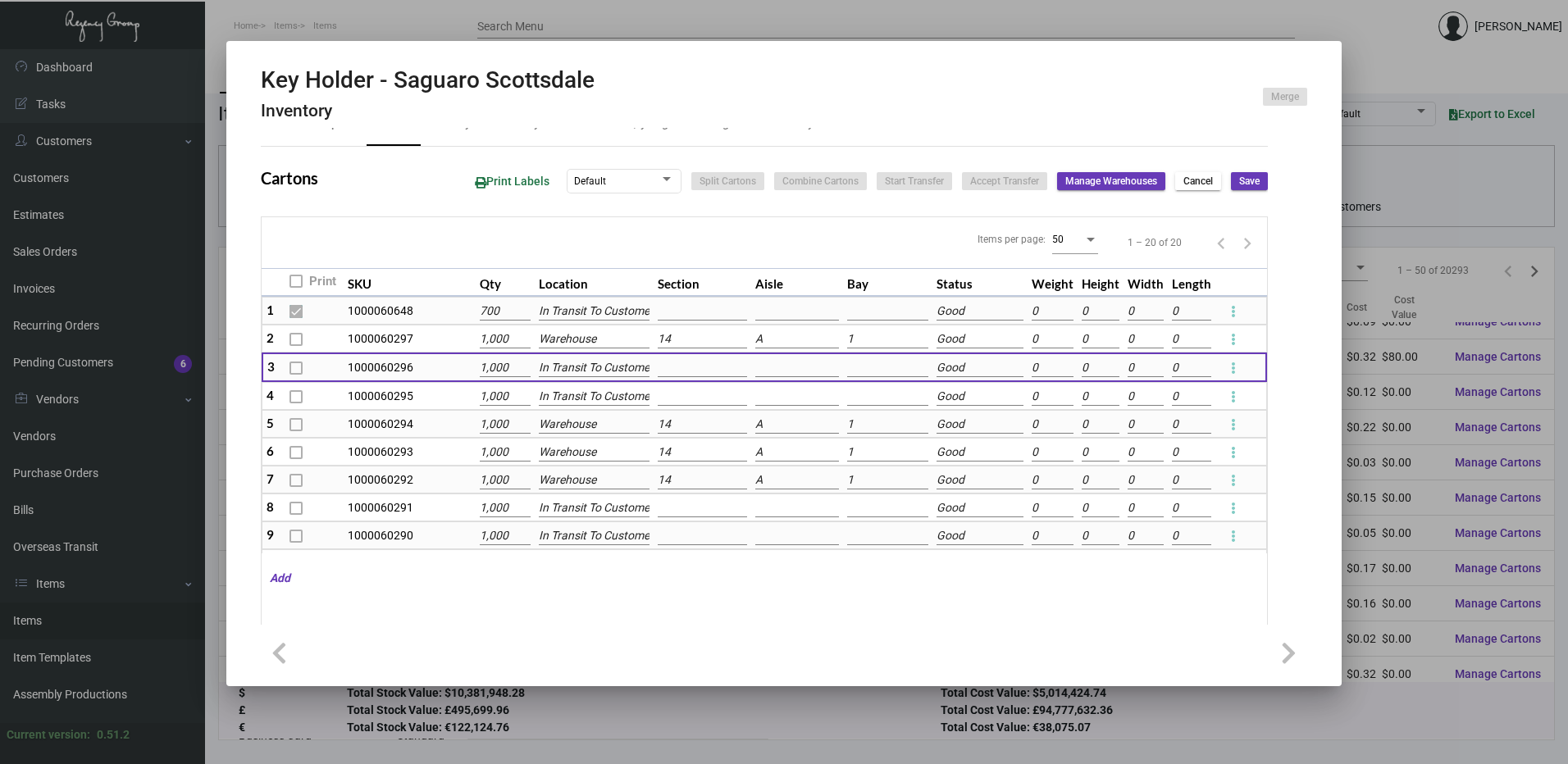
click at [598, 398] on input "In Transit To Customer" at bounding box center [593, 397] width 110 height 18
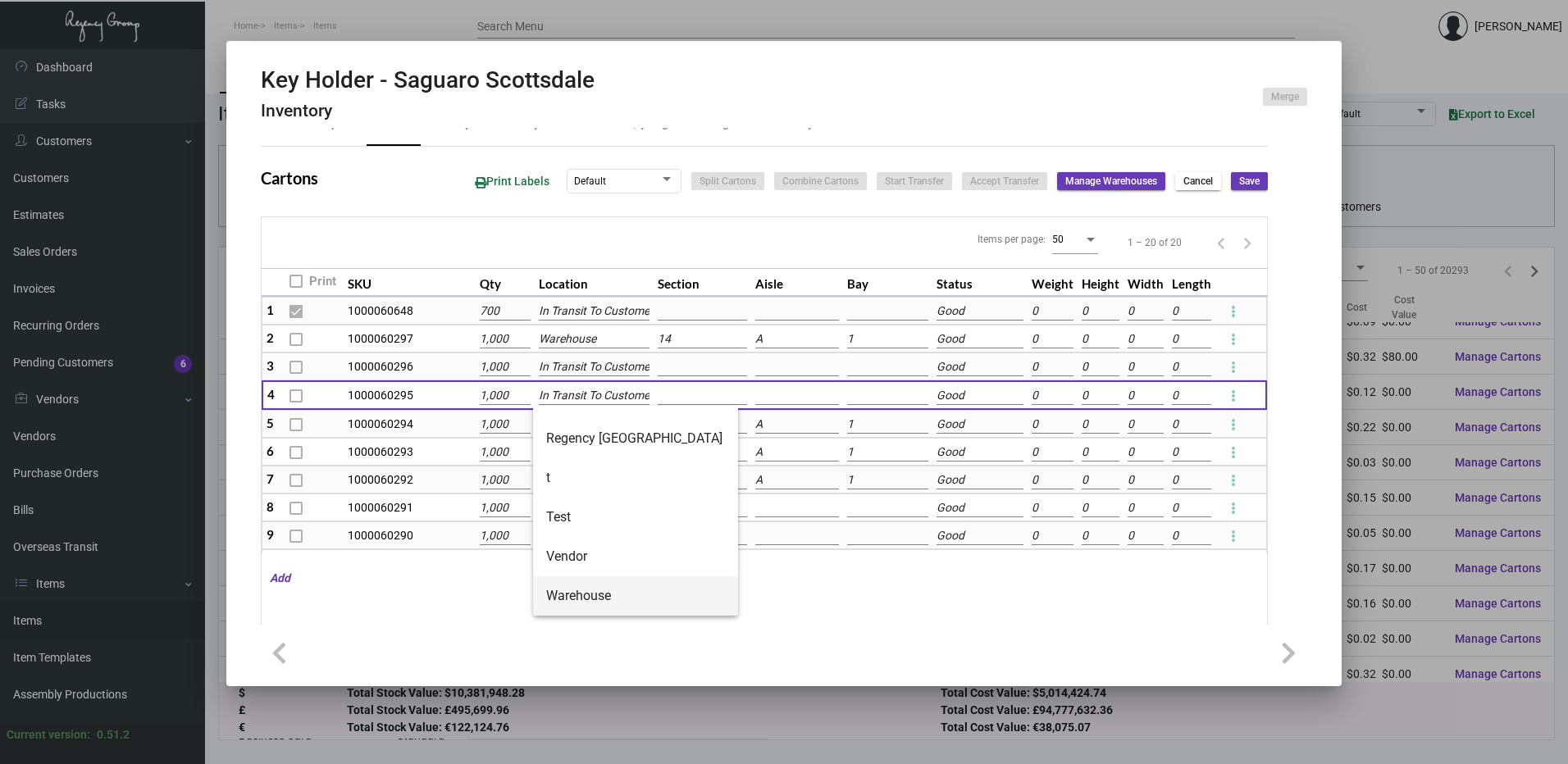
click at [609, 600] on span "Warehouse" at bounding box center [636, 596] width 179 height 39
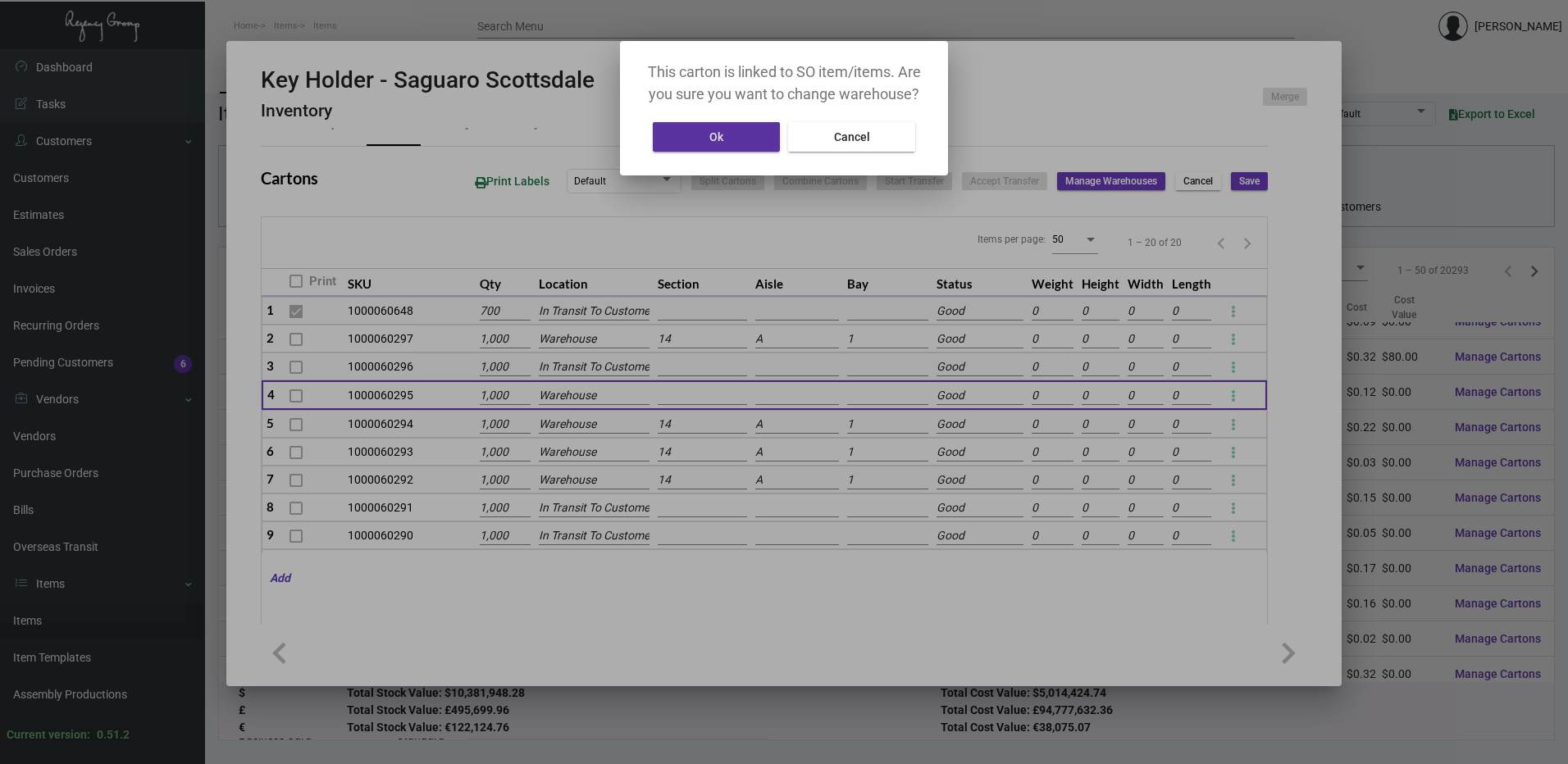
click at [839, 145] on button "Cancel" at bounding box center [851, 136] width 127 height 30
type input "In Transit To Customer"
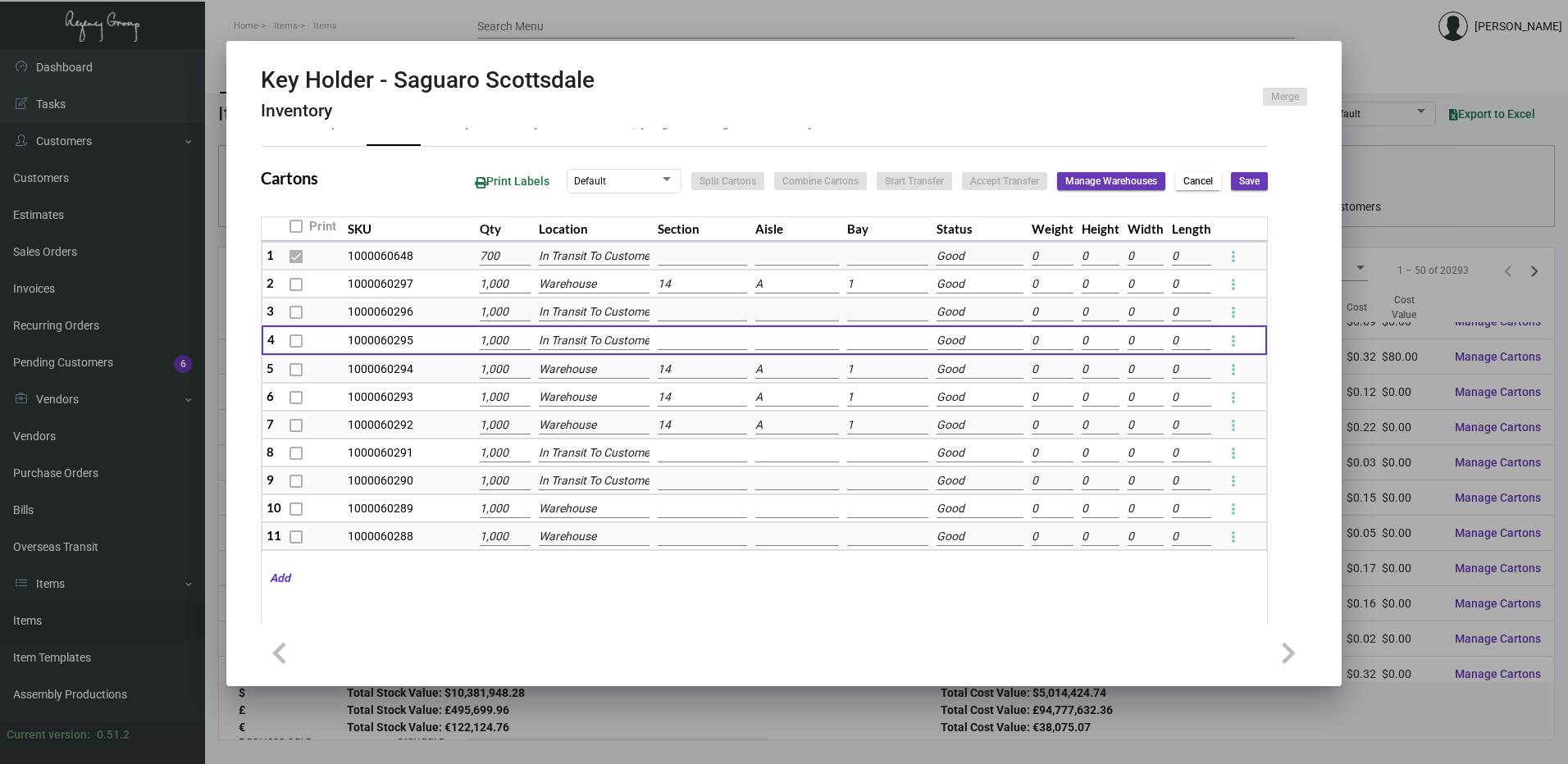
scroll to position [82, 0]
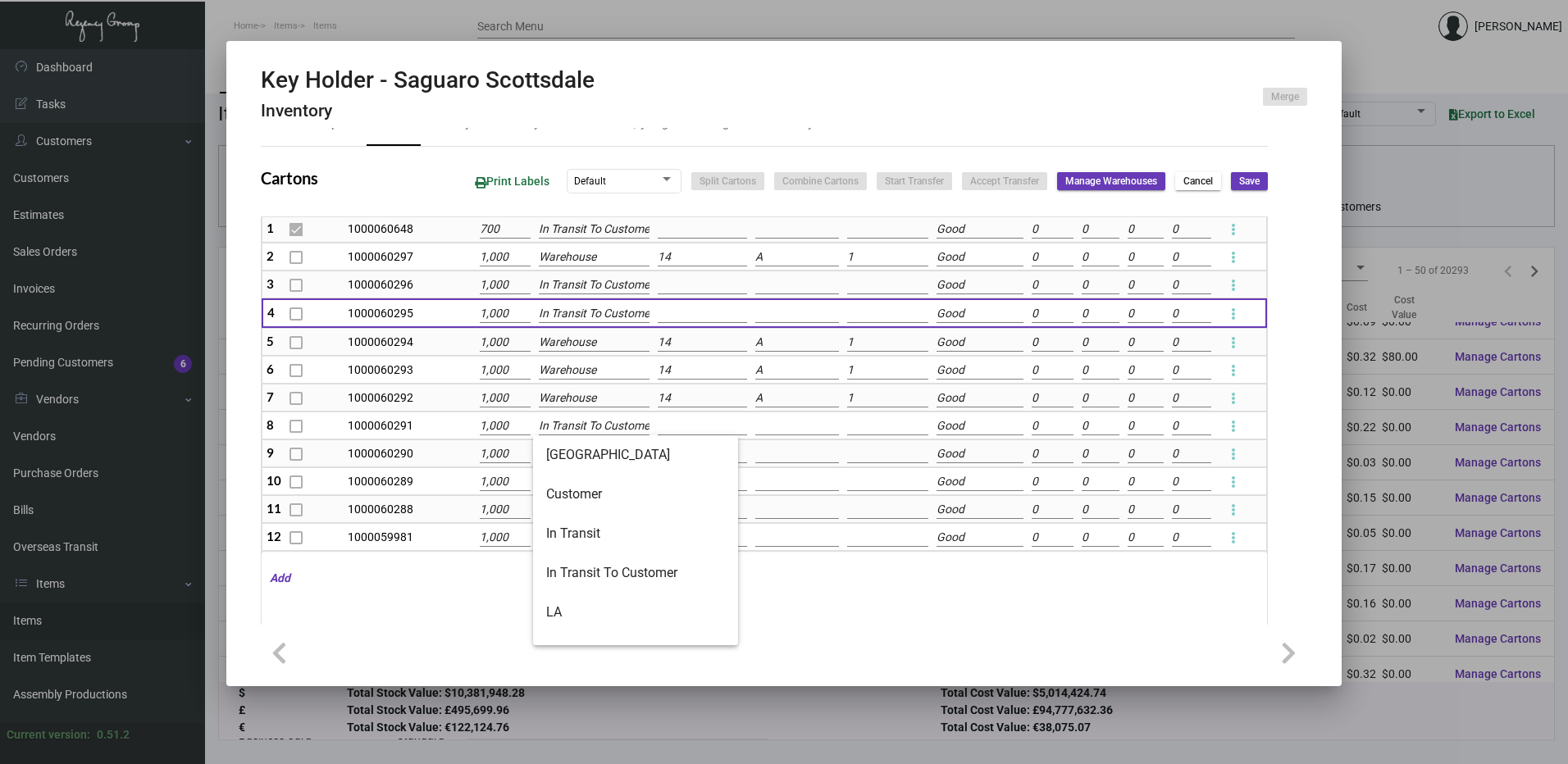
click at [607, 425] on input "In Transit To Customer" at bounding box center [593, 426] width 110 height 18
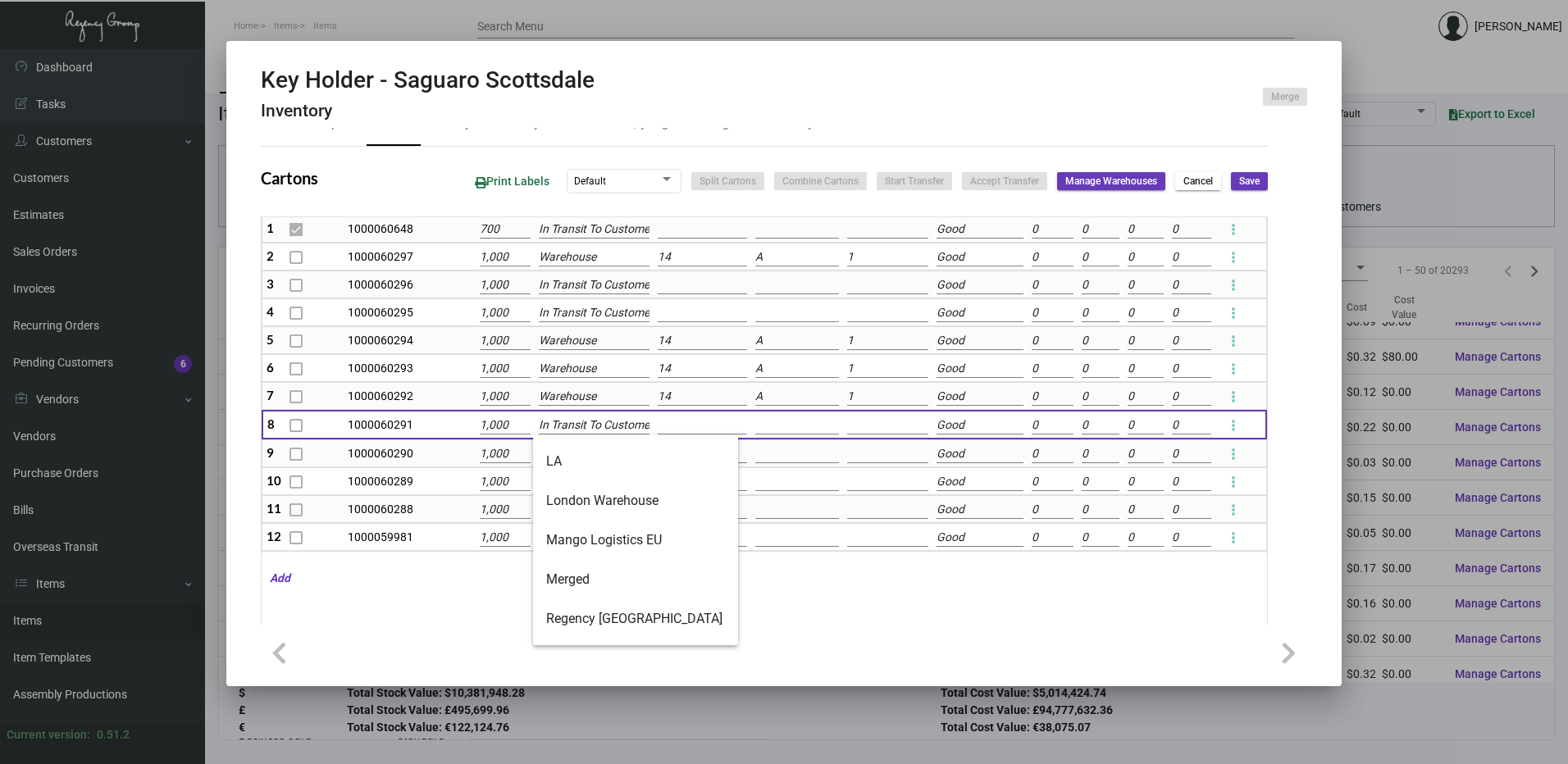
scroll to position [0, 0]
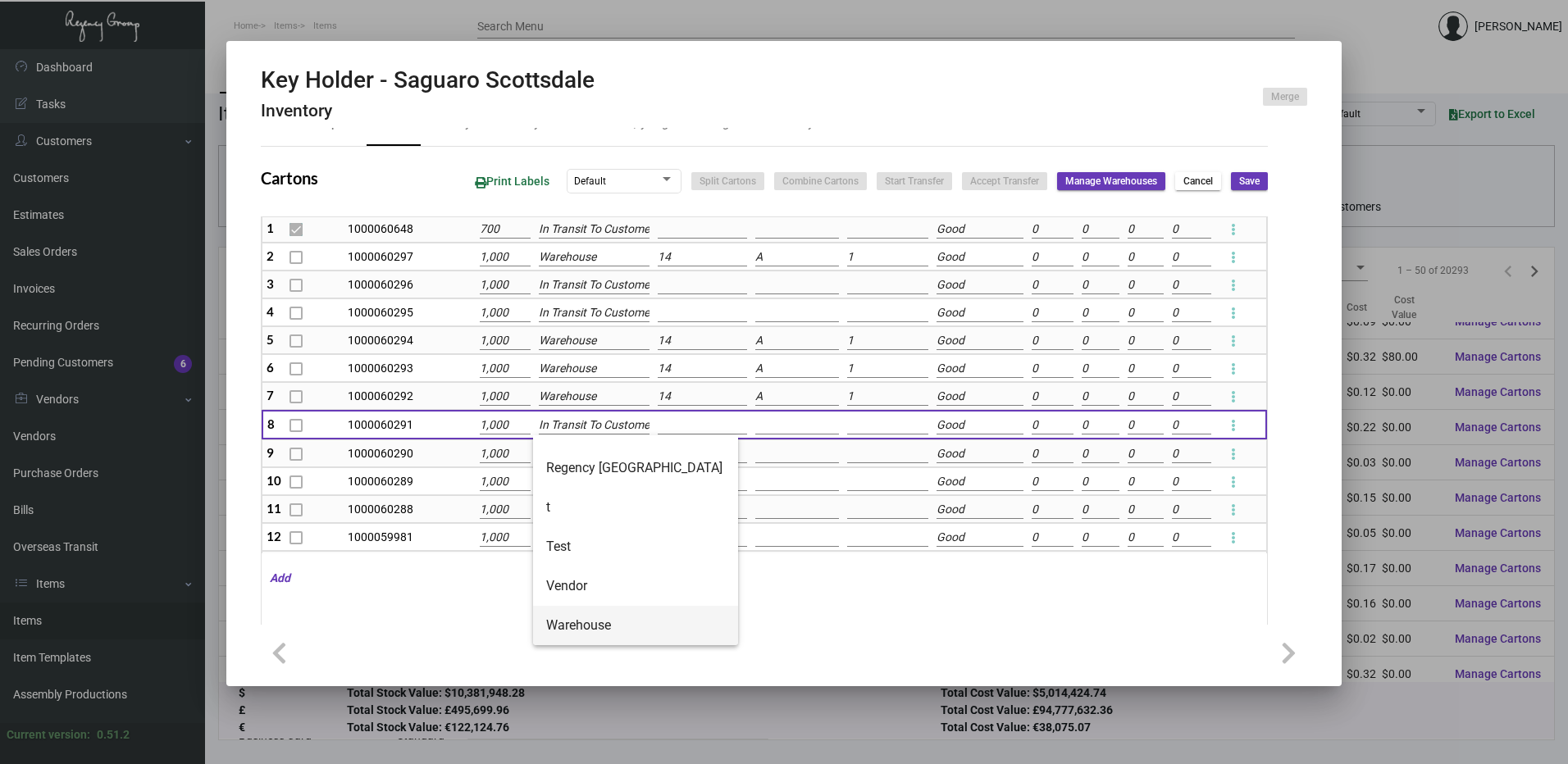
click at [617, 617] on span "Warehouse" at bounding box center [636, 625] width 179 height 39
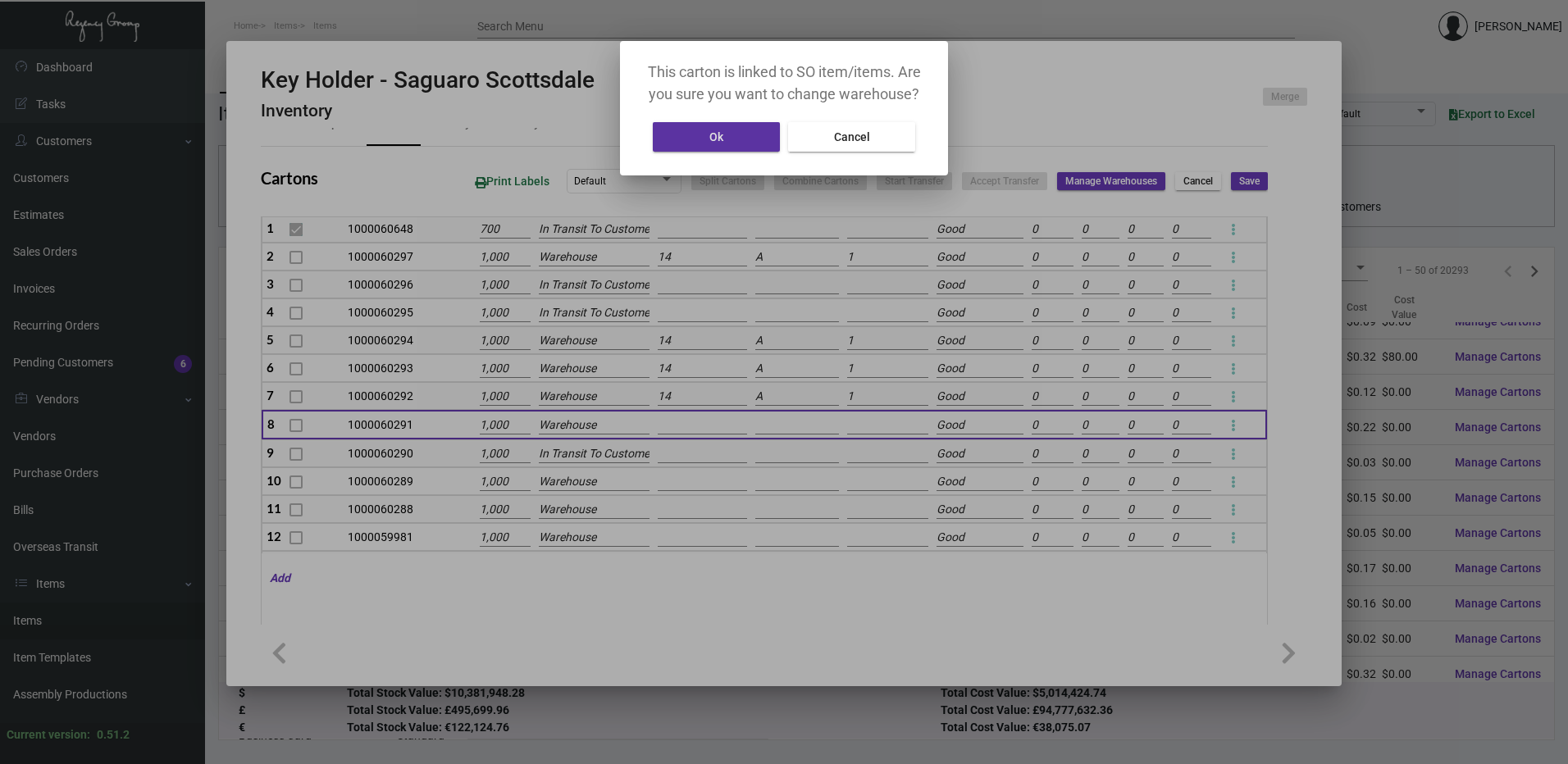
click at [837, 134] on span "Cancel" at bounding box center [852, 137] width 36 height 13
type input "In Transit To Customer"
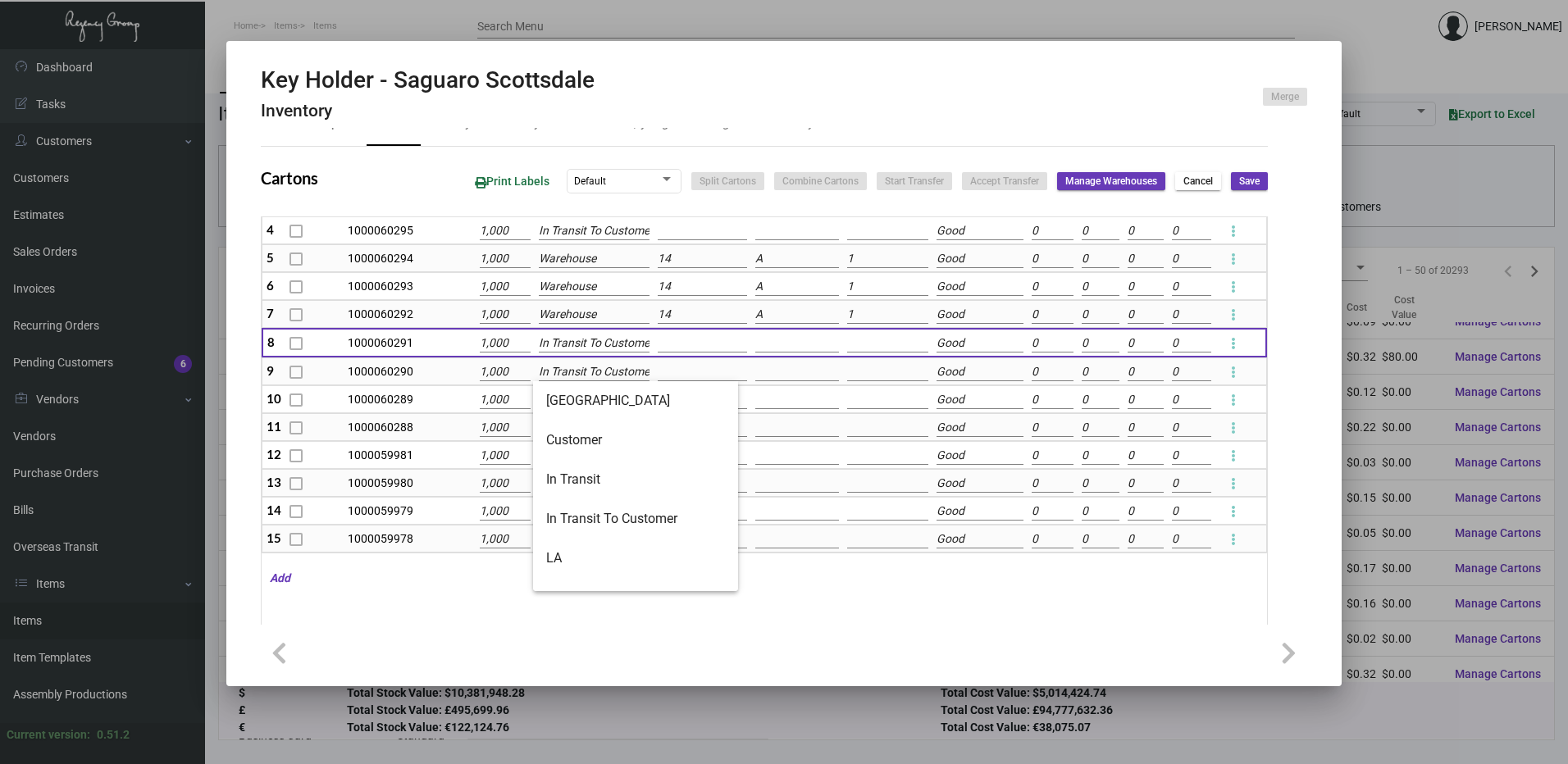
click at [590, 373] on input "In Transit To Customer" at bounding box center [593, 372] width 110 height 18
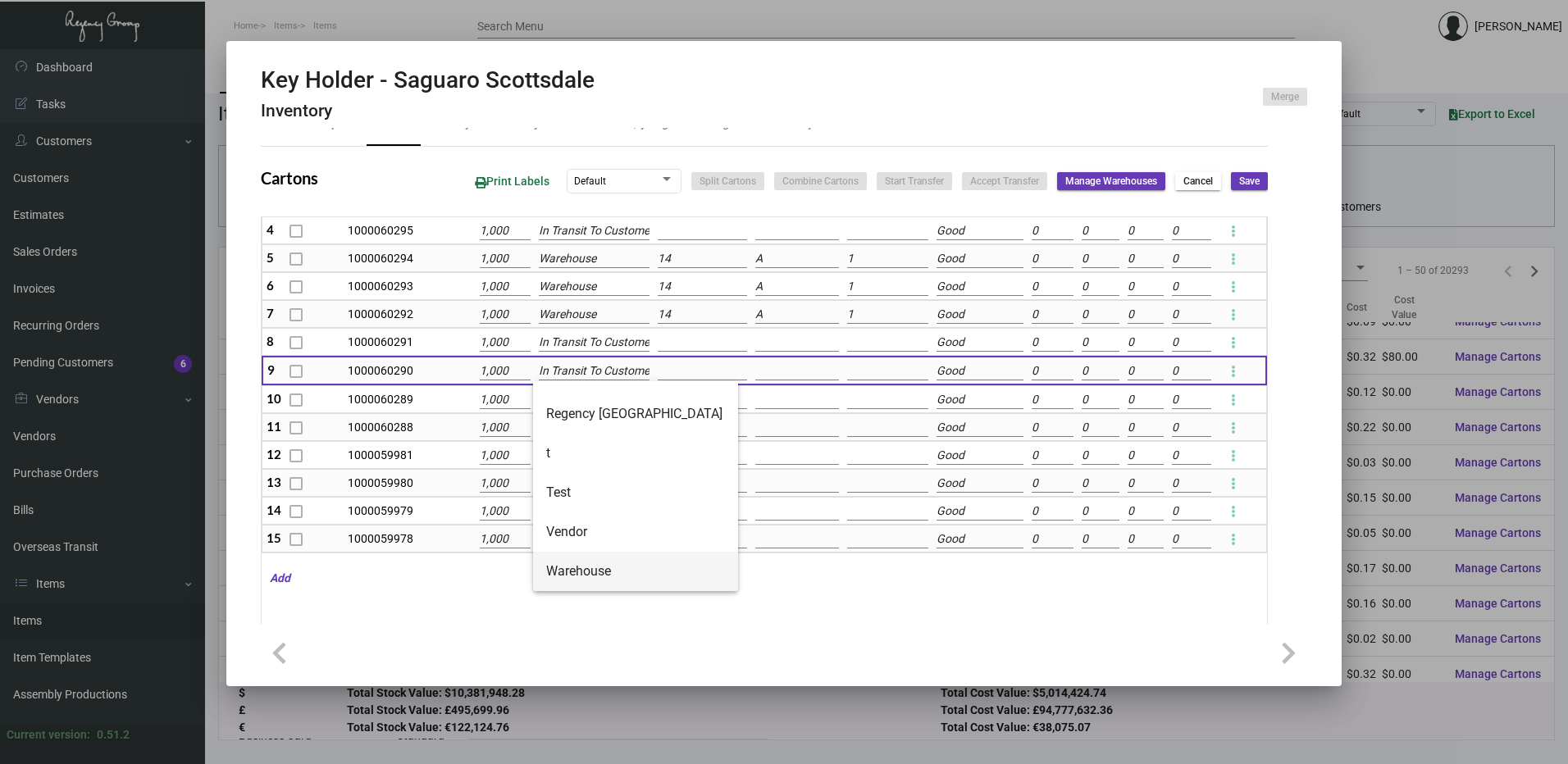
click at [587, 561] on span "Warehouse" at bounding box center [636, 571] width 179 height 39
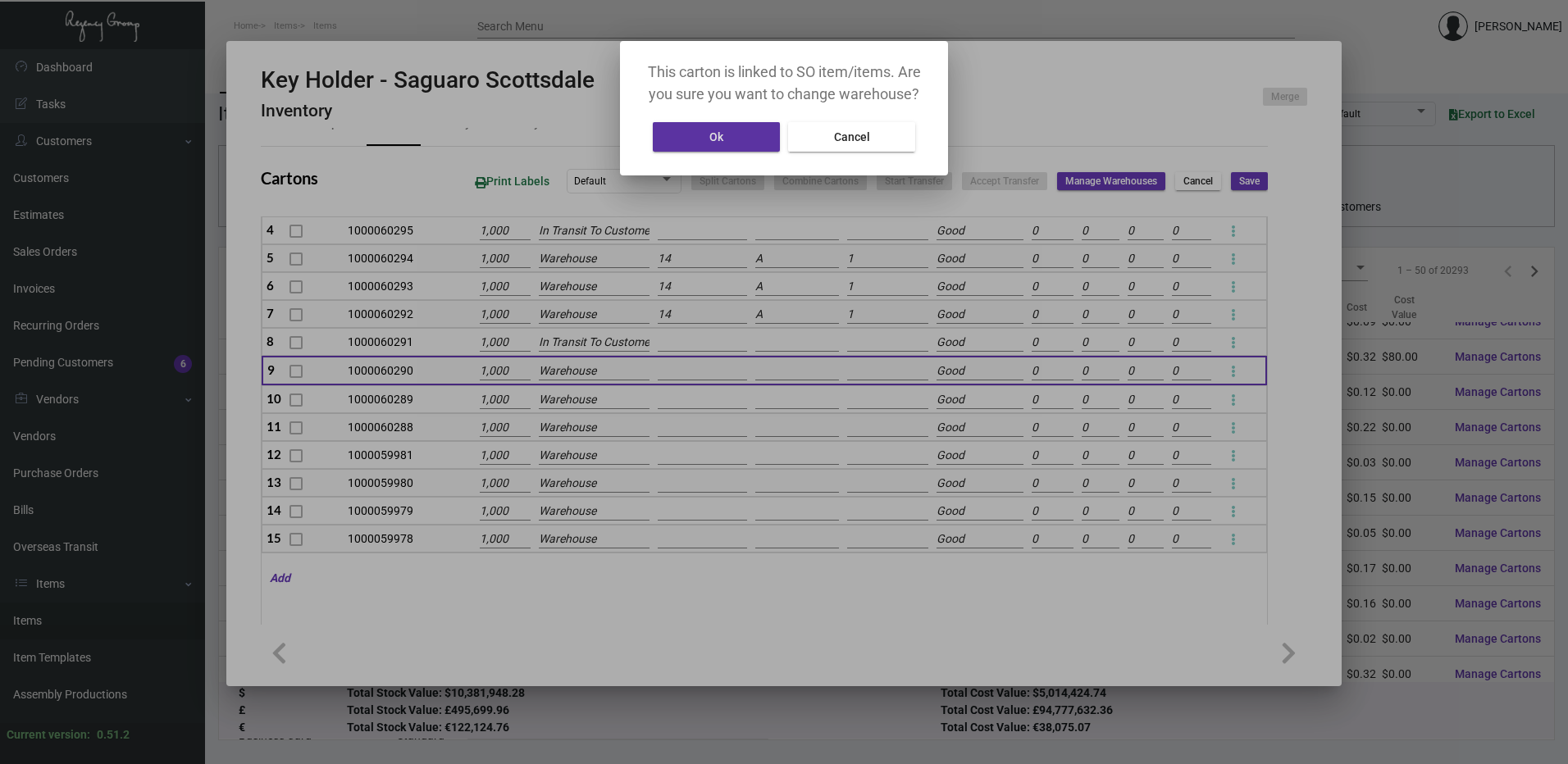
click at [870, 151] on div "Ok Cancel" at bounding box center [784, 137] width 289 height 38
click at [874, 136] on button "Cancel" at bounding box center [851, 136] width 127 height 30
type input "In Transit To Customer"
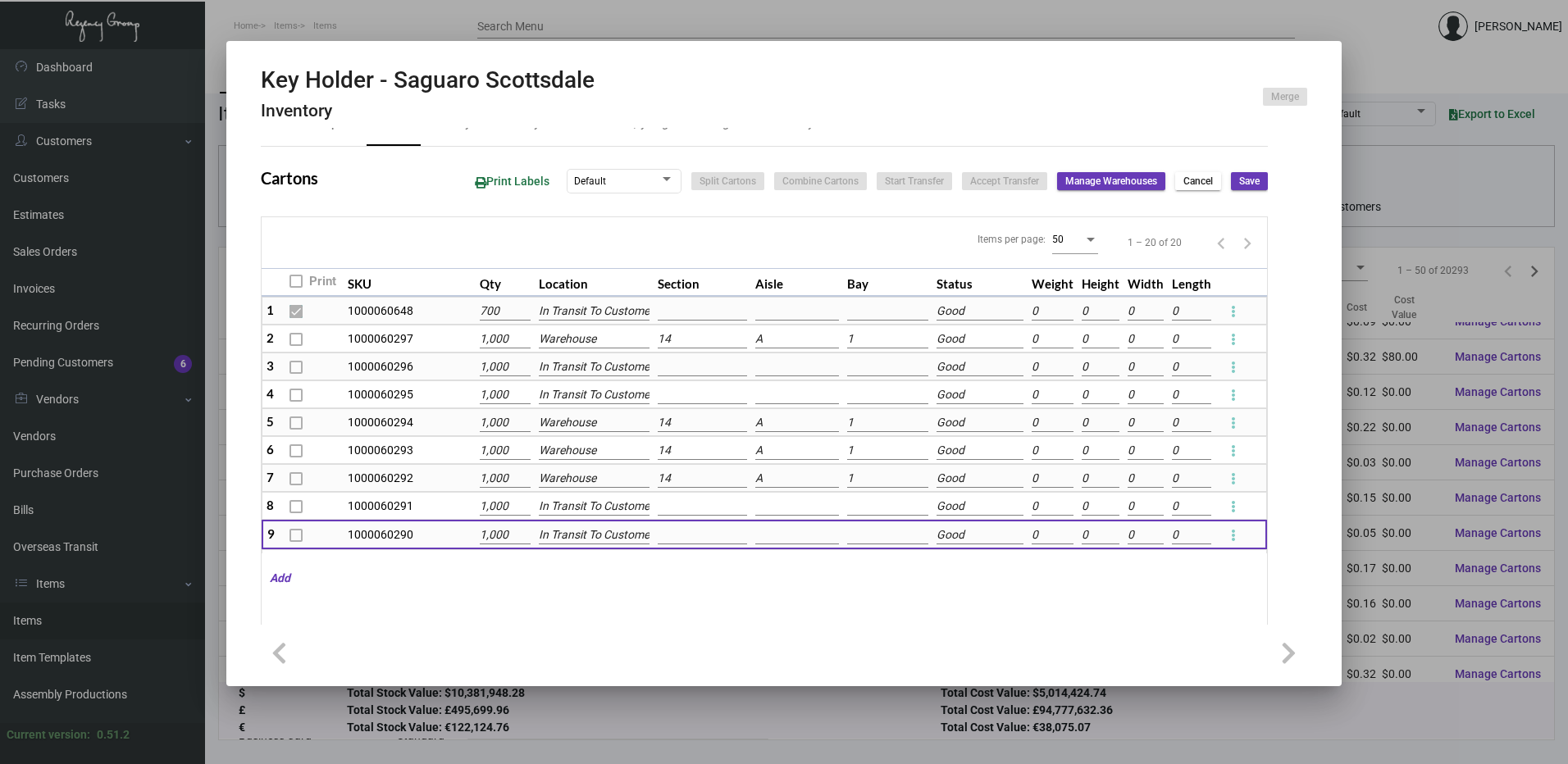
click at [1241, 182] on span "Save" at bounding box center [1249, 182] width 21 height 14
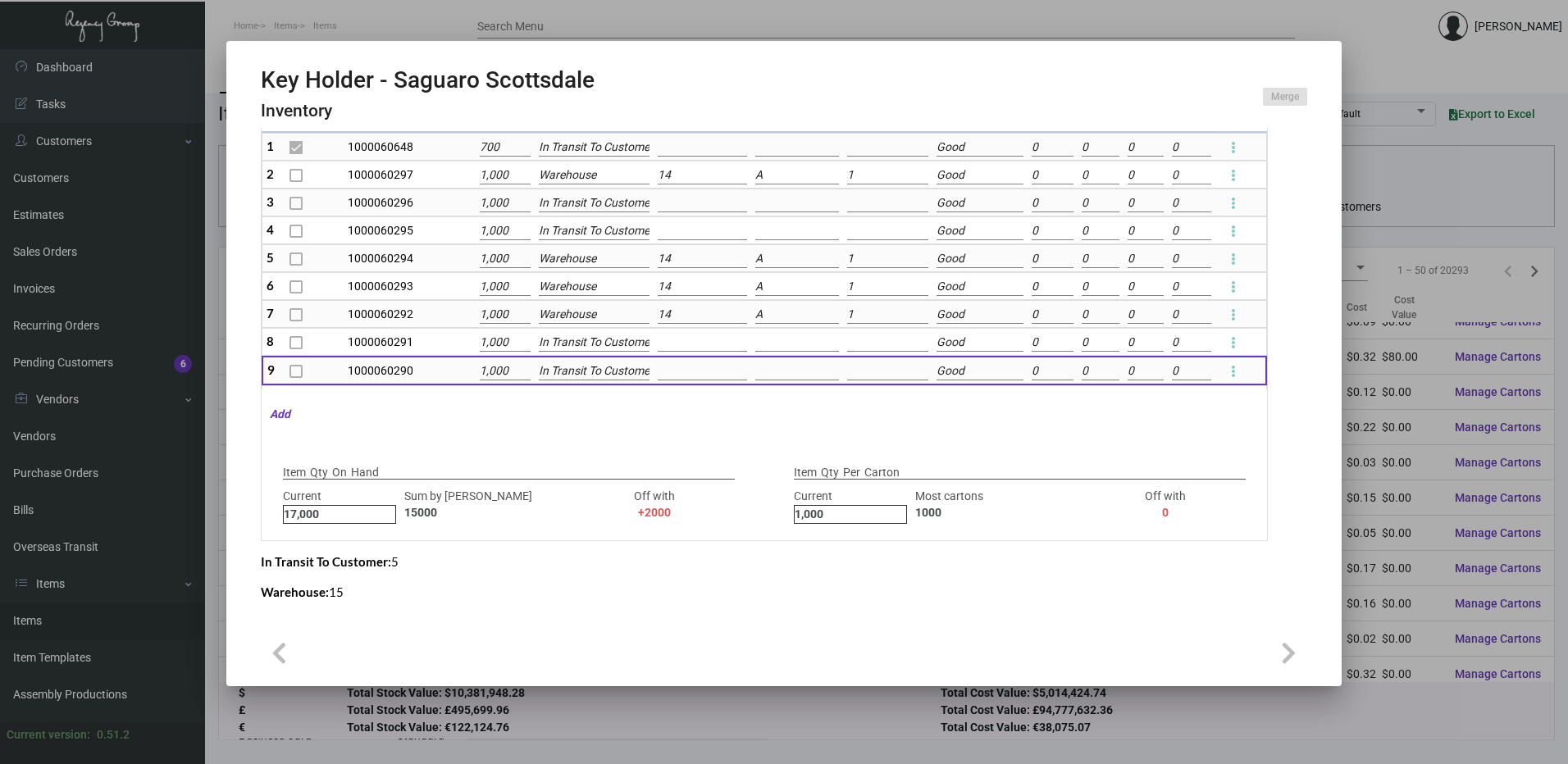
checkbox input "false"
type input "0"
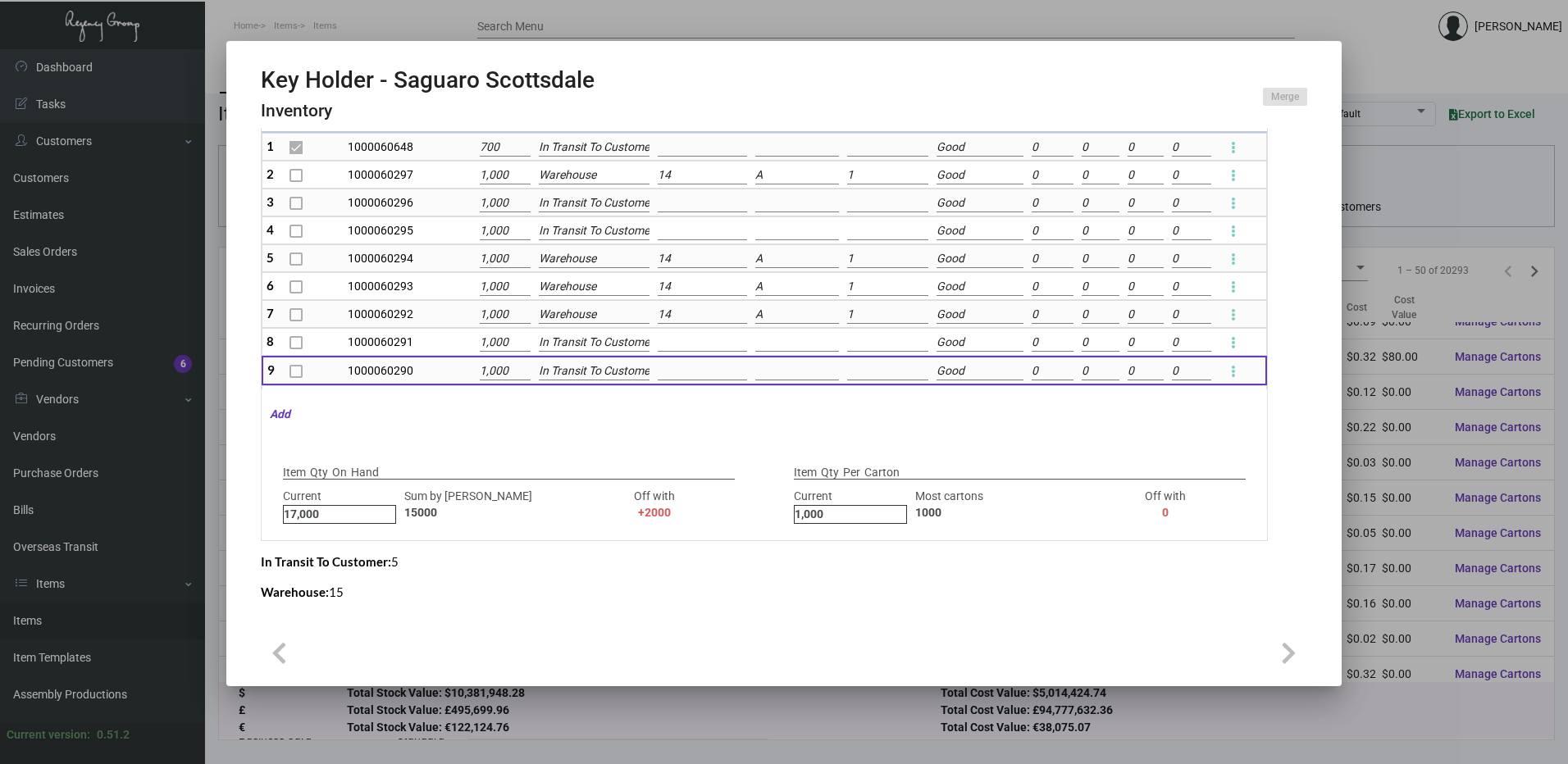
type input "0"
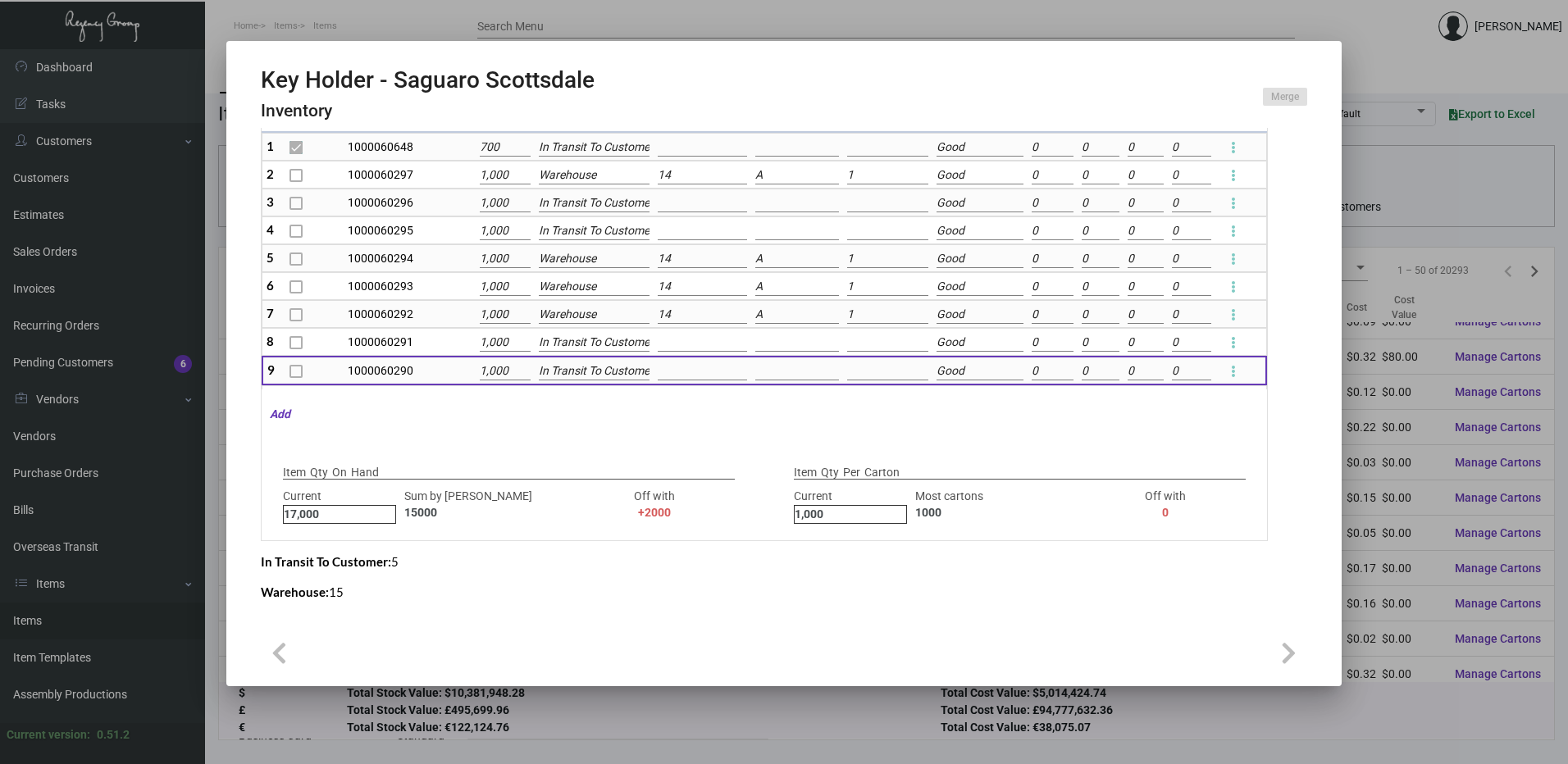
type input "0"
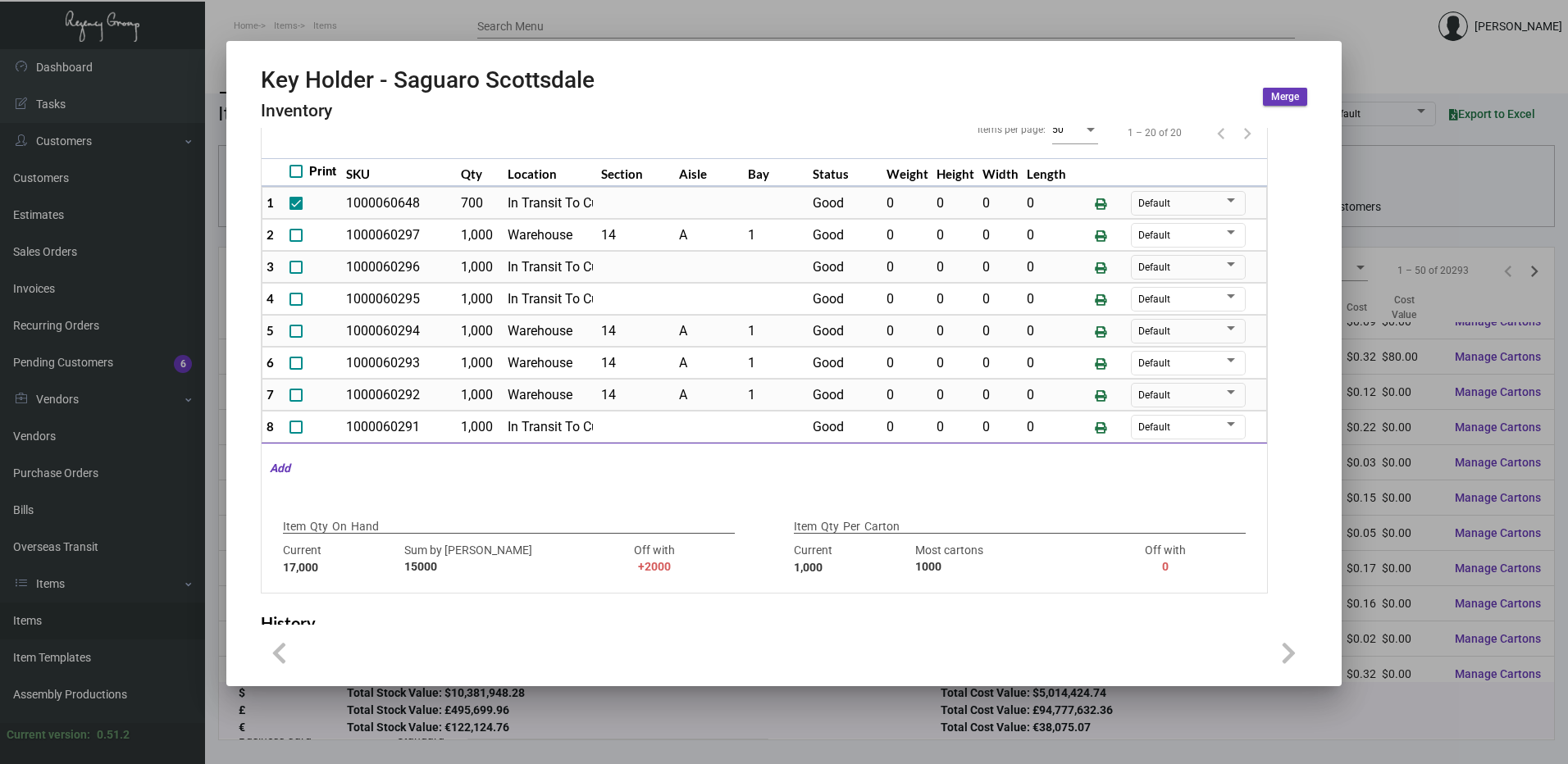
scroll to position [118, 0]
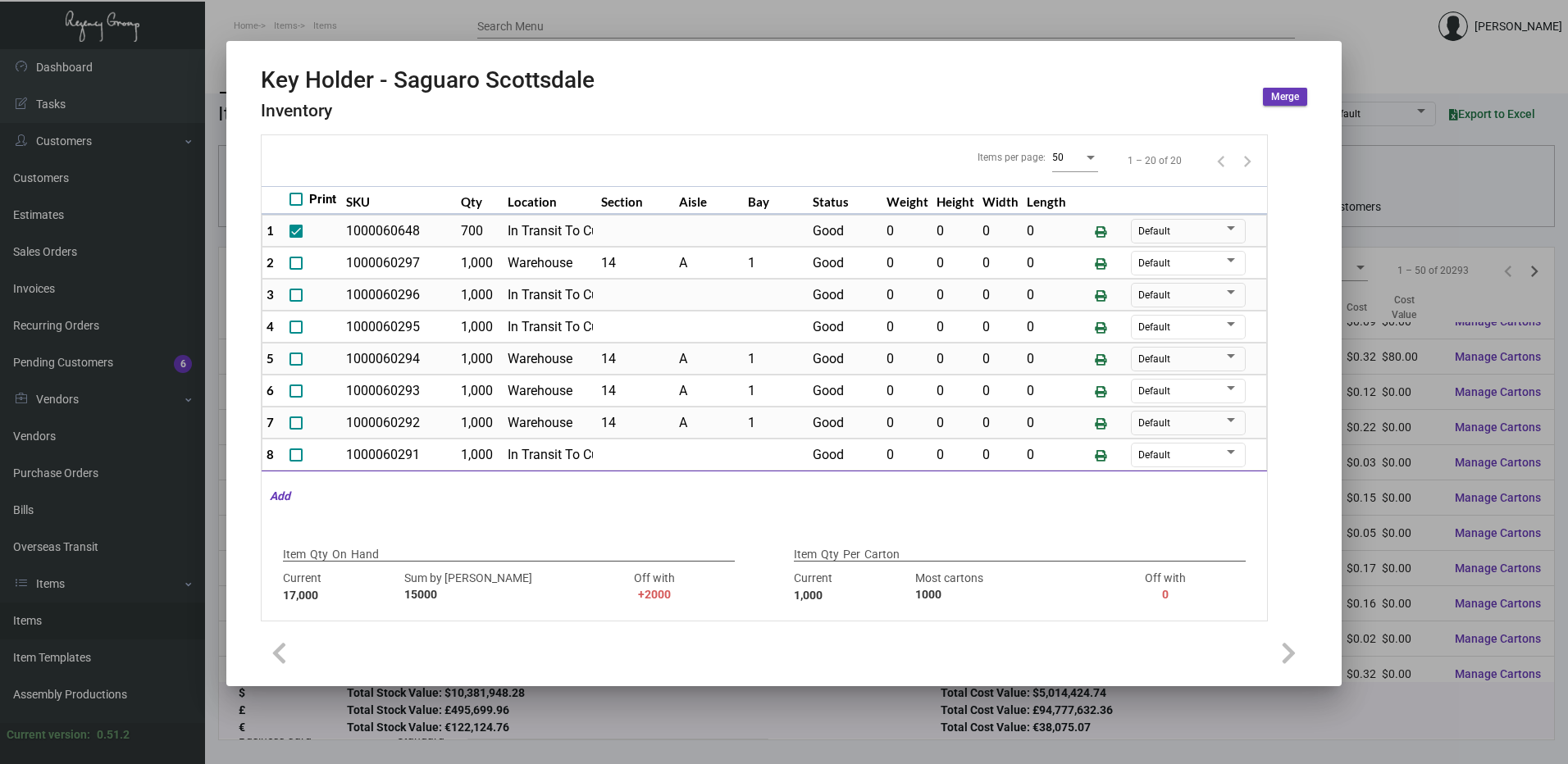
click at [634, 21] on div at bounding box center [784, 382] width 1568 height 764
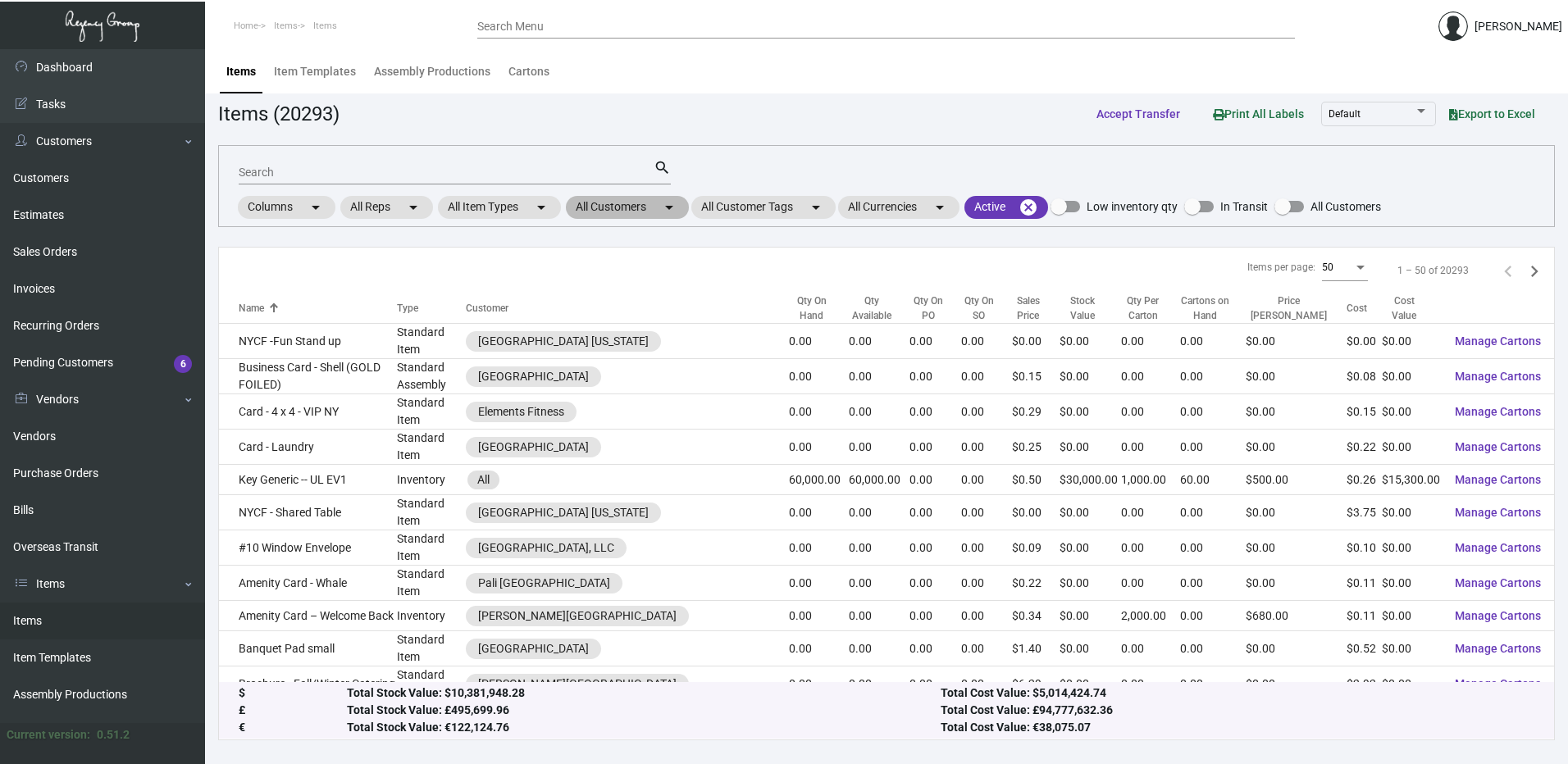
click at [659, 213] on mat-chip "All Customers arrow_drop_down" at bounding box center [626, 208] width 123 height 23
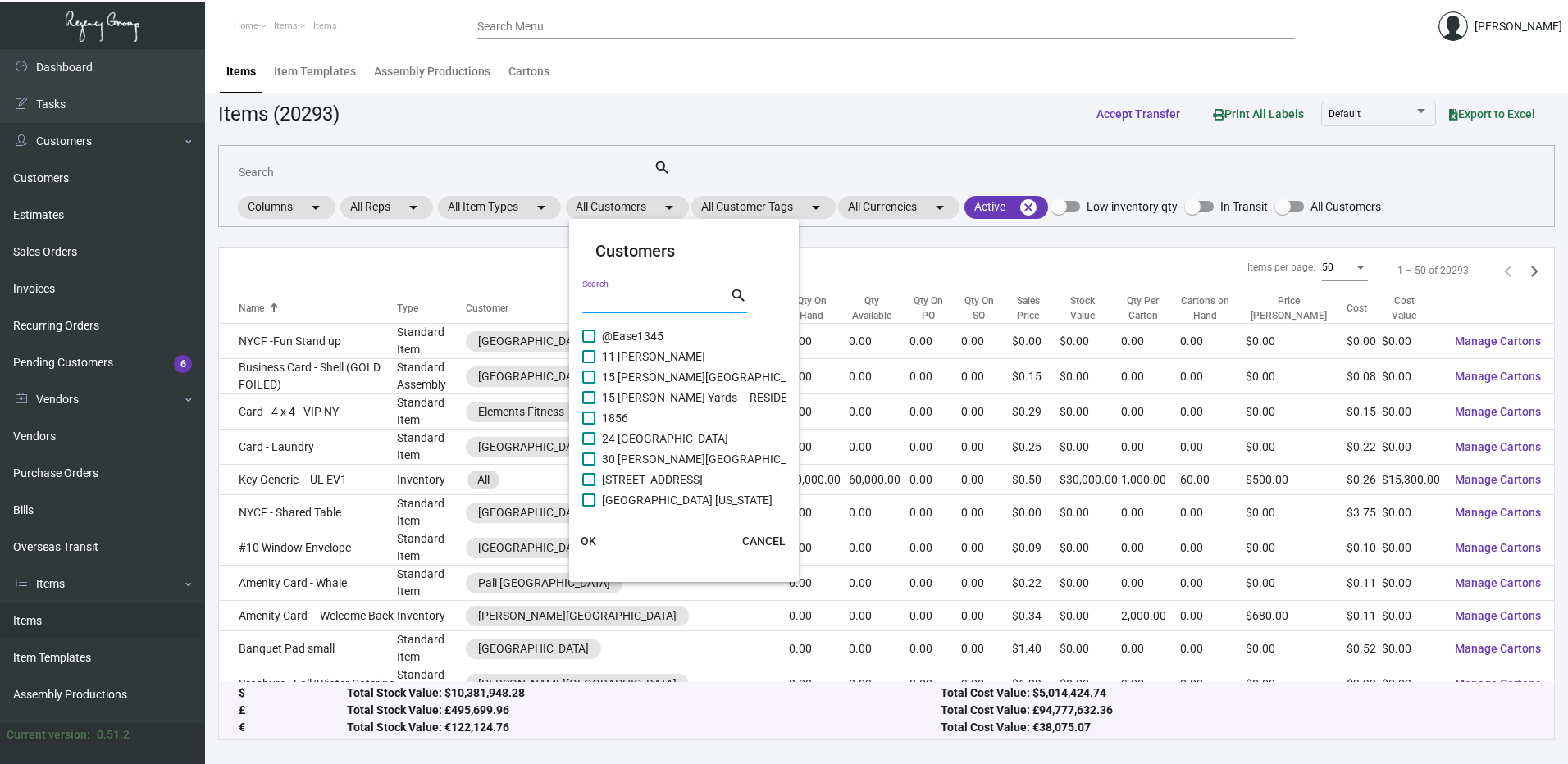
click at [655, 305] on input "Search" at bounding box center [656, 301] width 148 height 13
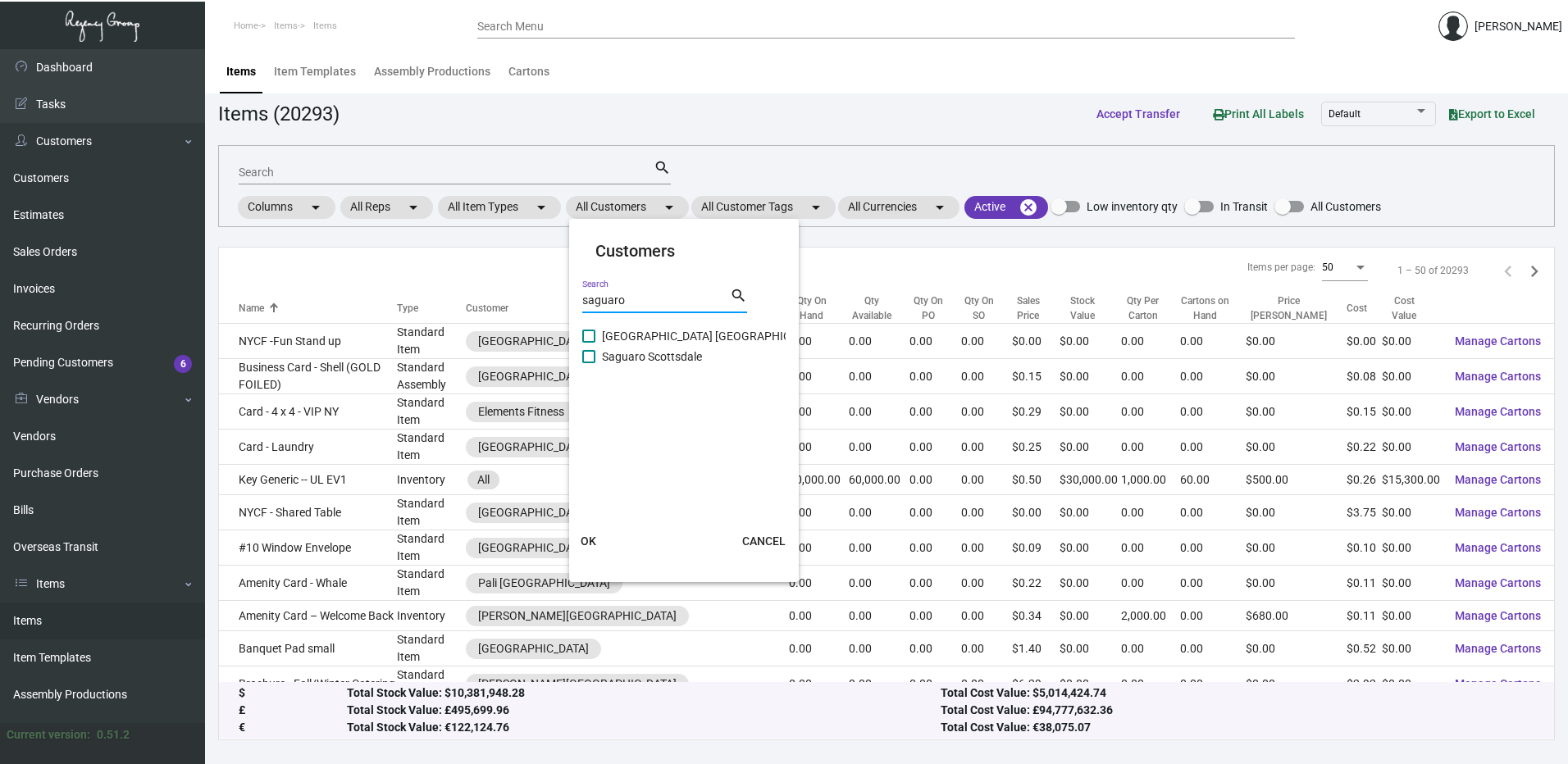
click at [587, 352] on span at bounding box center [589, 356] width 13 height 13
click at [588, 363] on input "Saguaro Scottsdale" at bounding box center [588, 363] width 1 height 1
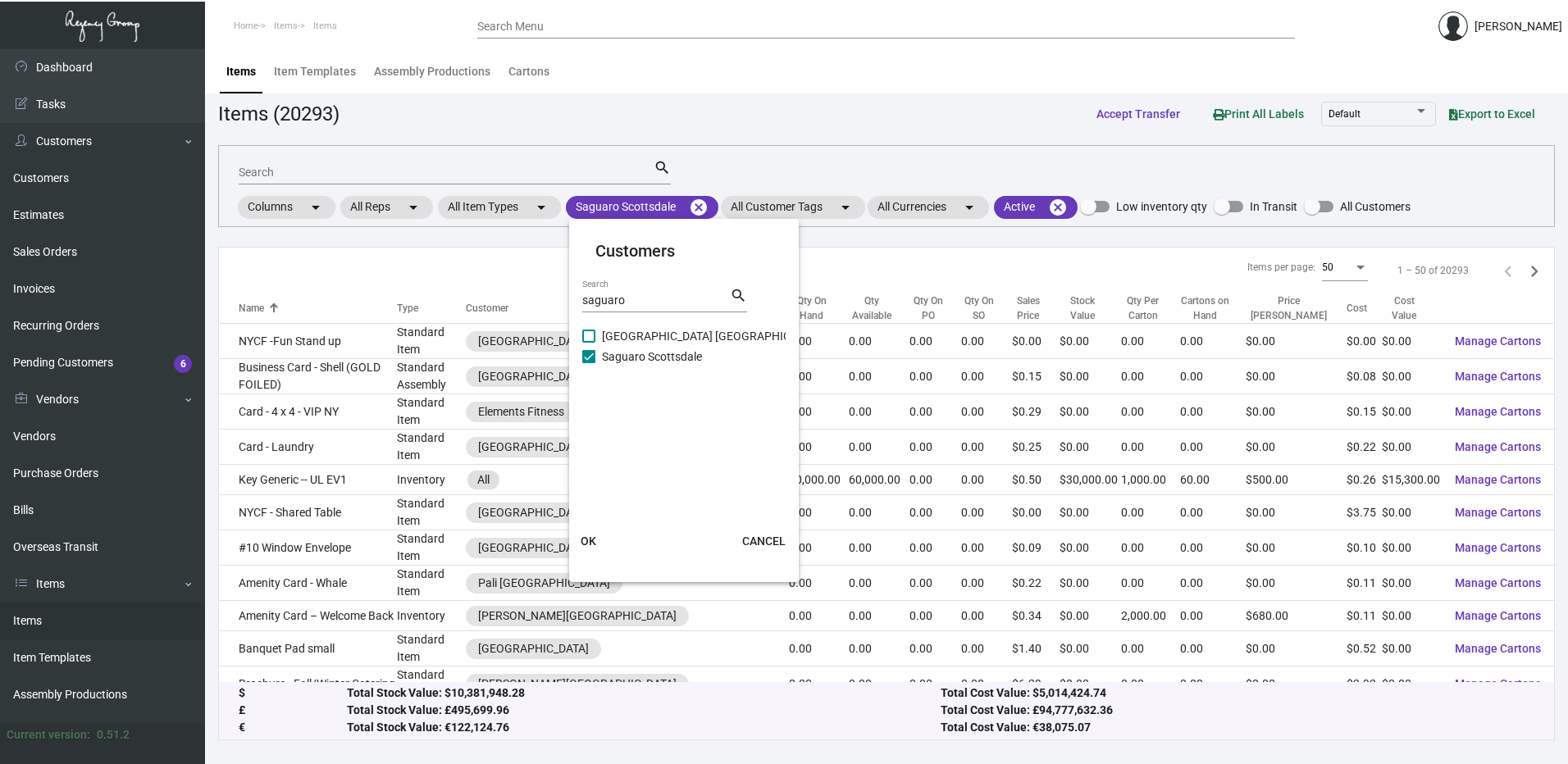
click at [588, 542] on span "OK" at bounding box center [588, 541] width 15 height 13
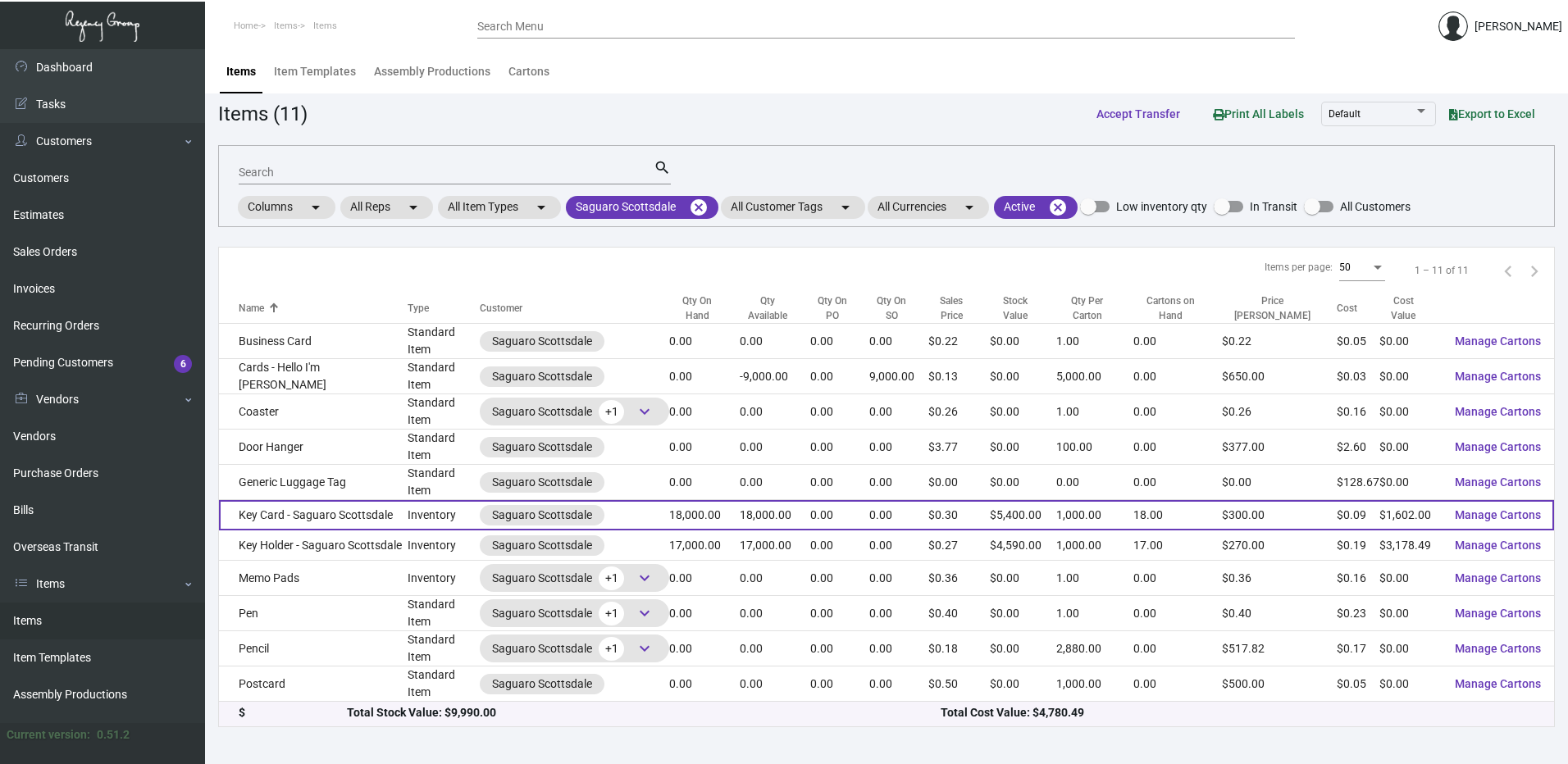
click at [349, 502] on td "Key Card - Saguaro Scottsdale" at bounding box center [313, 515] width 188 height 30
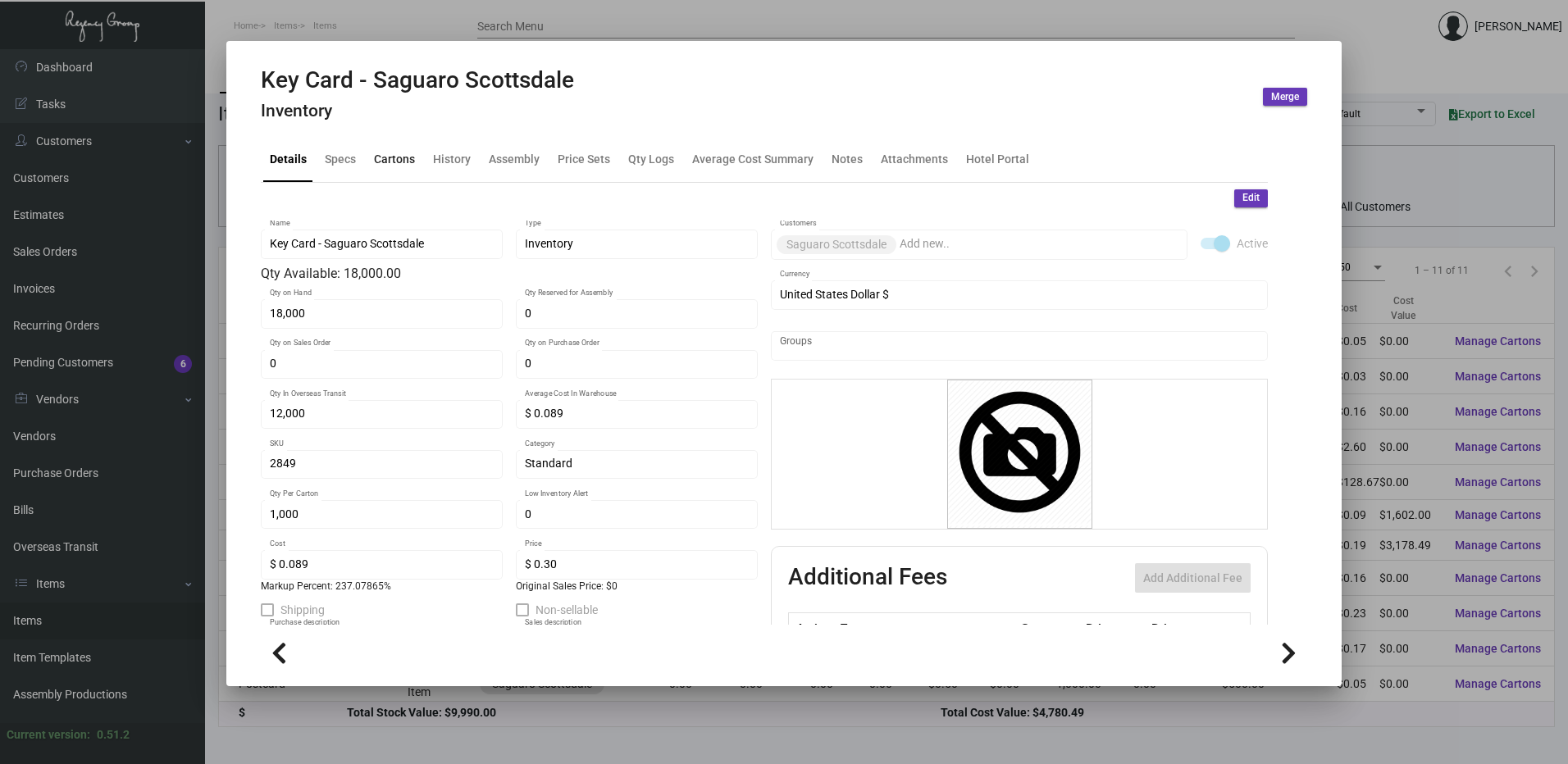
click at [390, 150] on div "Cartons" at bounding box center [394, 159] width 54 height 39
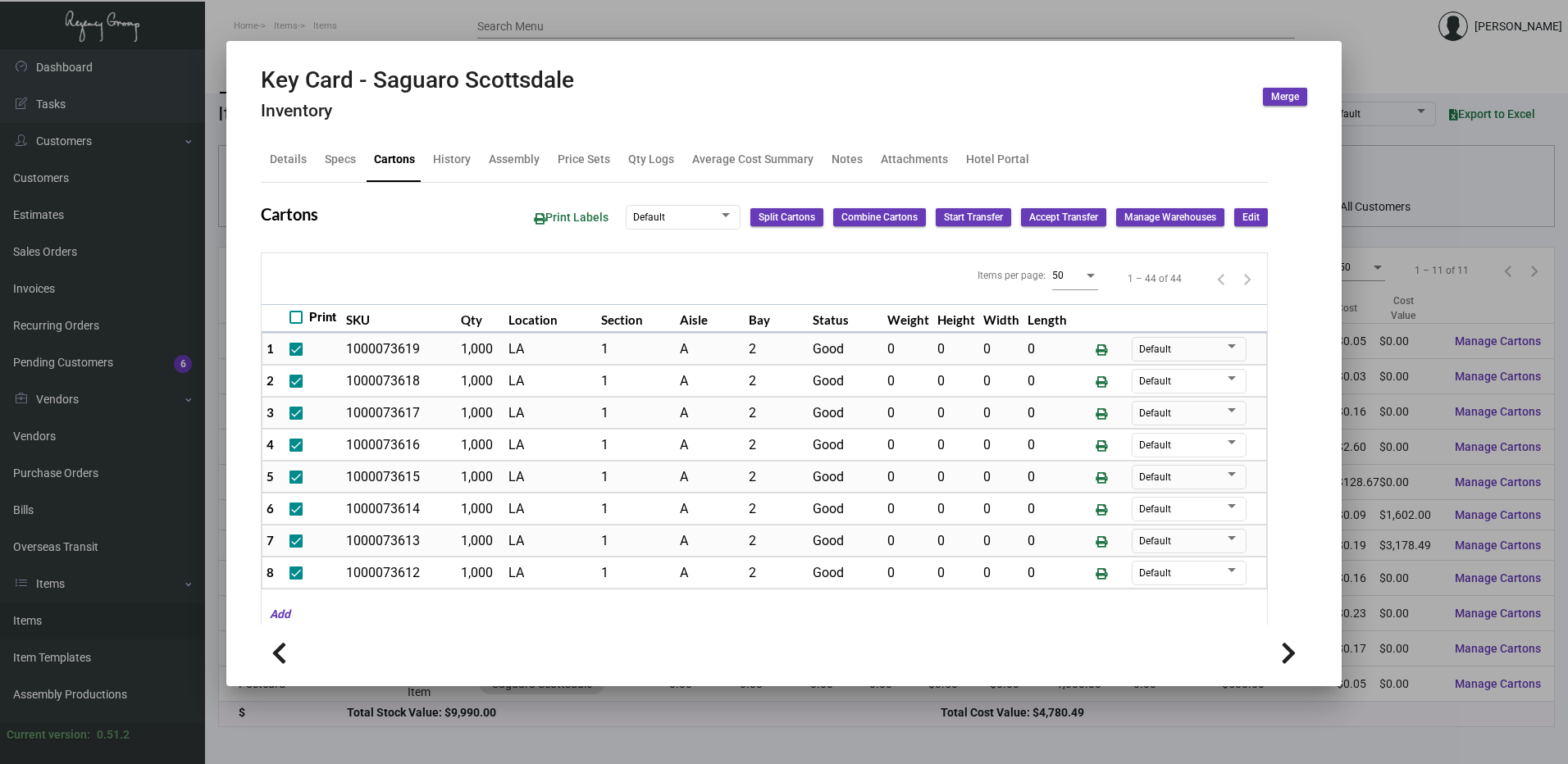
click at [475, 21] on div at bounding box center [784, 382] width 1568 height 764
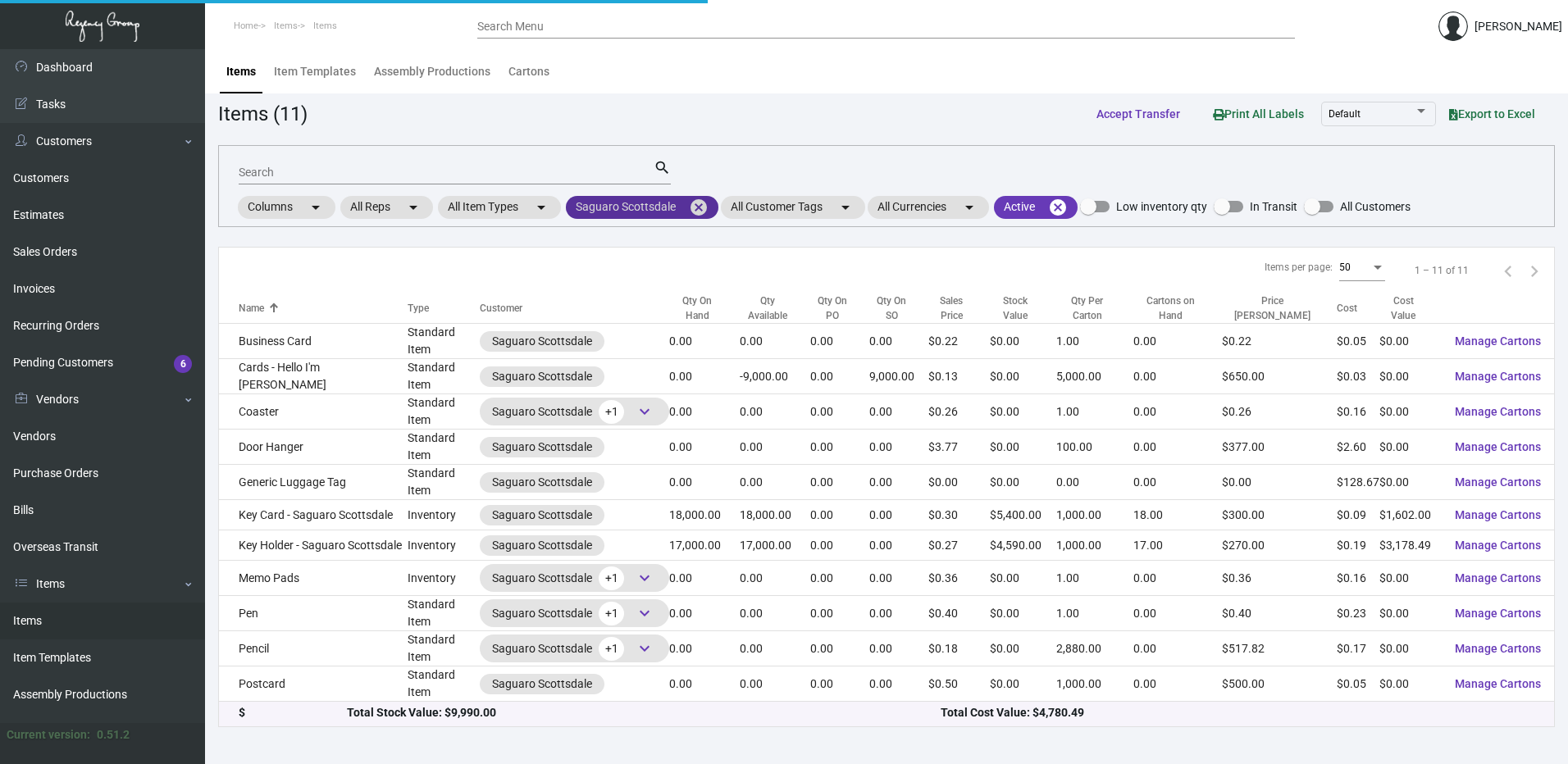
click at [709, 208] on mat-icon "cancel" at bounding box center [699, 208] width 20 height 20
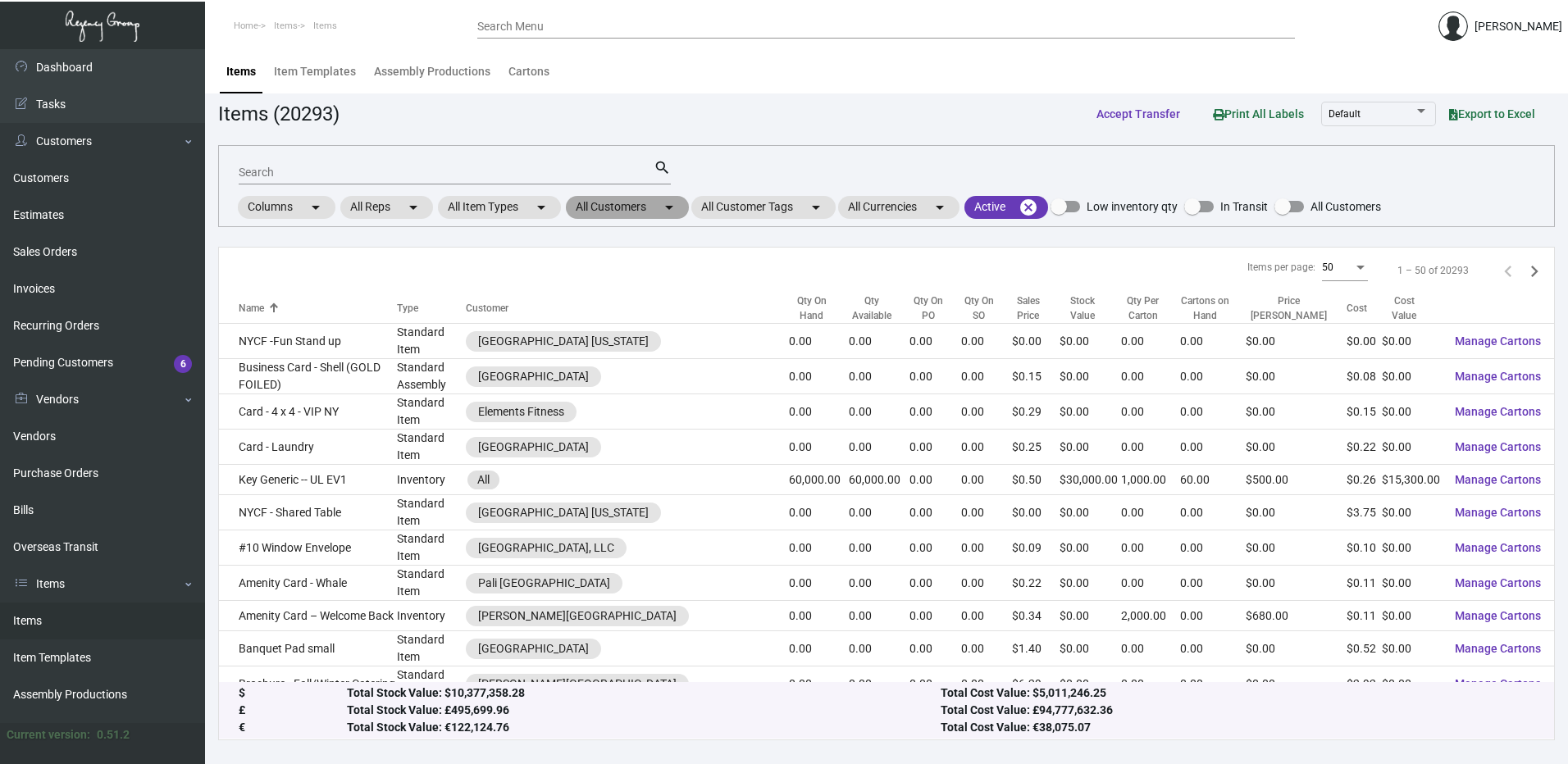
click at [672, 208] on mat-icon "arrow_drop_down" at bounding box center [669, 208] width 20 height 20
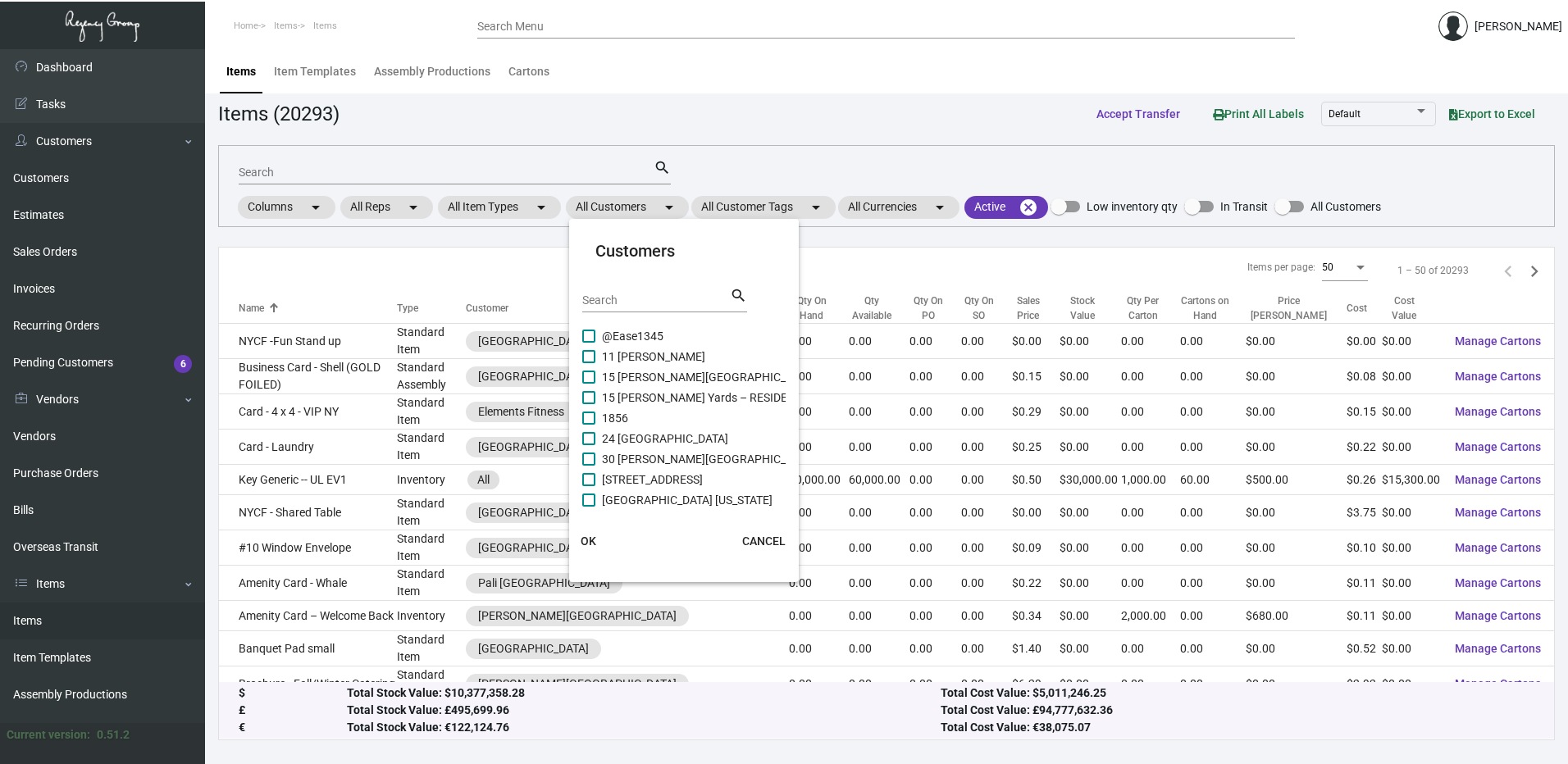
click at [656, 293] on div "Search" at bounding box center [656, 299] width 148 height 25
paste input "[GEOGRAPHIC_DATA]"
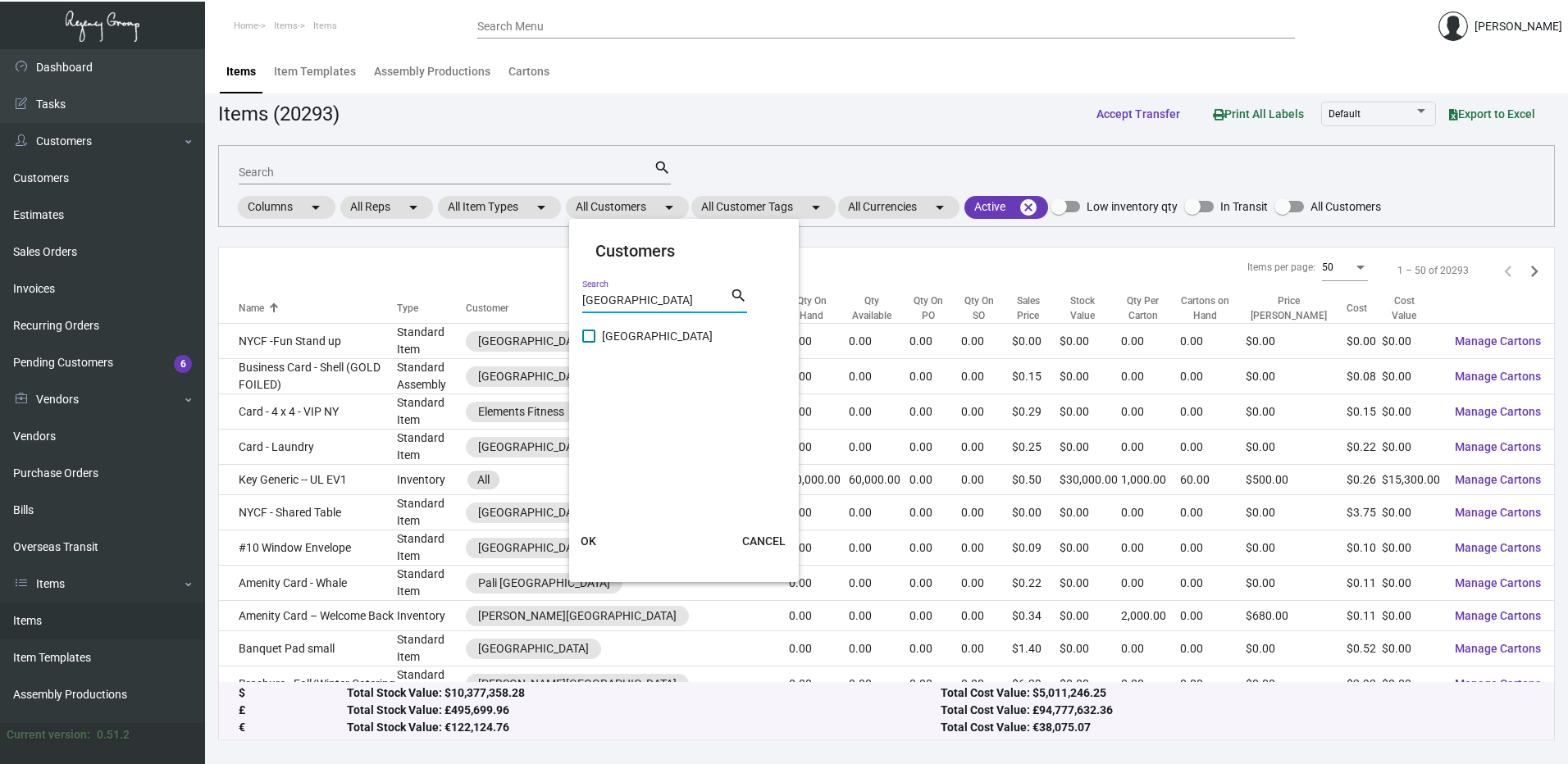
click at [585, 334] on span at bounding box center [589, 336] width 13 height 13
click at [588, 343] on input "[GEOGRAPHIC_DATA]" at bounding box center [588, 343] width 1 height 1
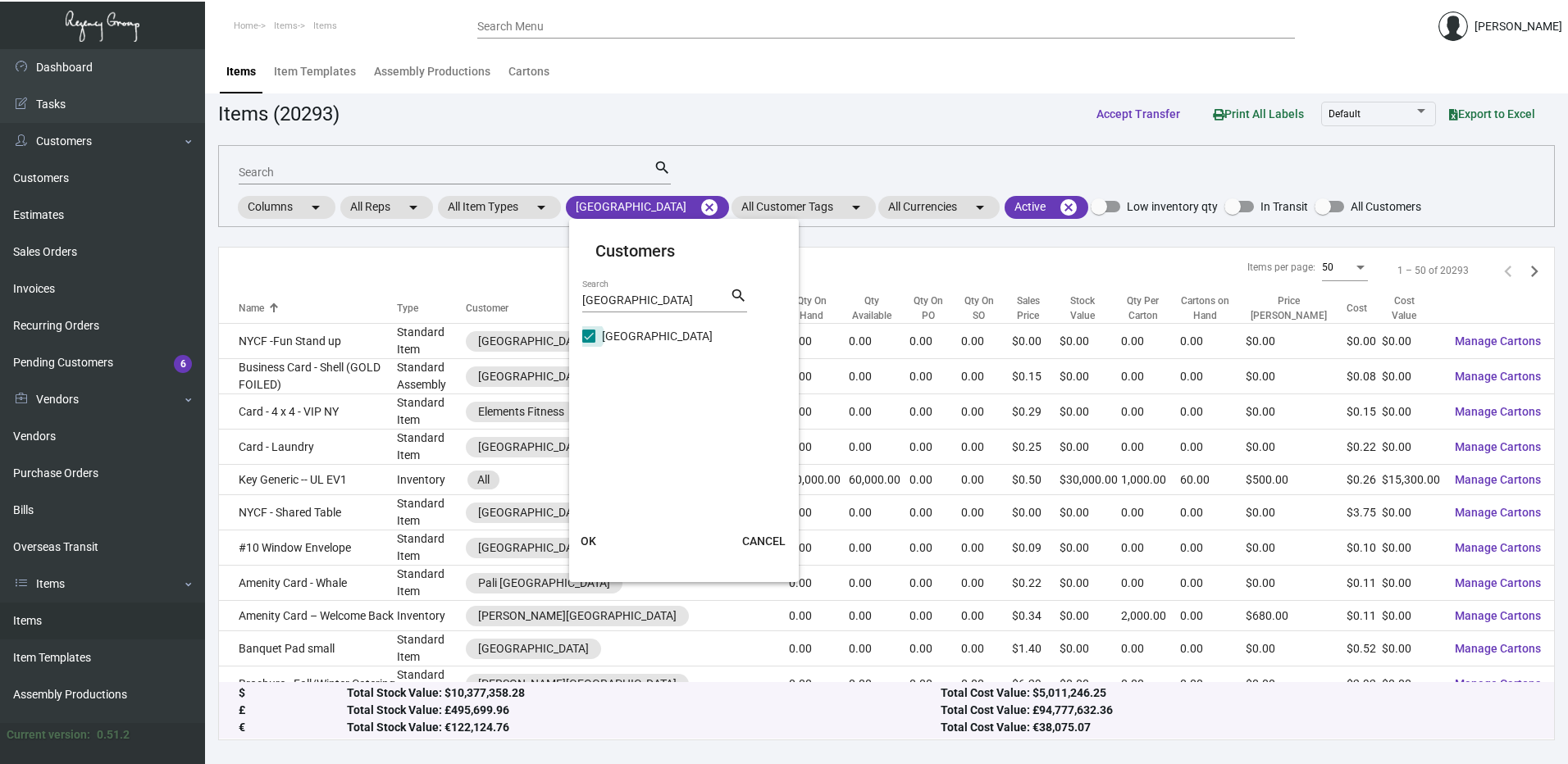
scroll to position [0, 0]
click at [599, 542] on button "OK" at bounding box center [589, 541] width 53 height 30
